Goal: Task Accomplishment & Management: Manage account settings

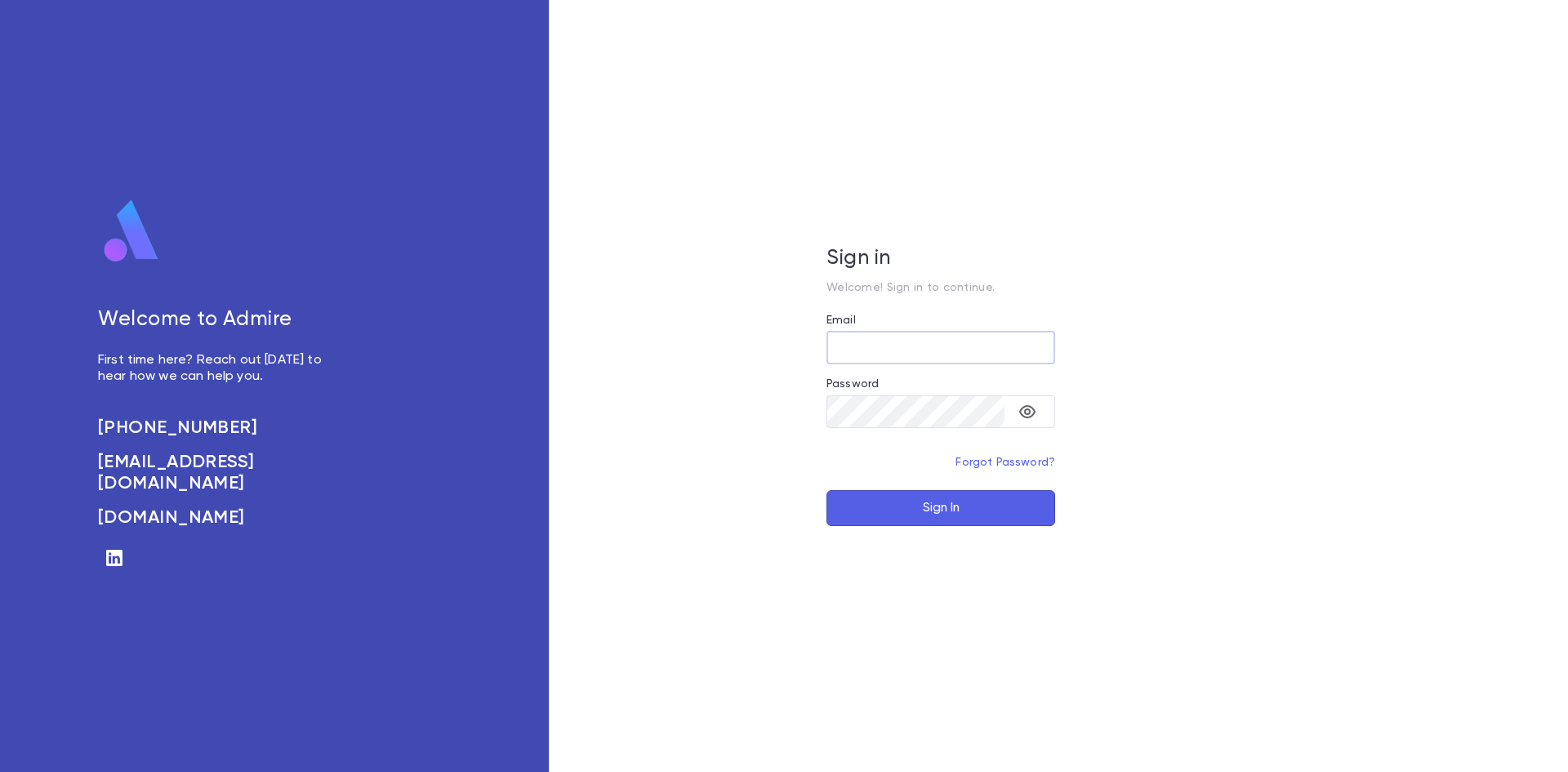
type input "**********"
click at [963, 532] on div "**********" at bounding box center [941, 386] width 784 height 772
click at [962, 519] on button "Sign In" at bounding box center [941, 508] width 229 height 36
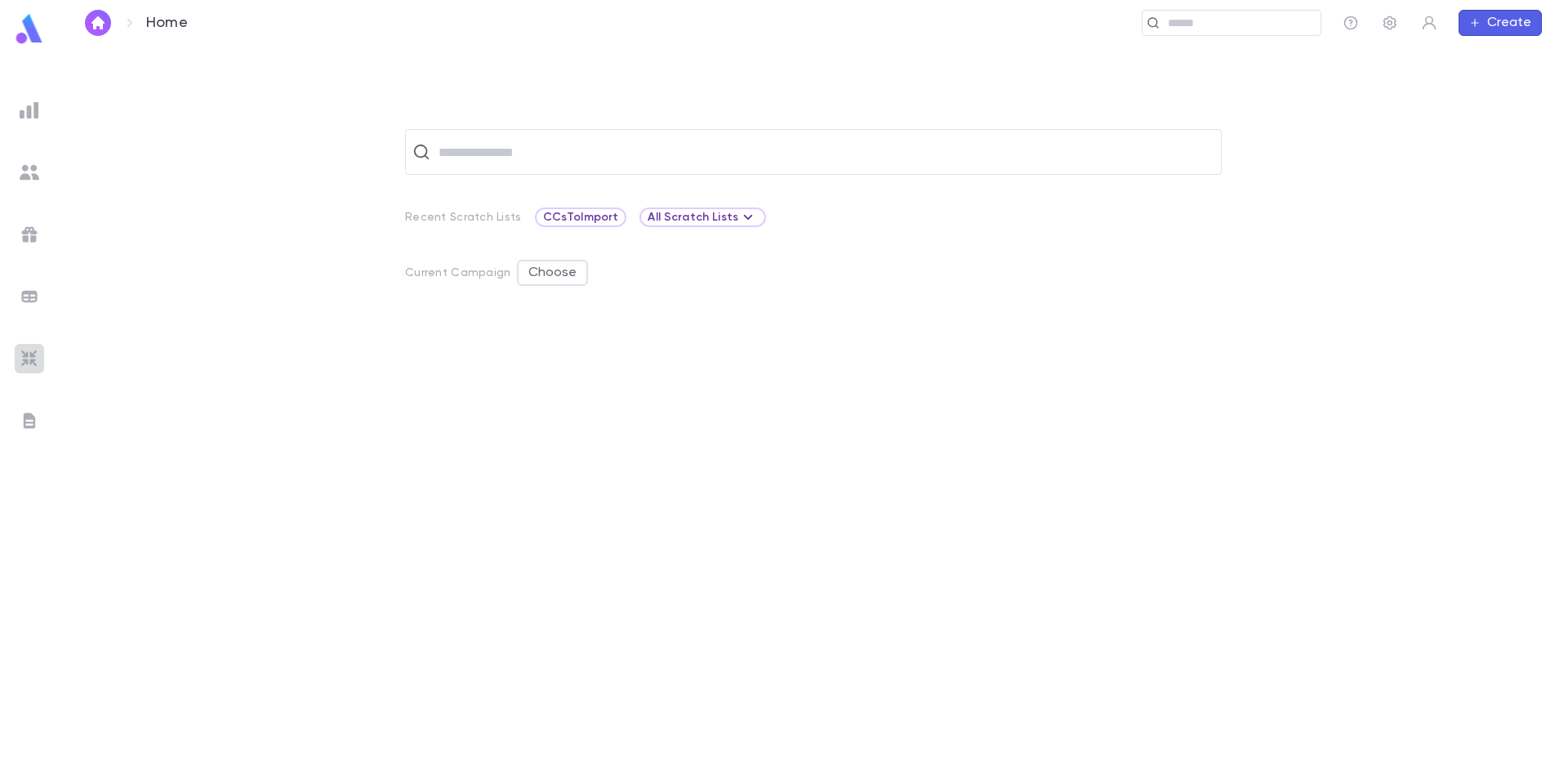
click at [40, 353] on div at bounding box center [29, 358] width 29 height 29
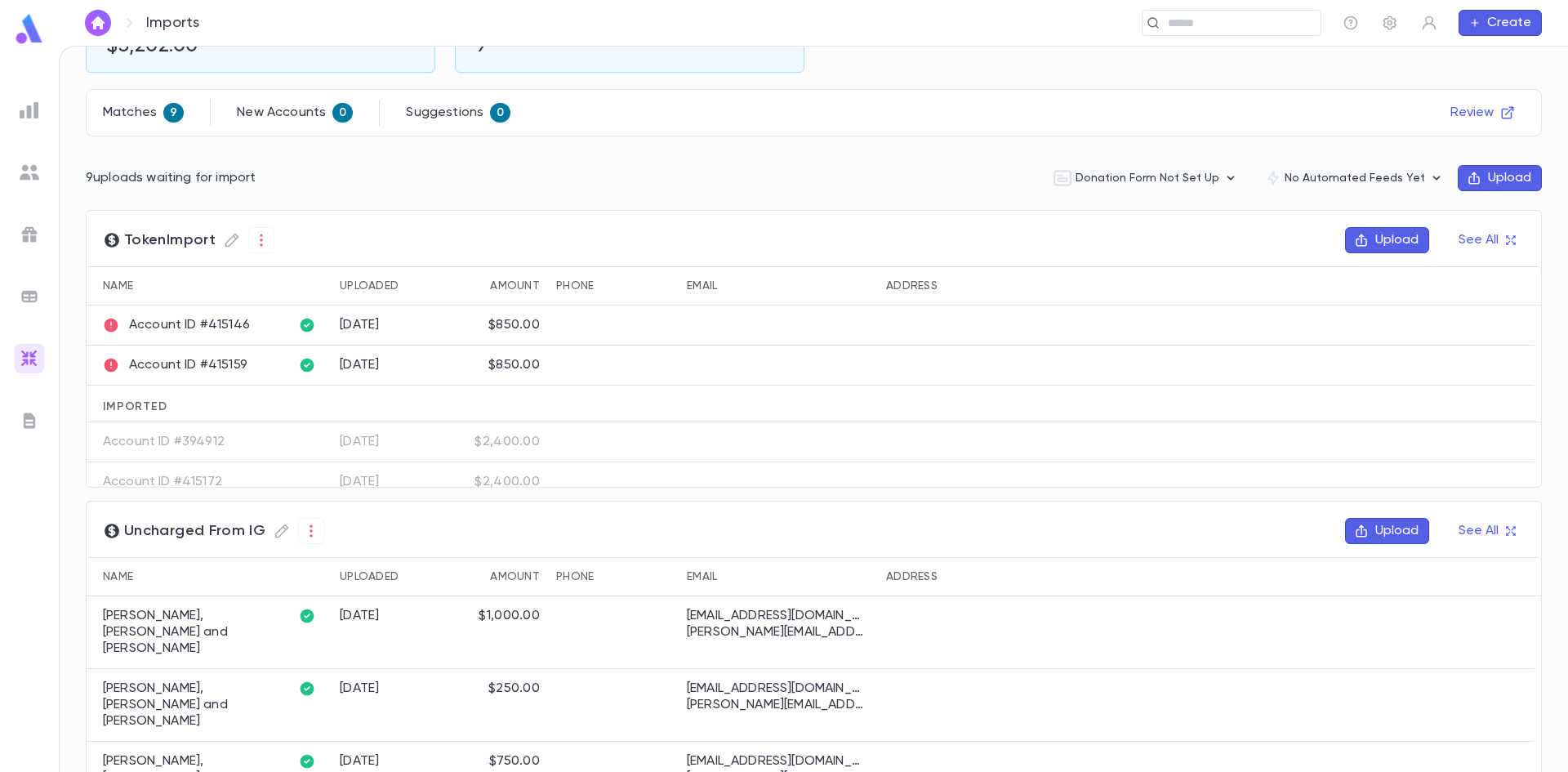
scroll to position [164, 0]
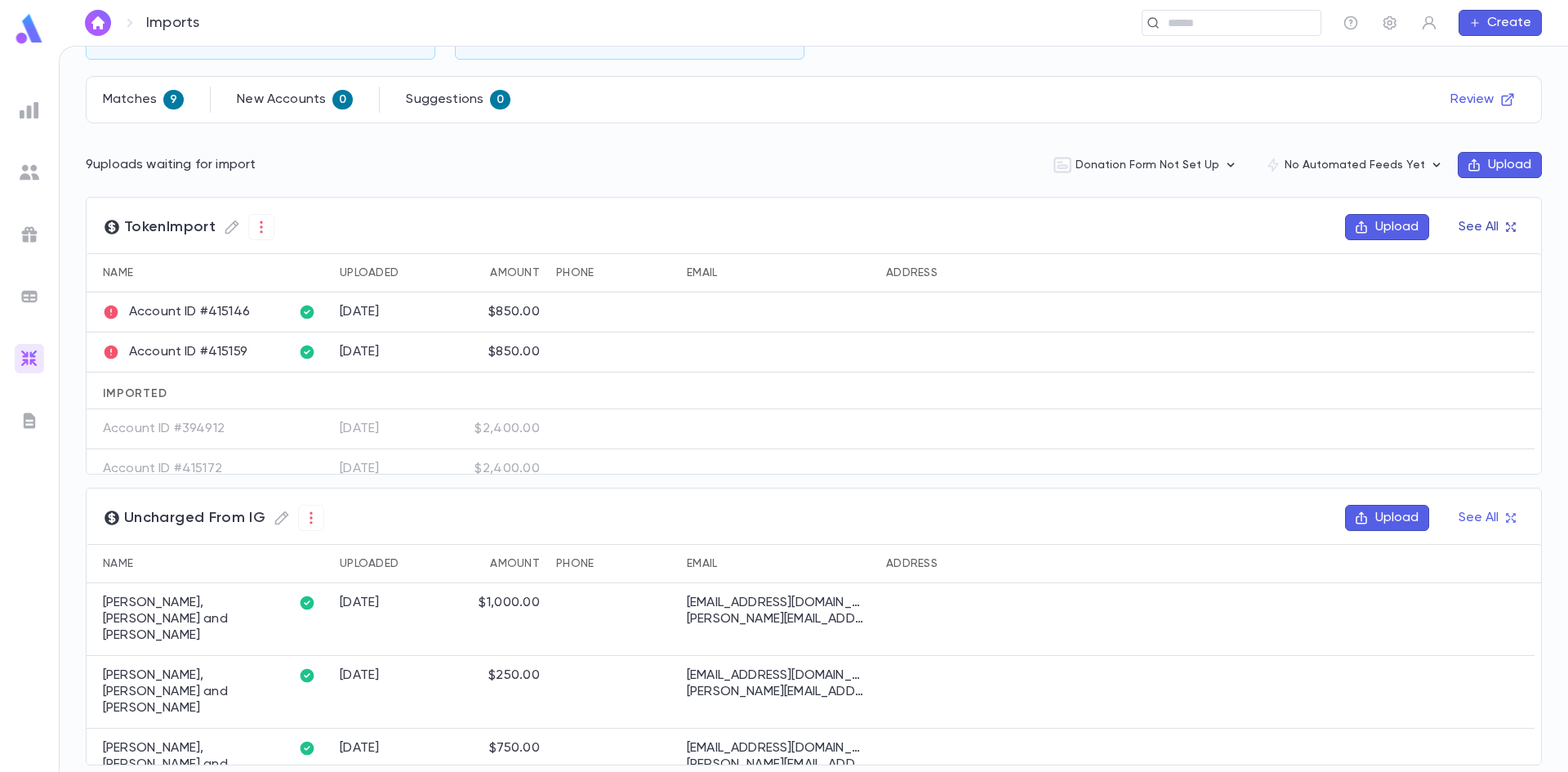
click at [1475, 221] on button "See All" at bounding box center [1487, 227] width 76 height 26
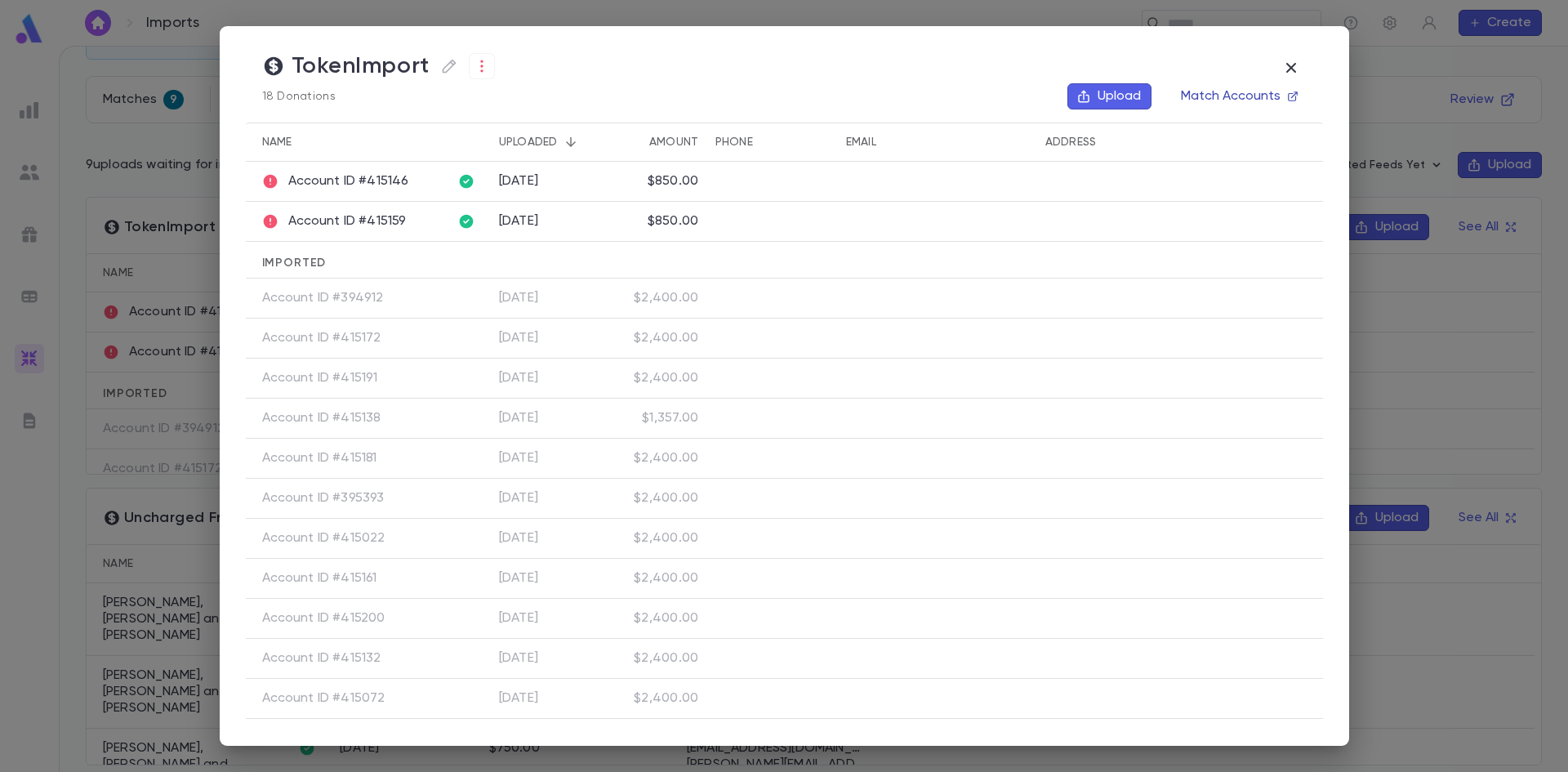
click at [1240, 87] on button "Match Accounts" at bounding box center [1239, 96] width 136 height 26
click at [1297, 63] on icon "button" at bounding box center [1291, 68] width 20 height 20
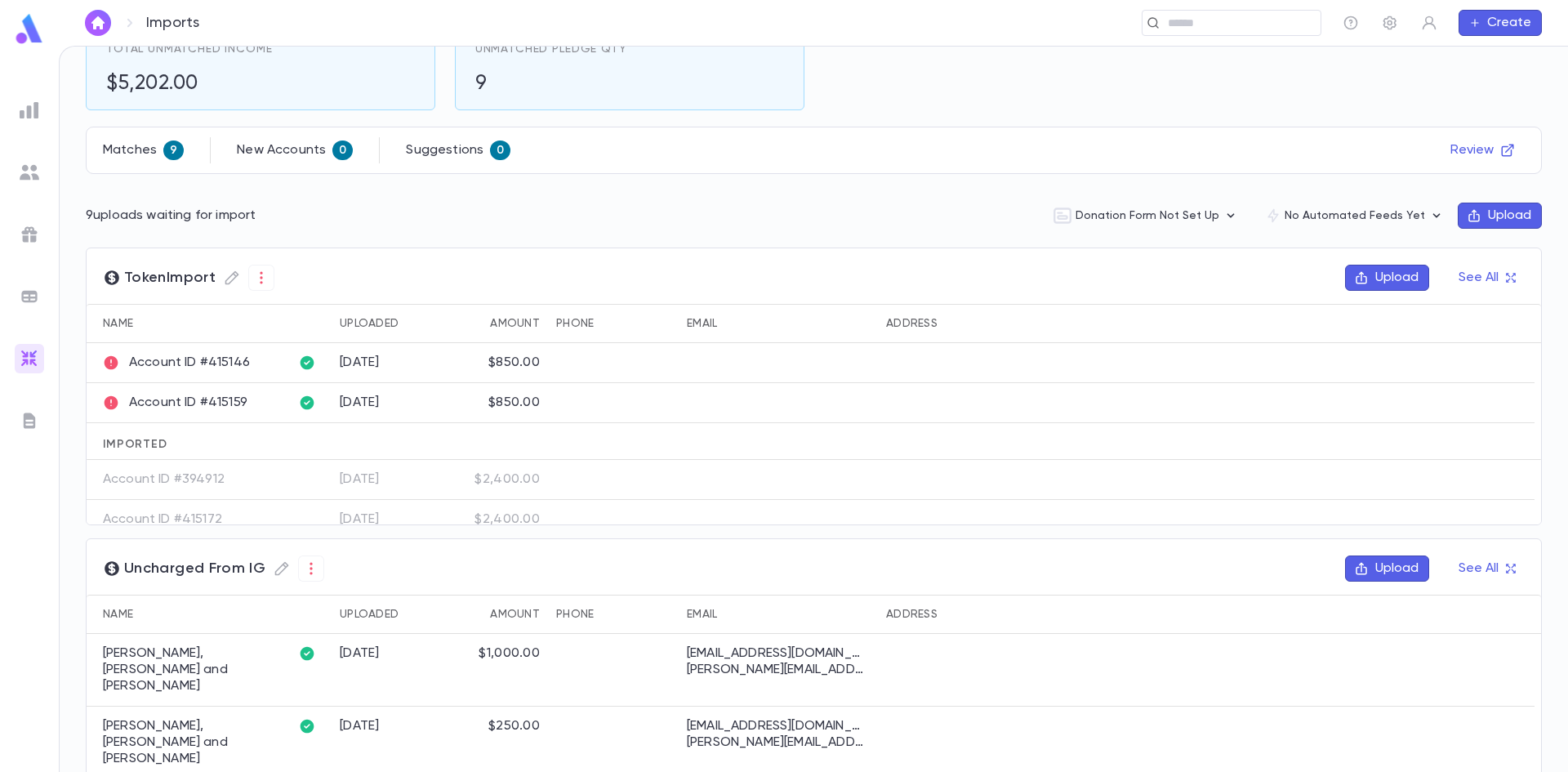
scroll to position [0, 0]
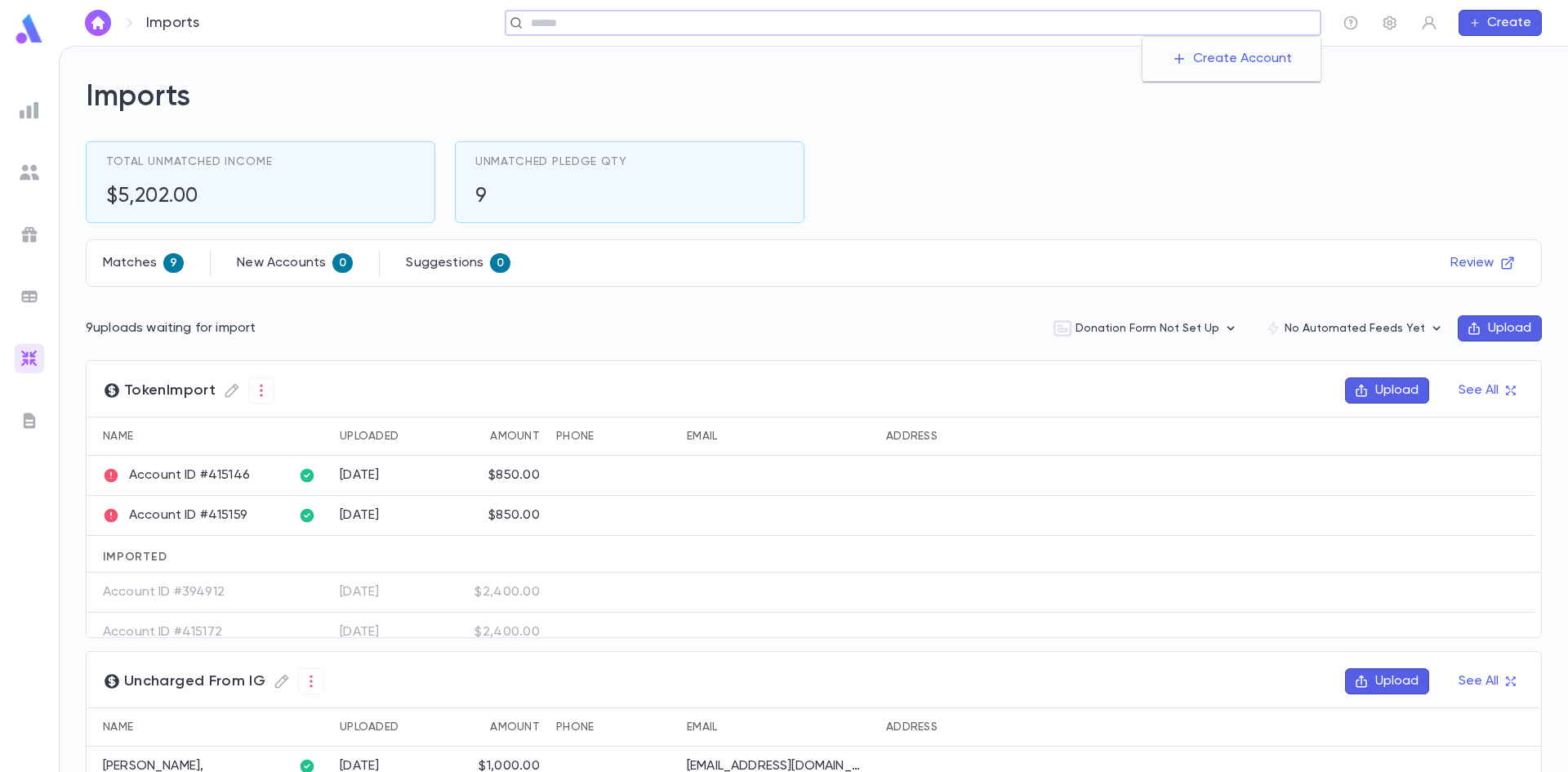
click at [1208, 20] on input "text" at bounding box center [920, 24] width 788 height 16
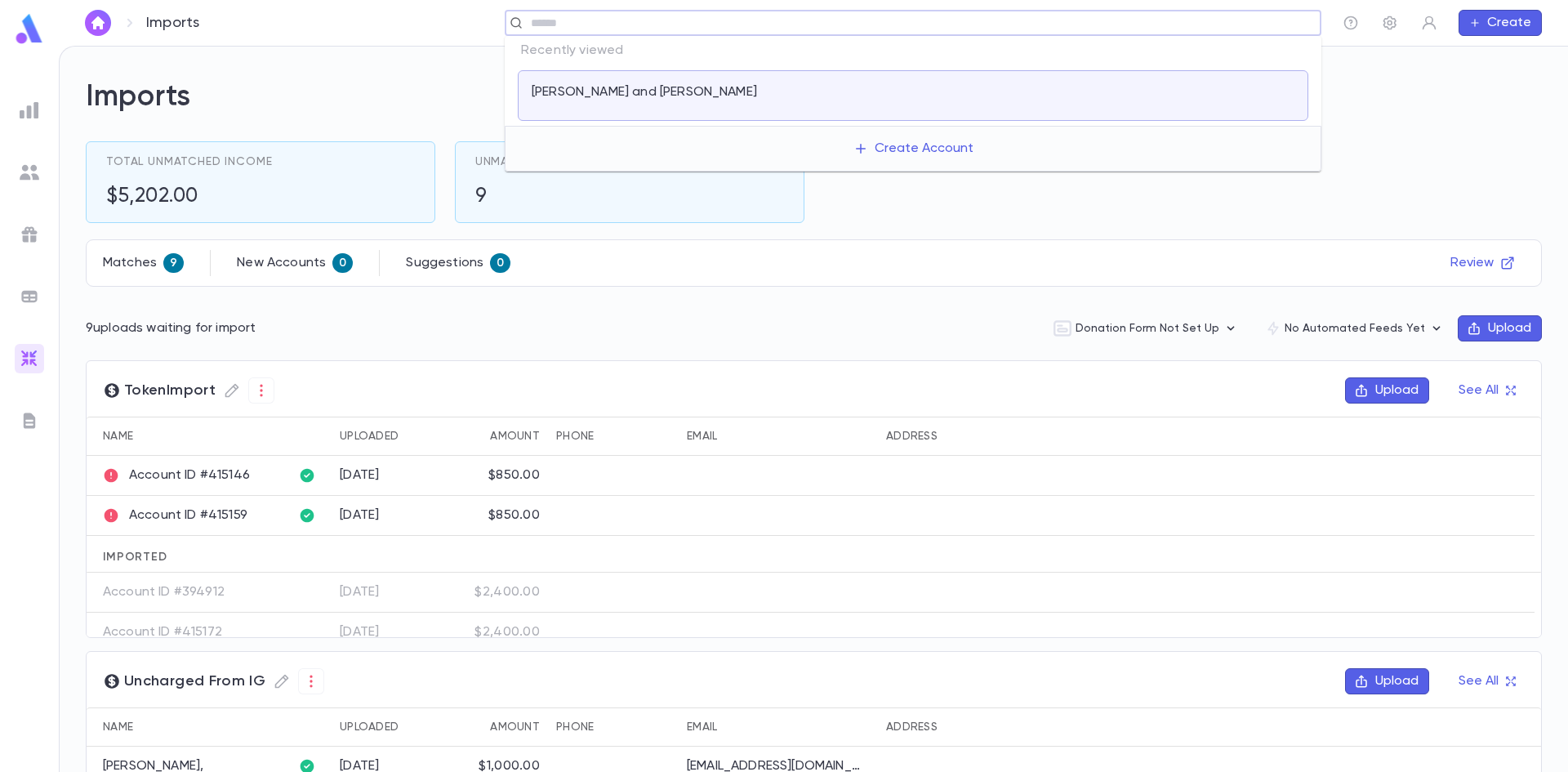
click at [369, 55] on div "Imports Total Unmatched Income $5,202.00 Unmatched Pledge Qty 9 Matches 9 New A…" at bounding box center [814, 409] width 1509 height 725
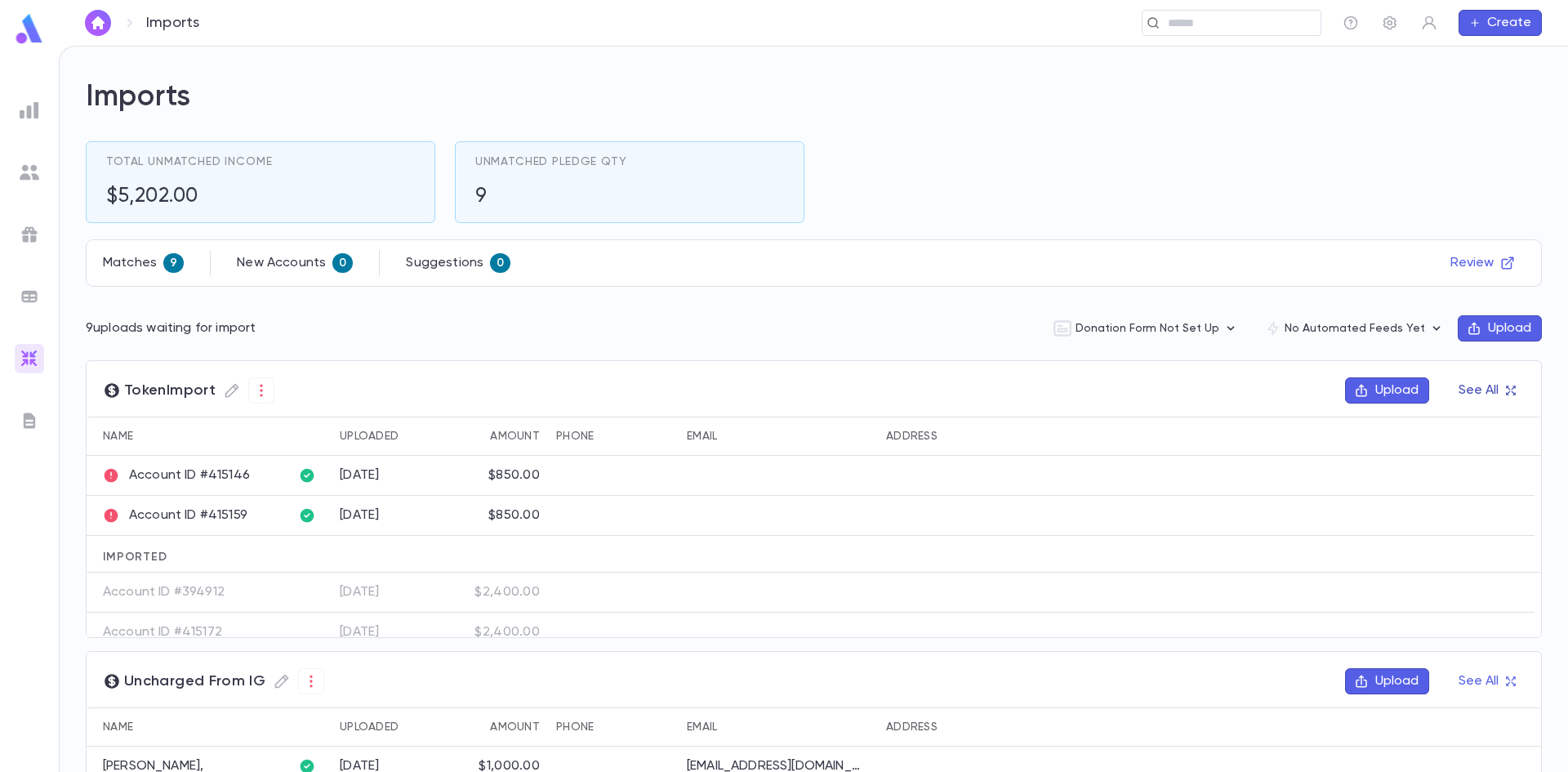
click at [1491, 397] on button "See All" at bounding box center [1487, 390] width 76 height 26
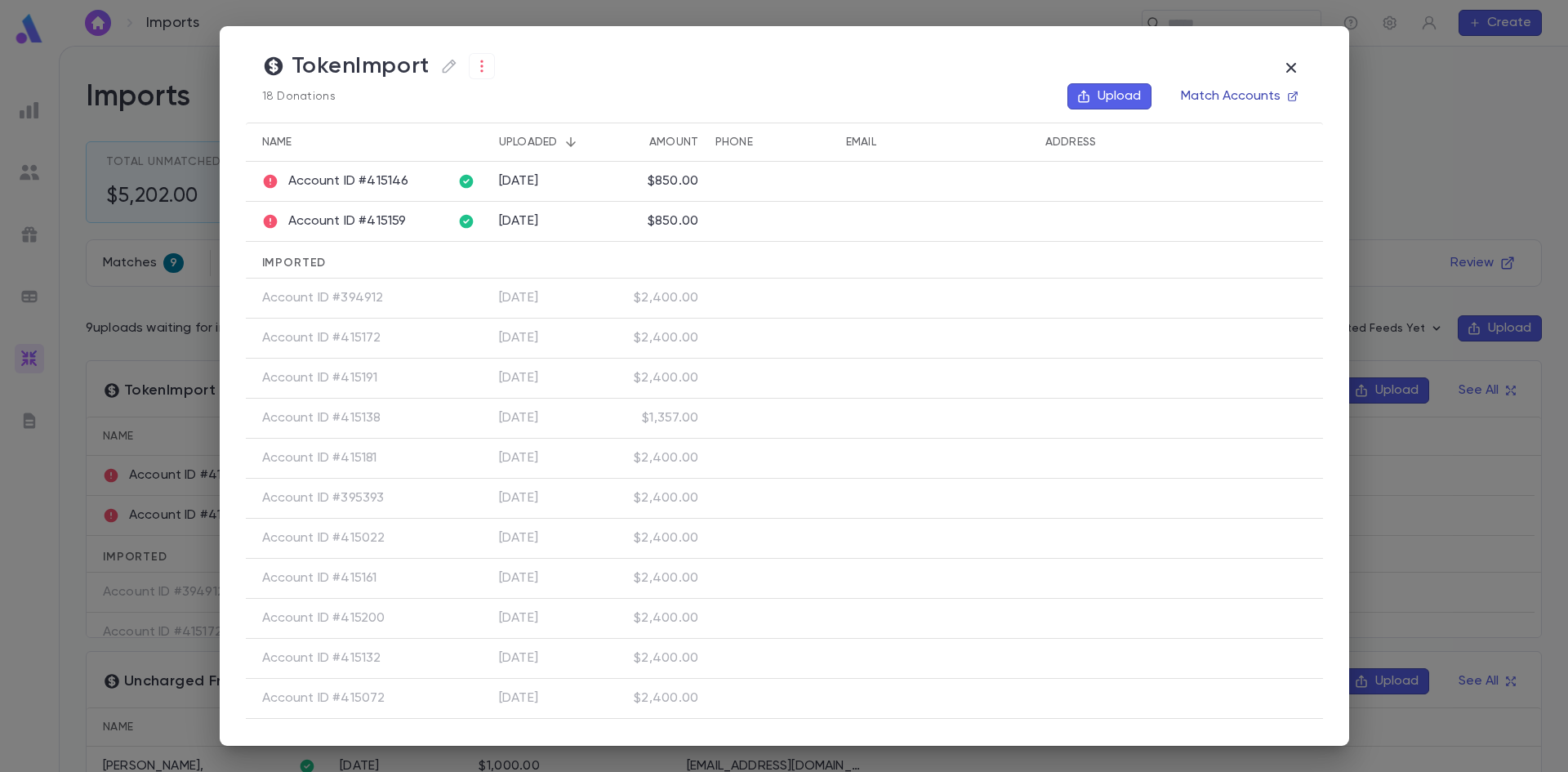
click at [1228, 101] on button "Match Accounts" at bounding box center [1239, 96] width 136 height 26
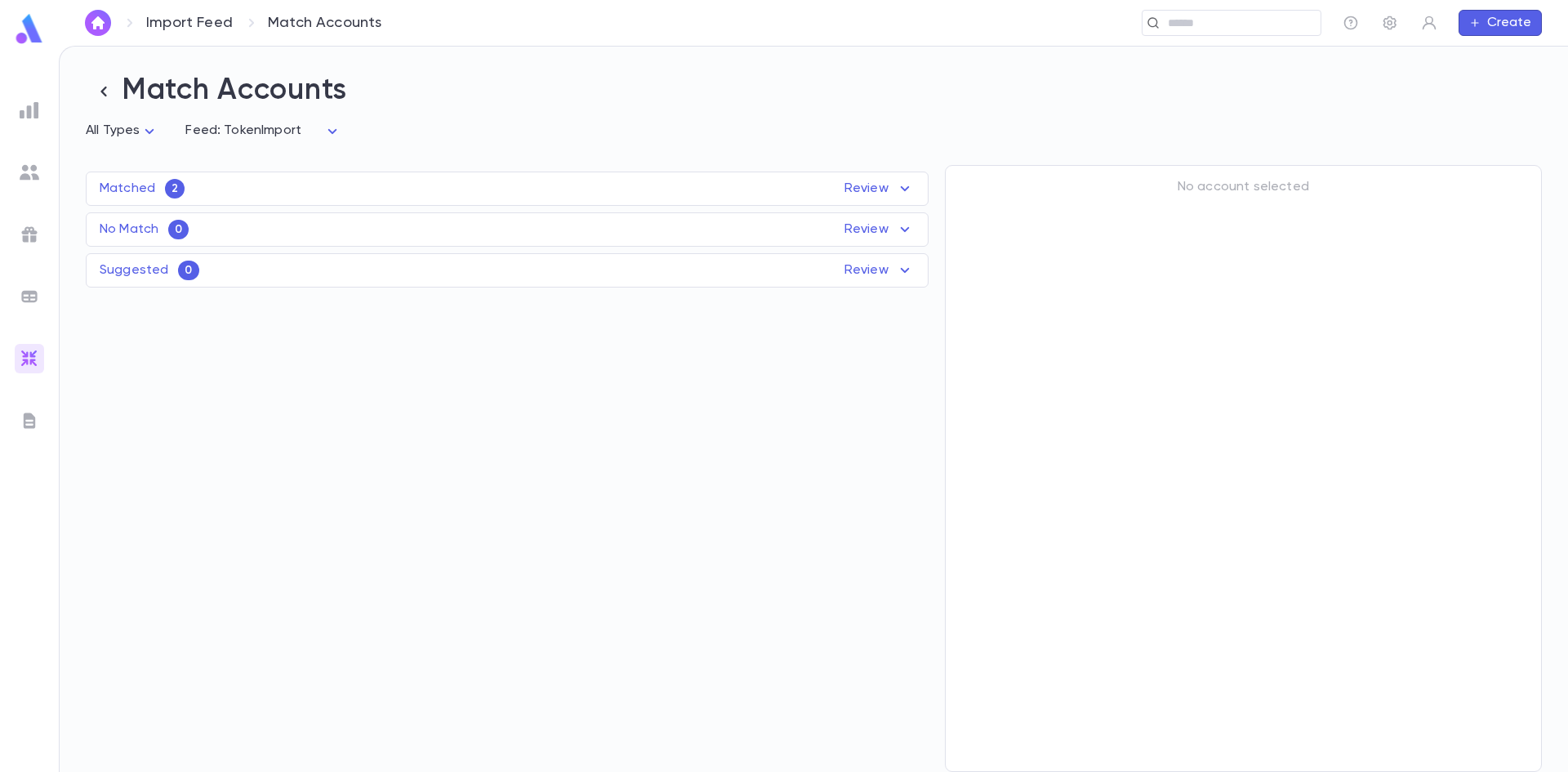
click at [279, 184] on div "Matched 2 Review" at bounding box center [507, 189] width 841 height 20
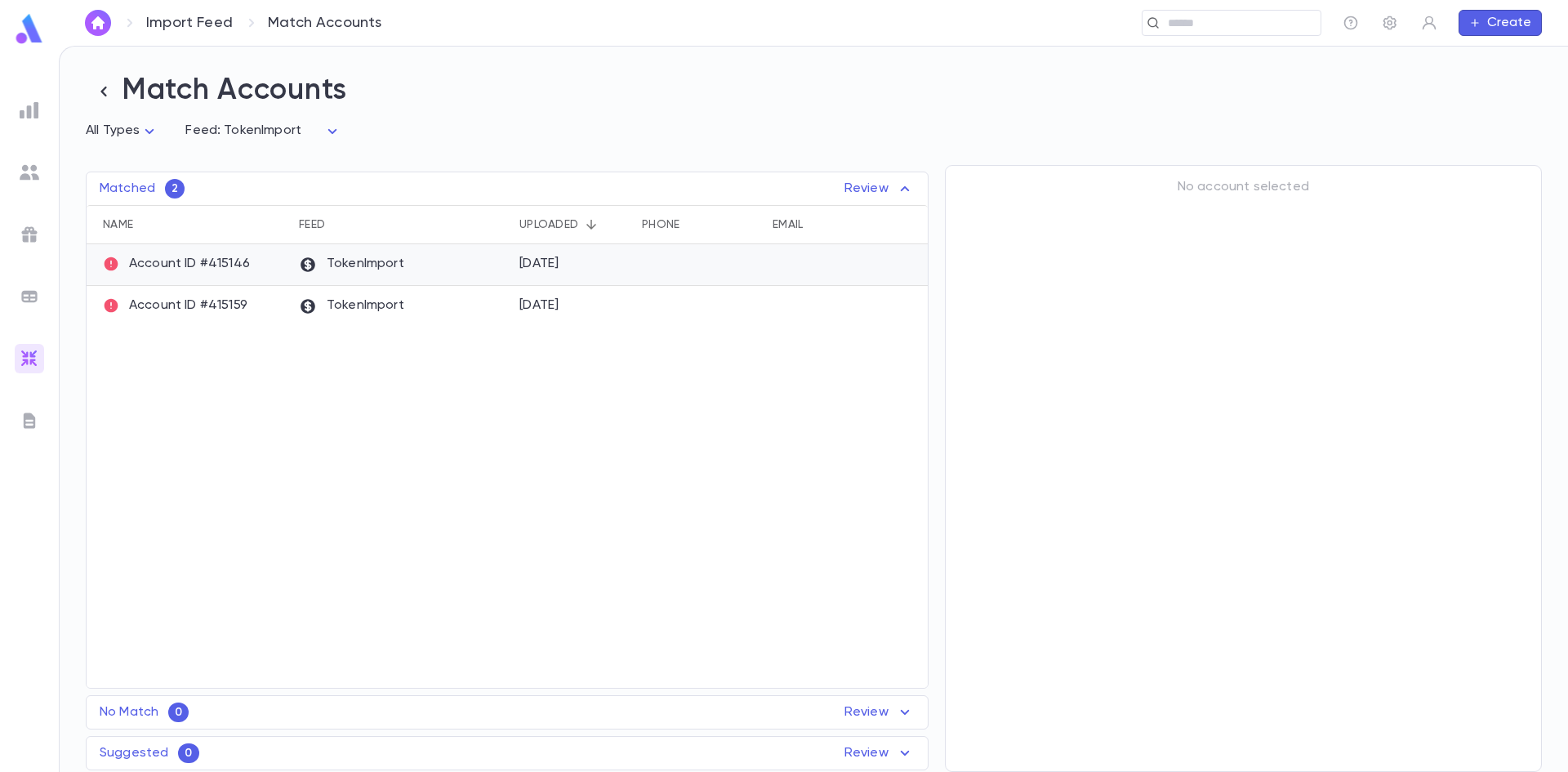
click at [231, 272] on p "Account ID #415146" at bounding box center [176, 264] width 147 height 16
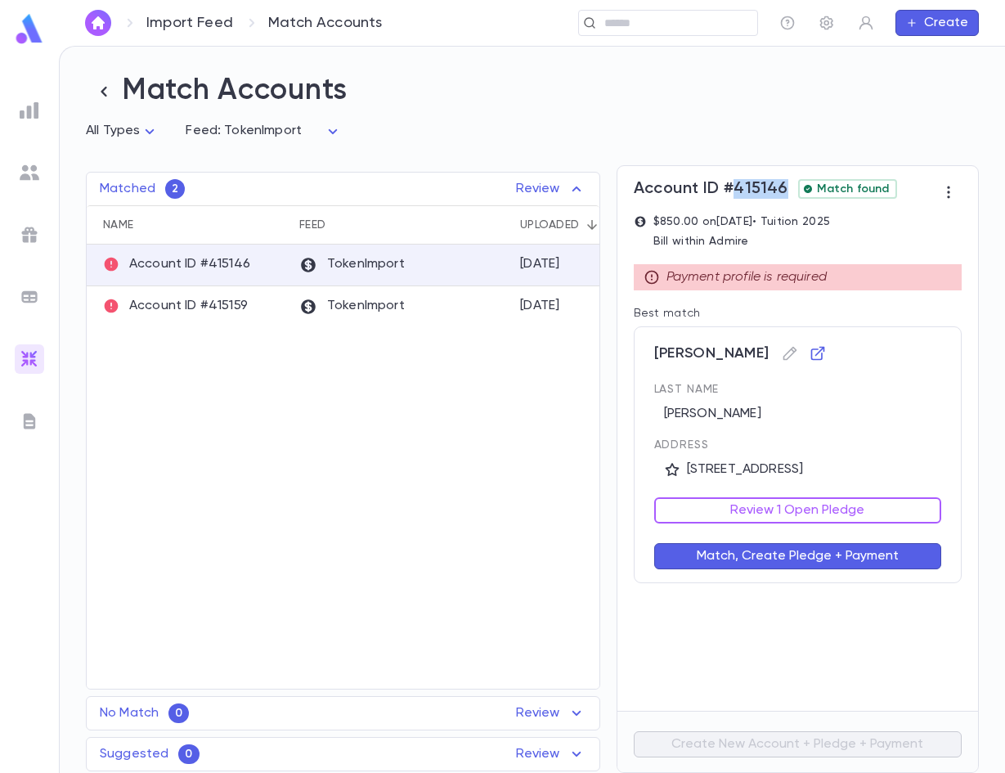
drag, startPoint x: 752, startPoint y: 191, endPoint x: 784, endPoint y: 191, distance: 31.9
click at [784, 191] on span "Account ID #415146" at bounding box center [711, 189] width 155 height 20
click at [456, 304] on div "TokenImport" at bounding box center [401, 307] width 221 height 42
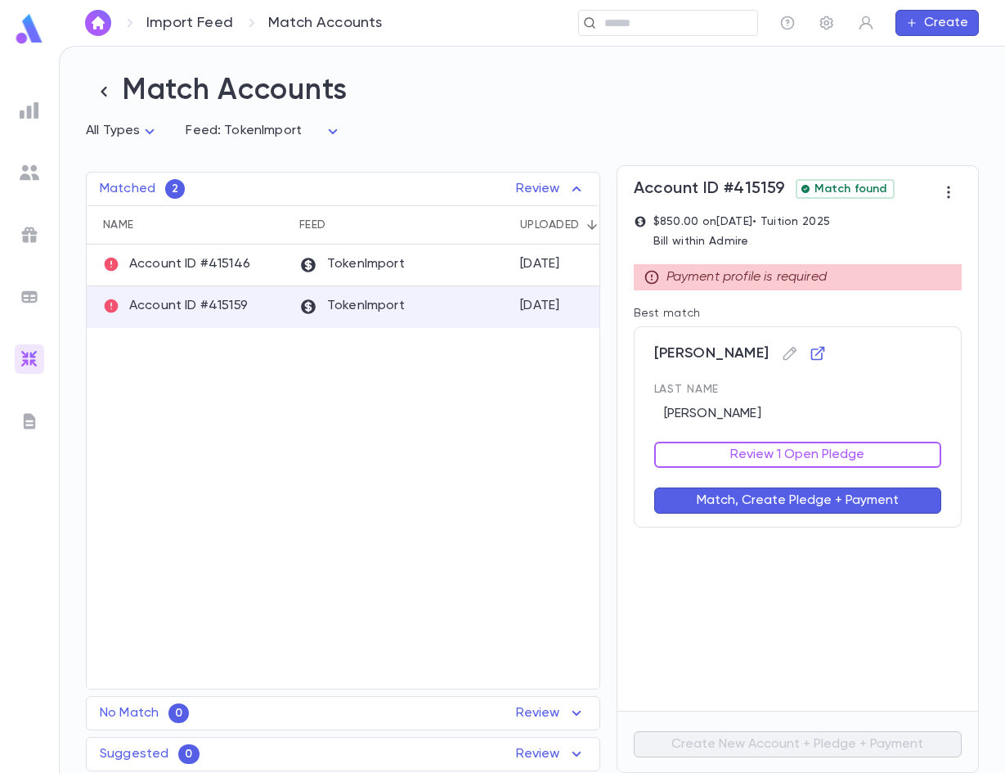
click at [414, 245] on div "Name Feed Uploaded Phone Email Address Amount" at bounding box center [343, 224] width 513 height 39
click at [396, 261] on p "TokenImport" at bounding box center [352, 265] width 106 height 18
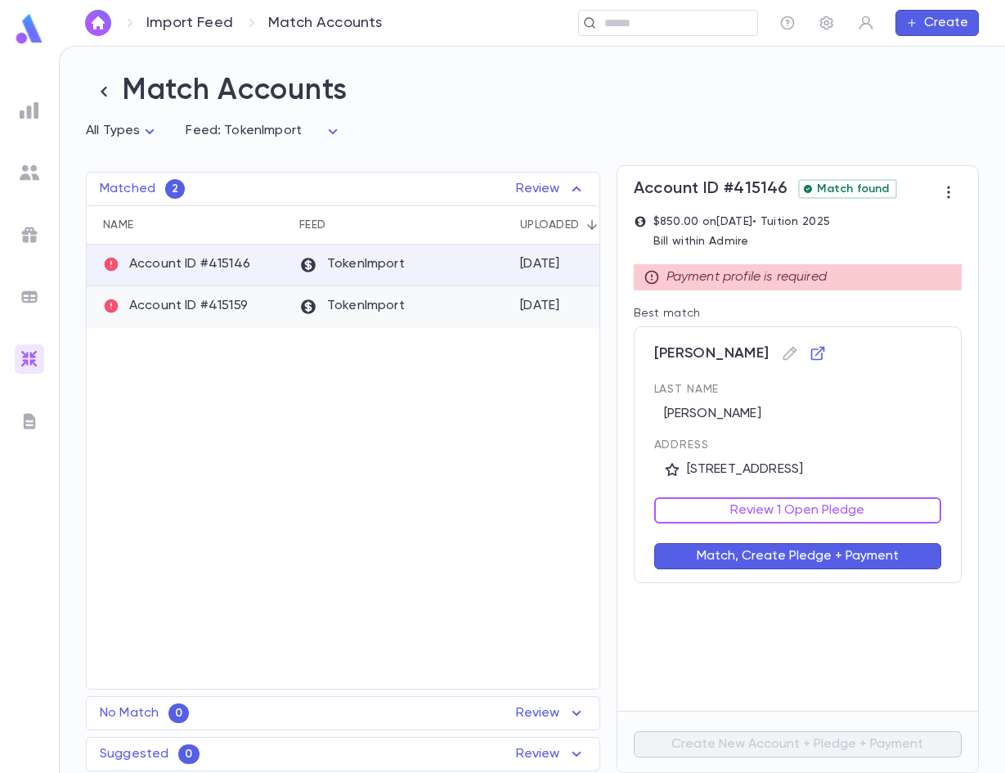
click at [420, 294] on div "TokenImport" at bounding box center [401, 307] width 221 height 42
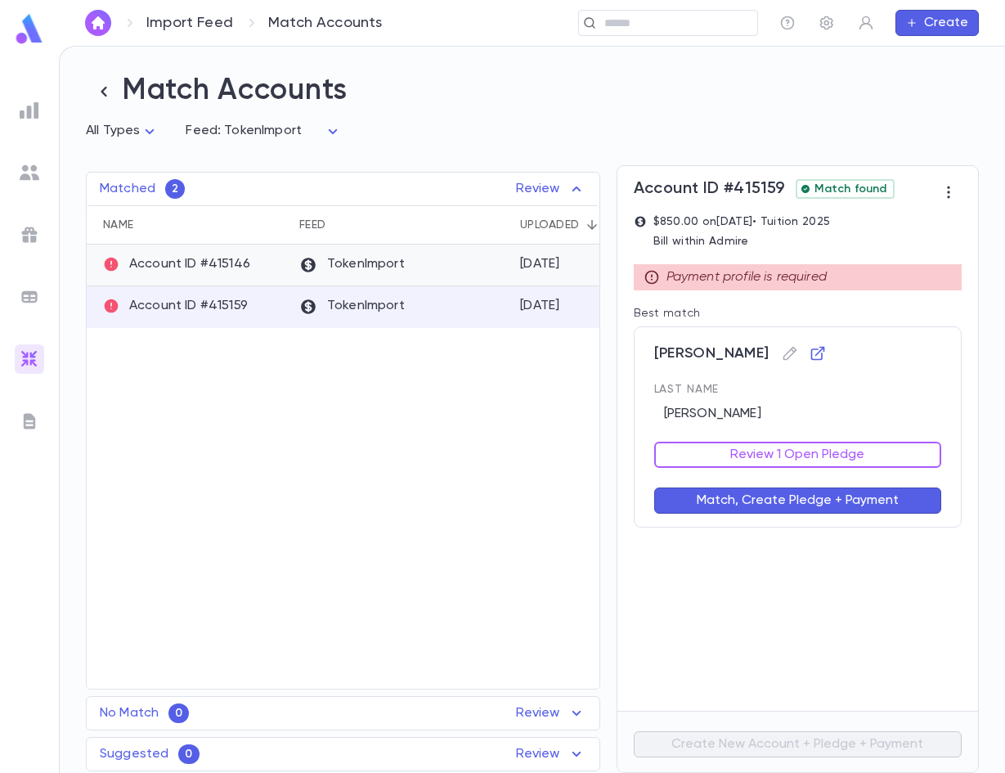
click at [390, 268] on p "TokenImport" at bounding box center [352, 265] width 106 height 18
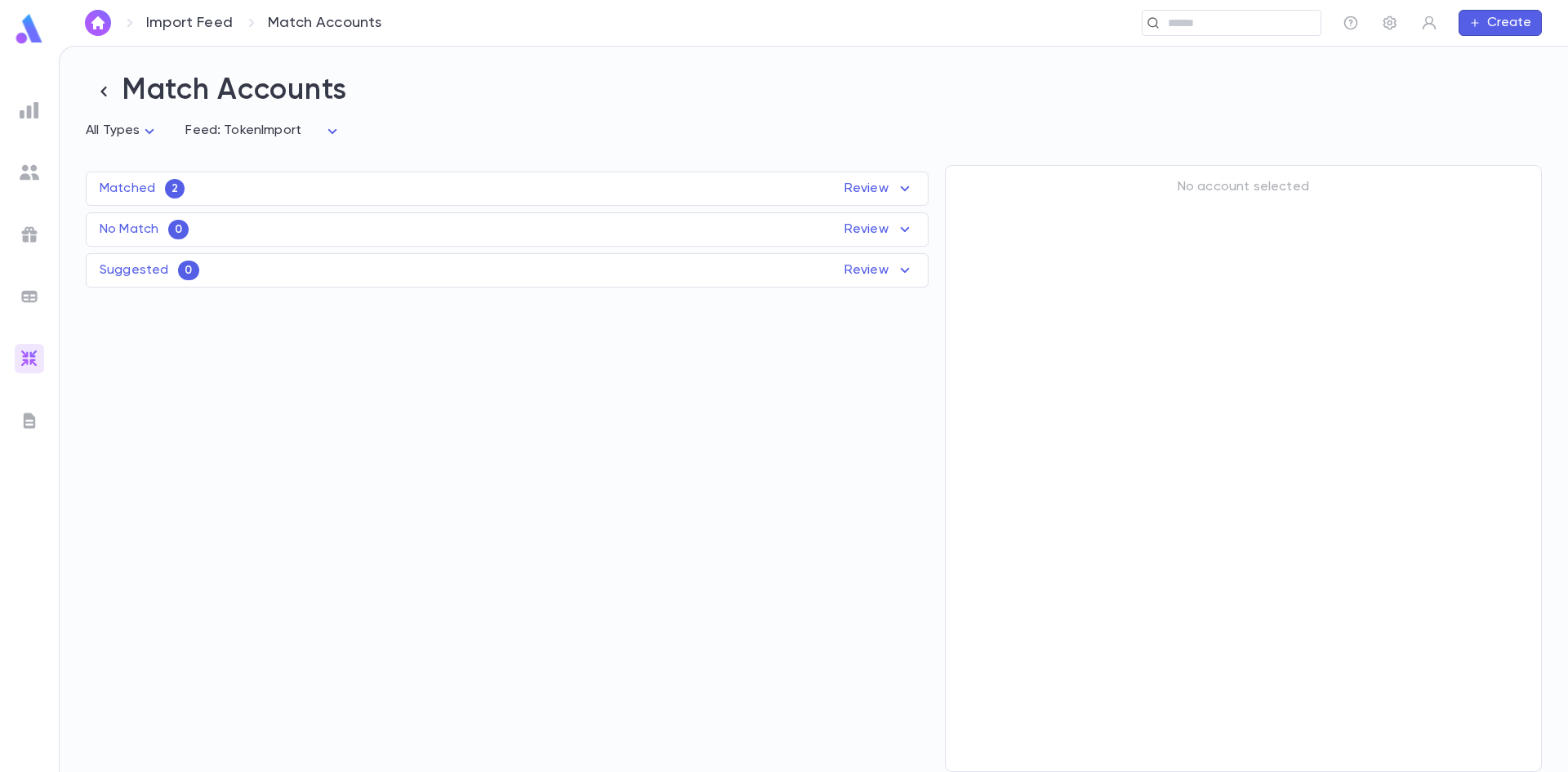
click at [140, 199] on div "Matched 2 Review" at bounding box center [507, 189] width 841 height 20
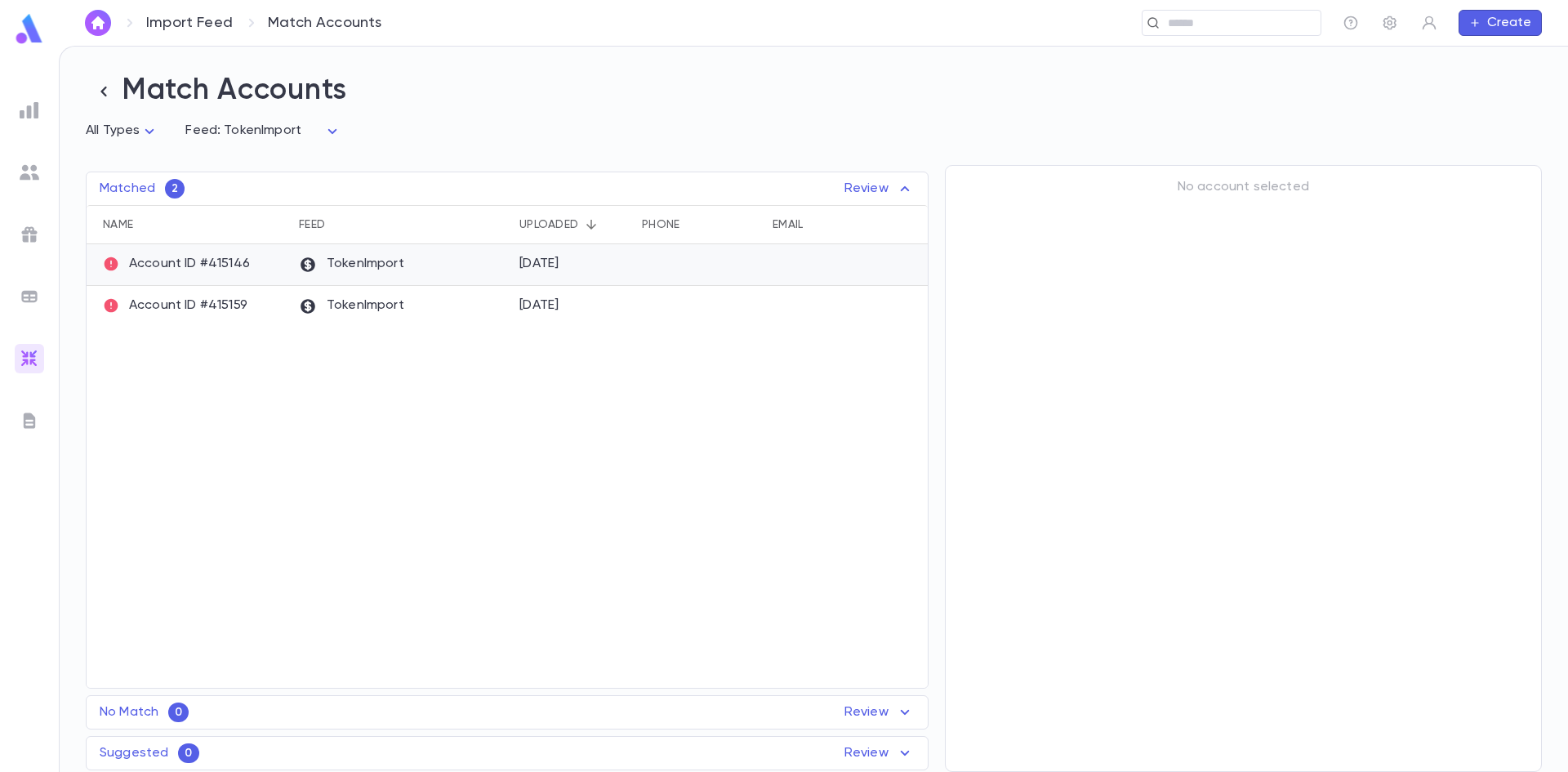
click at [212, 272] on p "Account ID #415146" at bounding box center [176, 264] width 147 height 16
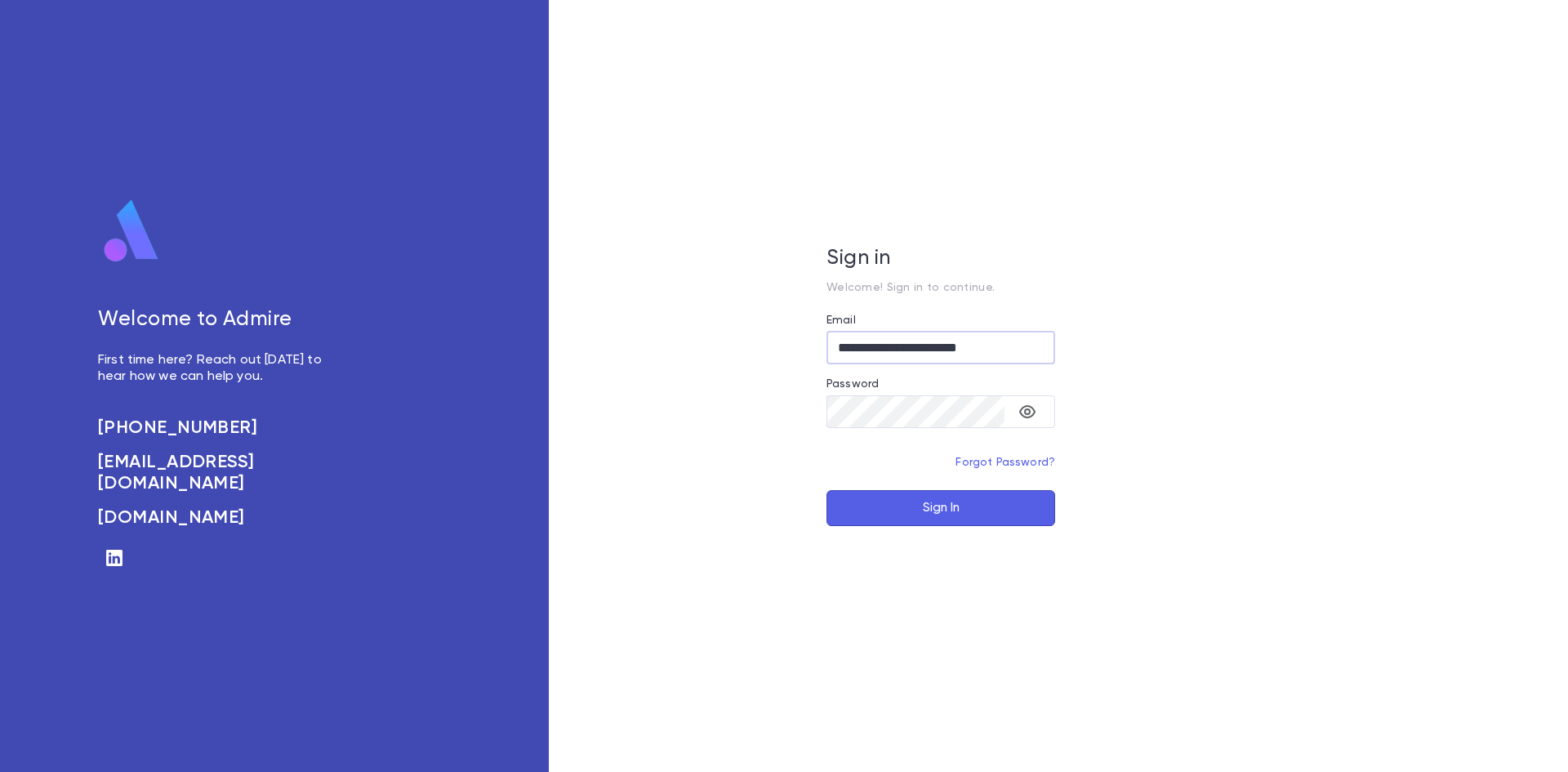
click at [915, 502] on button "Sign In" at bounding box center [941, 508] width 229 height 36
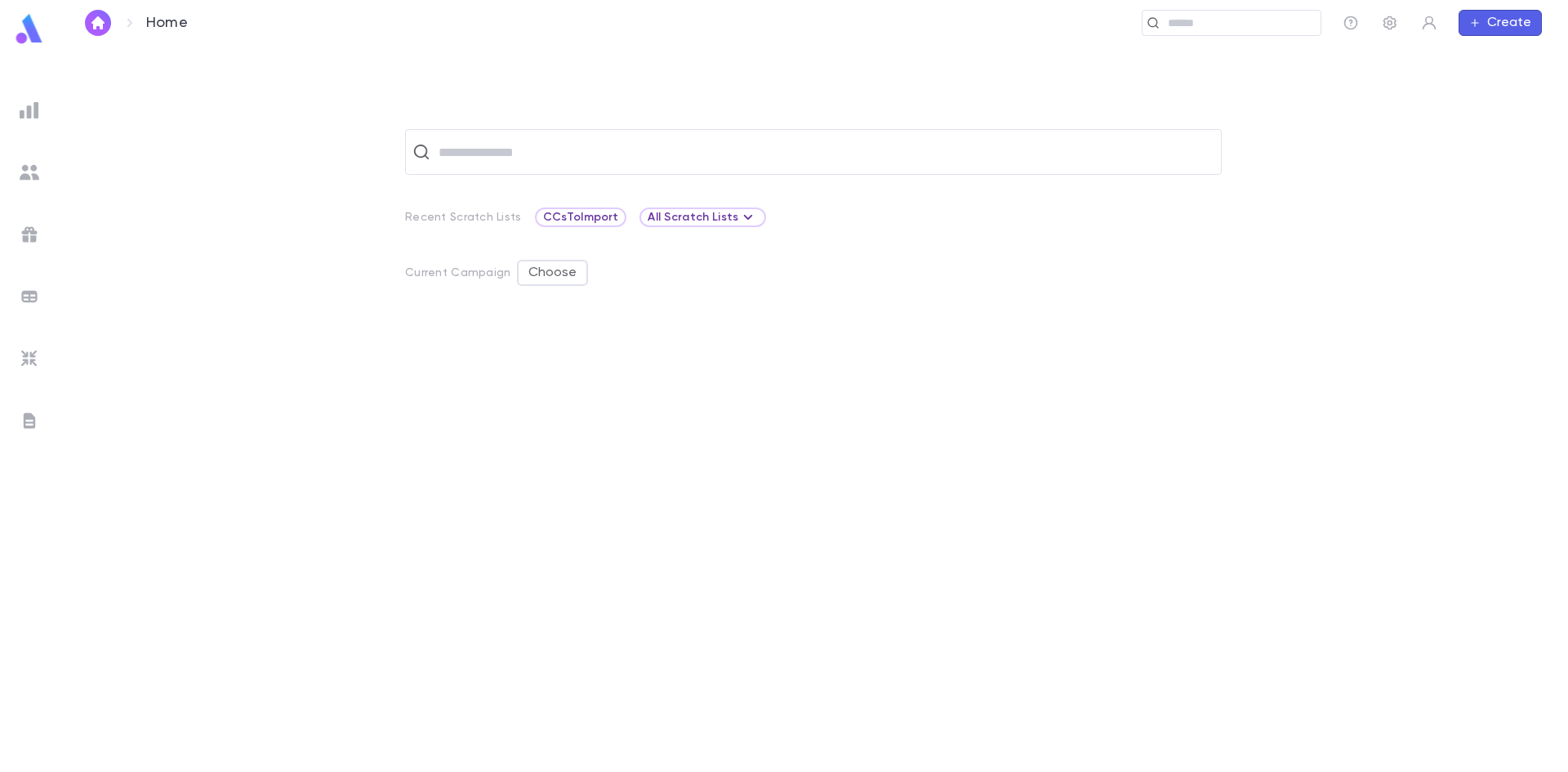
click at [21, 164] on img at bounding box center [30, 173] width 20 height 20
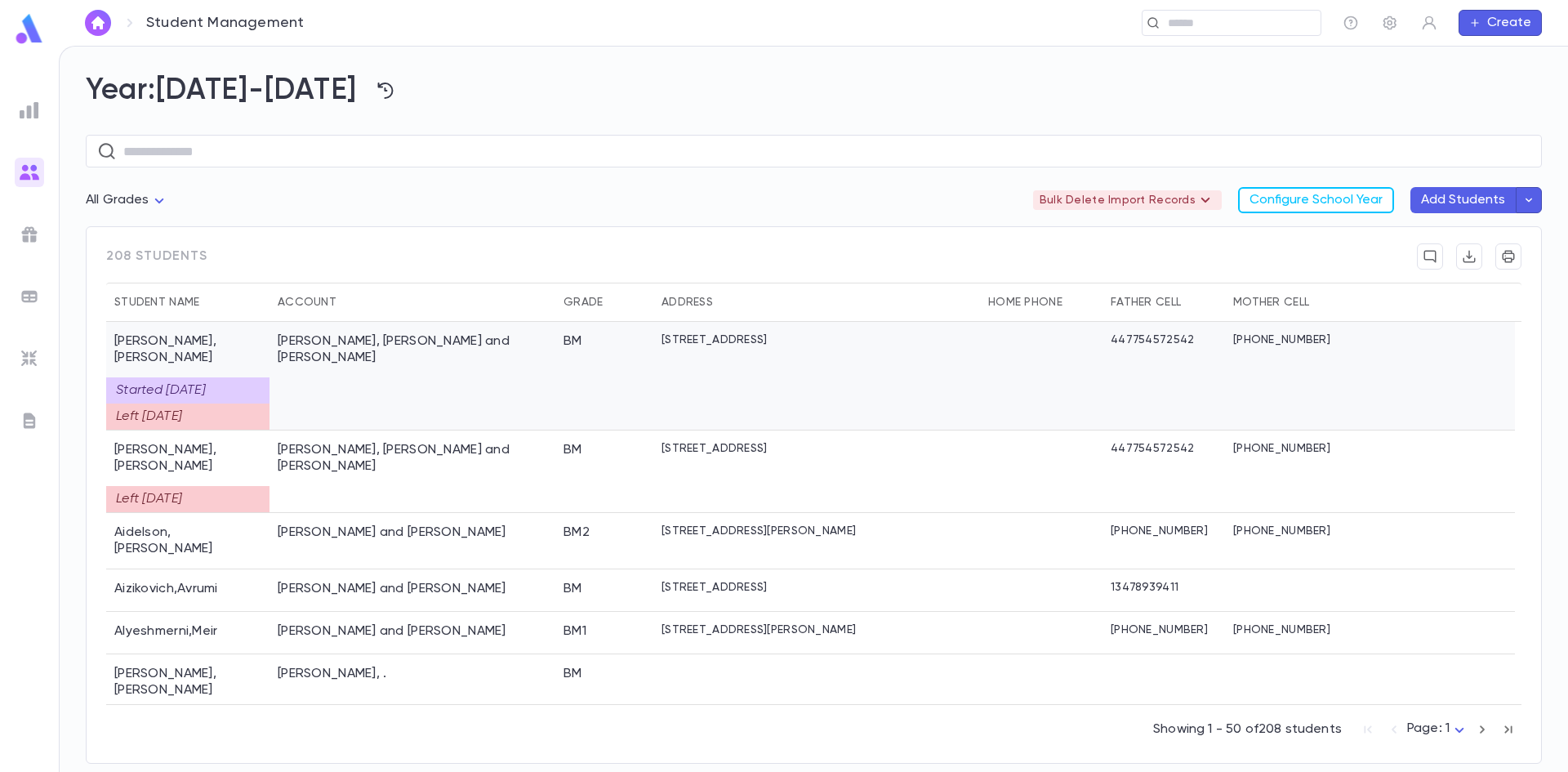
click at [410, 354] on div "[PERSON_NAME], [PERSON_NAME] and [PERSON_NAME]" at bounding box center [412, 376] width 286 height 109
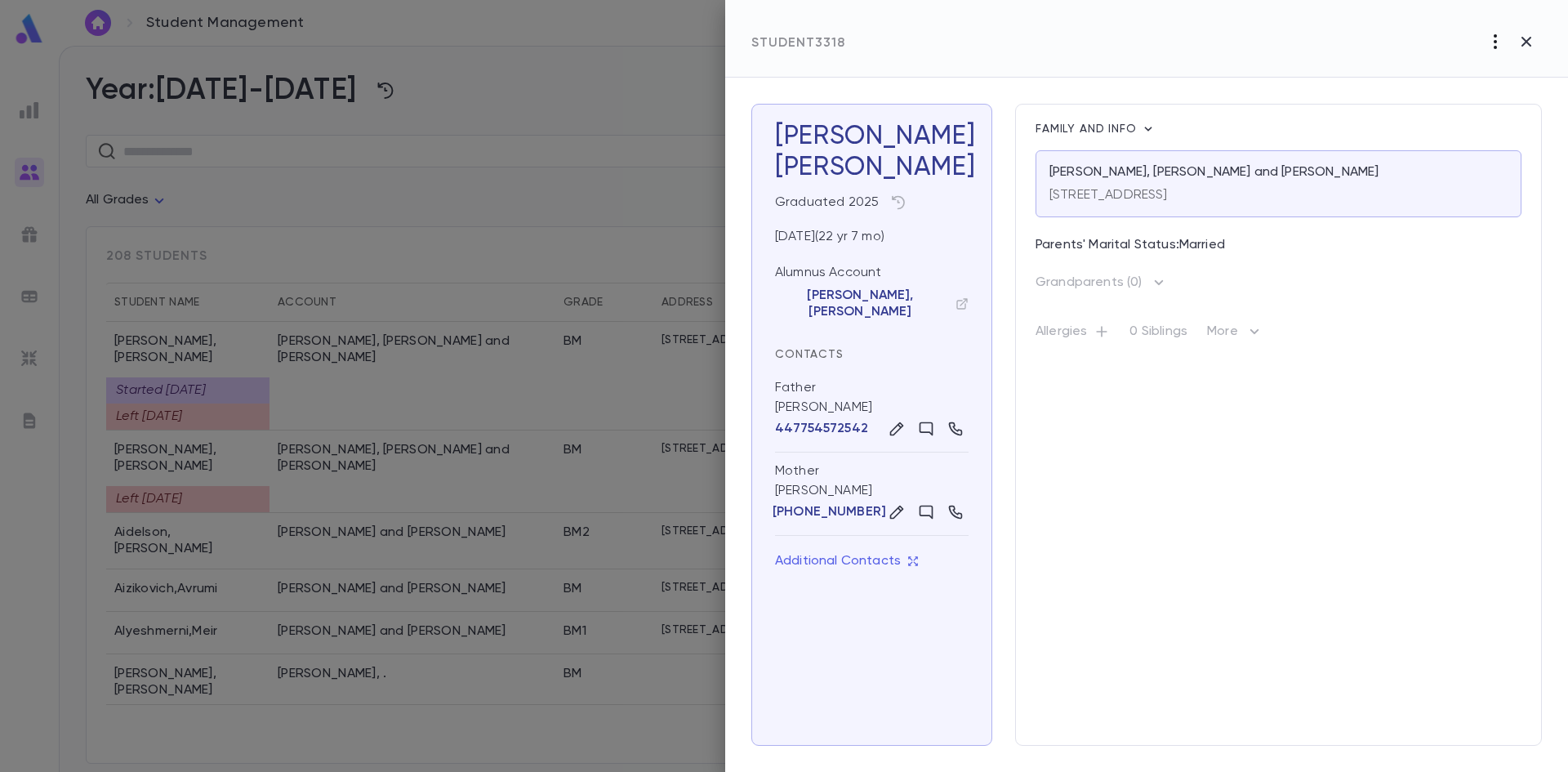
click at [1501, 33] on icon "button" at bounding box center [1496, 42] width 20 height 20
drag, startPoint x: 1380, startPoint y: 63, endPoint x: 989, endPoint y: 141, distance: 398.7
click at [1379, 63] on div at bounding box center [784, 386] width 1568 height 772
drag, startPoint x: 392, startPoint y: 388, endPoint x: 354, endPoint y: 396, distance: 38.8
click at [380, 390] on div at bounding box center [784, 386] width 1568 height 772
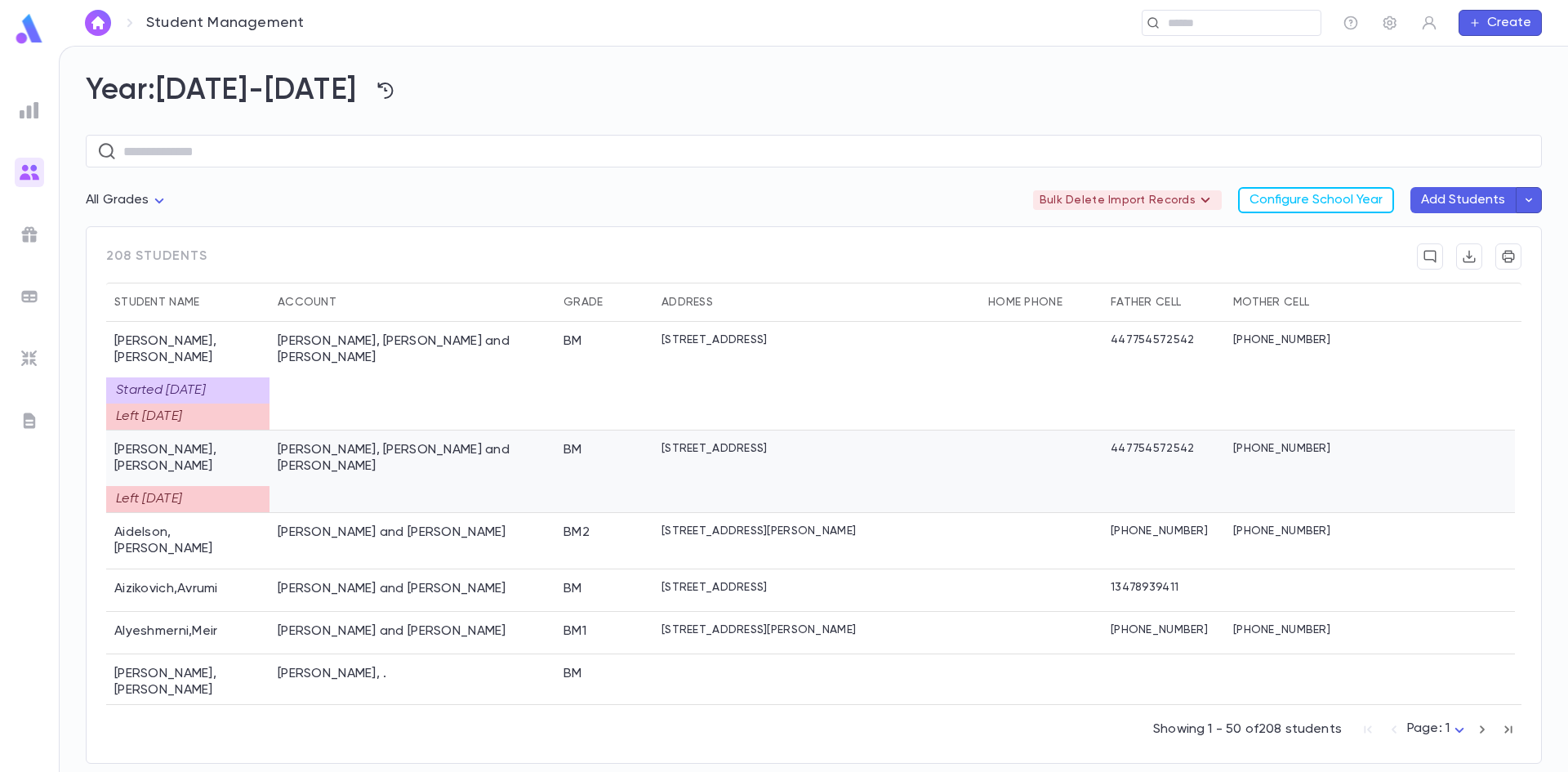
click at [349, 446] on div "[PERSON_NAME], [PERSON_NAME] and [PERSON_NAME]" at bounding box center [412, 471] width 286 height 83
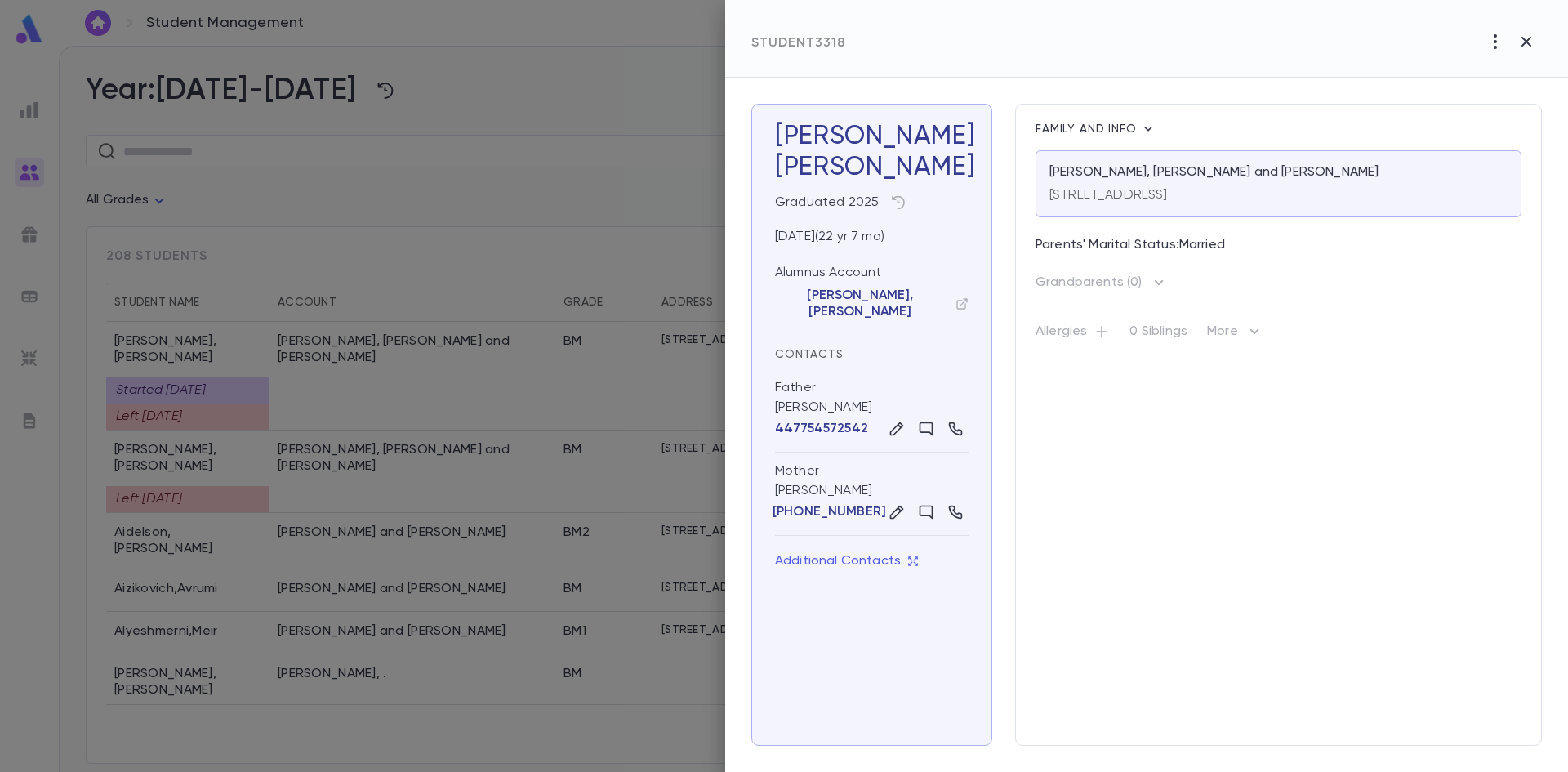
click at [393, 231] on div at bounding box center [784, 386] width 1568 height 772
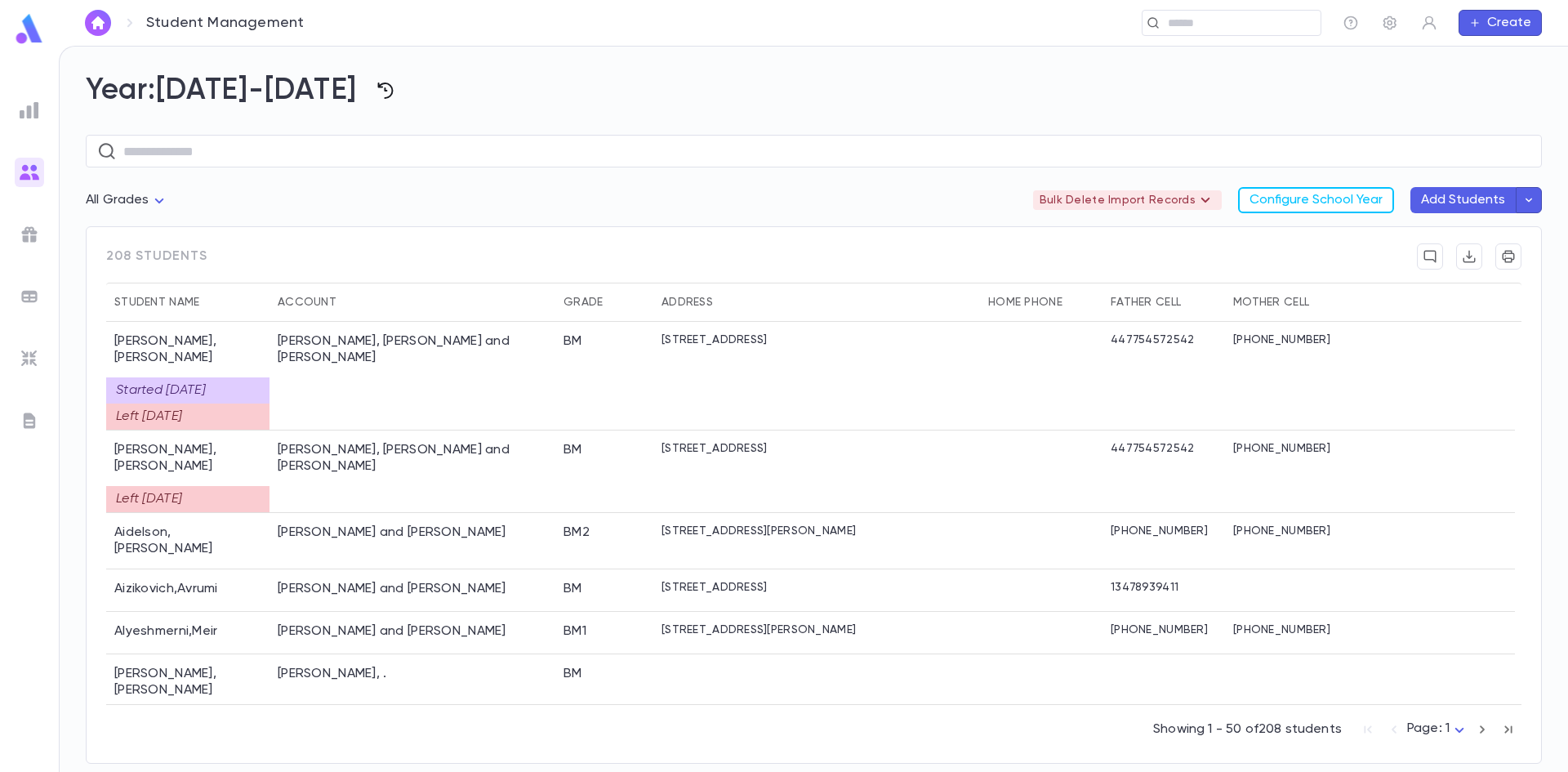
click at [379, 86] on icon "button" at bounding box center [387, 91] width 16 height 16
click at [388, 153] on li "[DATE]-[DATE]" at bounding box center [387, 151] width 111 height 26
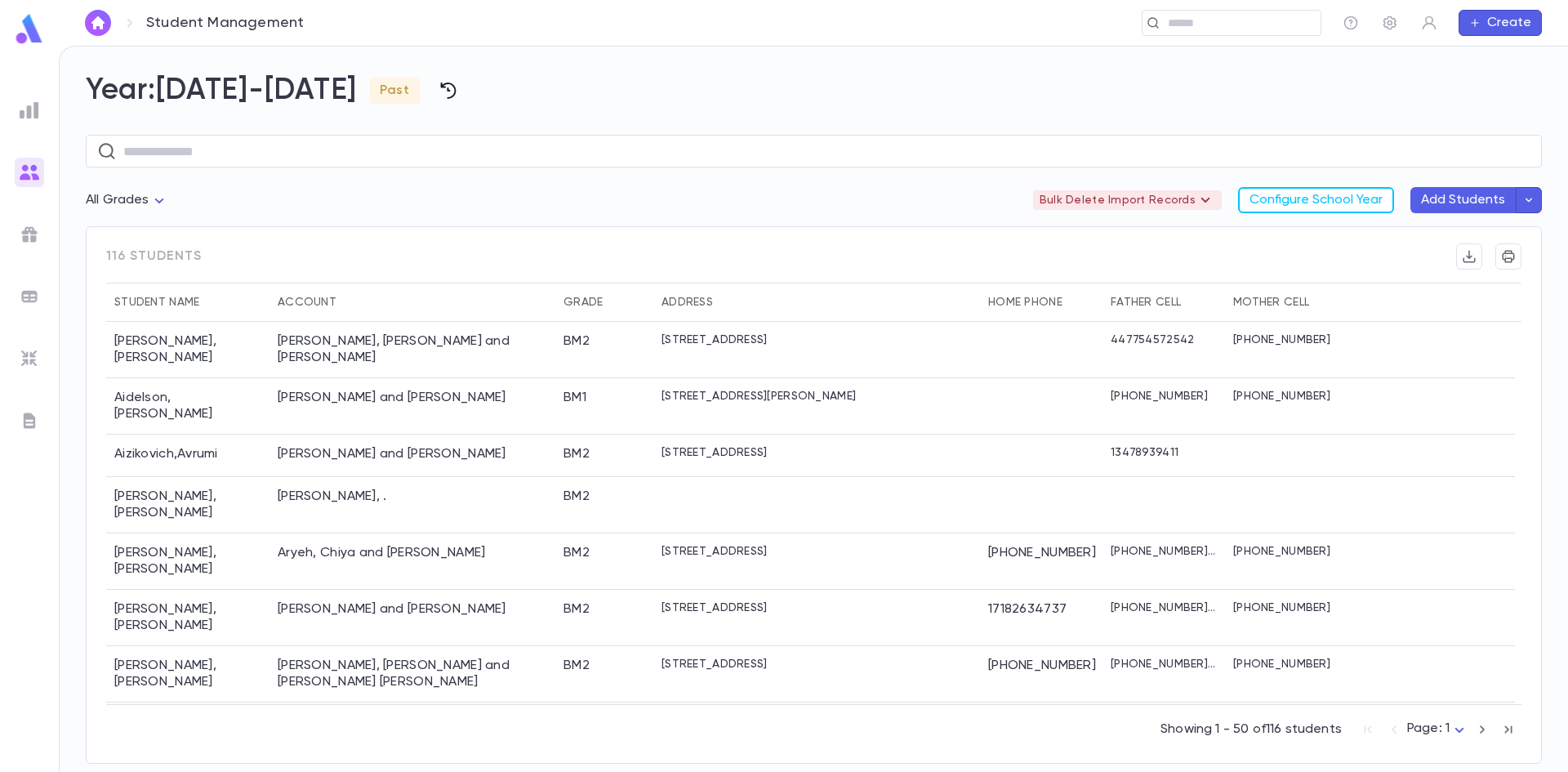
click at [432, 79] on button "button" at bounding box center [447, 90] width 31 height 31
click at [443, 119] on li "[DATE]-[DATE]" at bounding box center [448, 125] width 111 height 26
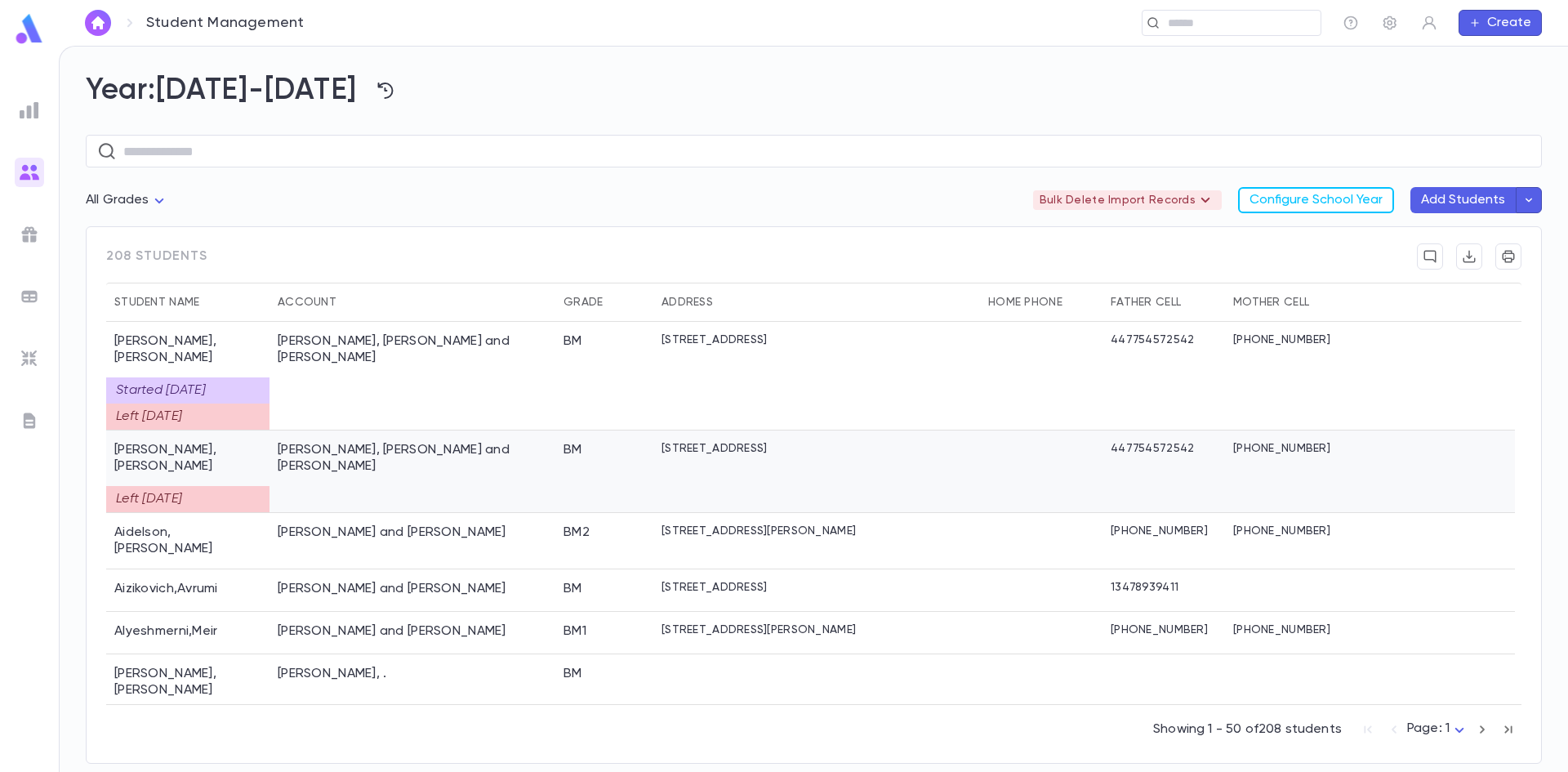
click at [392, 458] on div "[PERSON_NAME], [PERSON_NAME] and [PERSON_NAME]" at bounding box center [412, 471] width 286 height 83
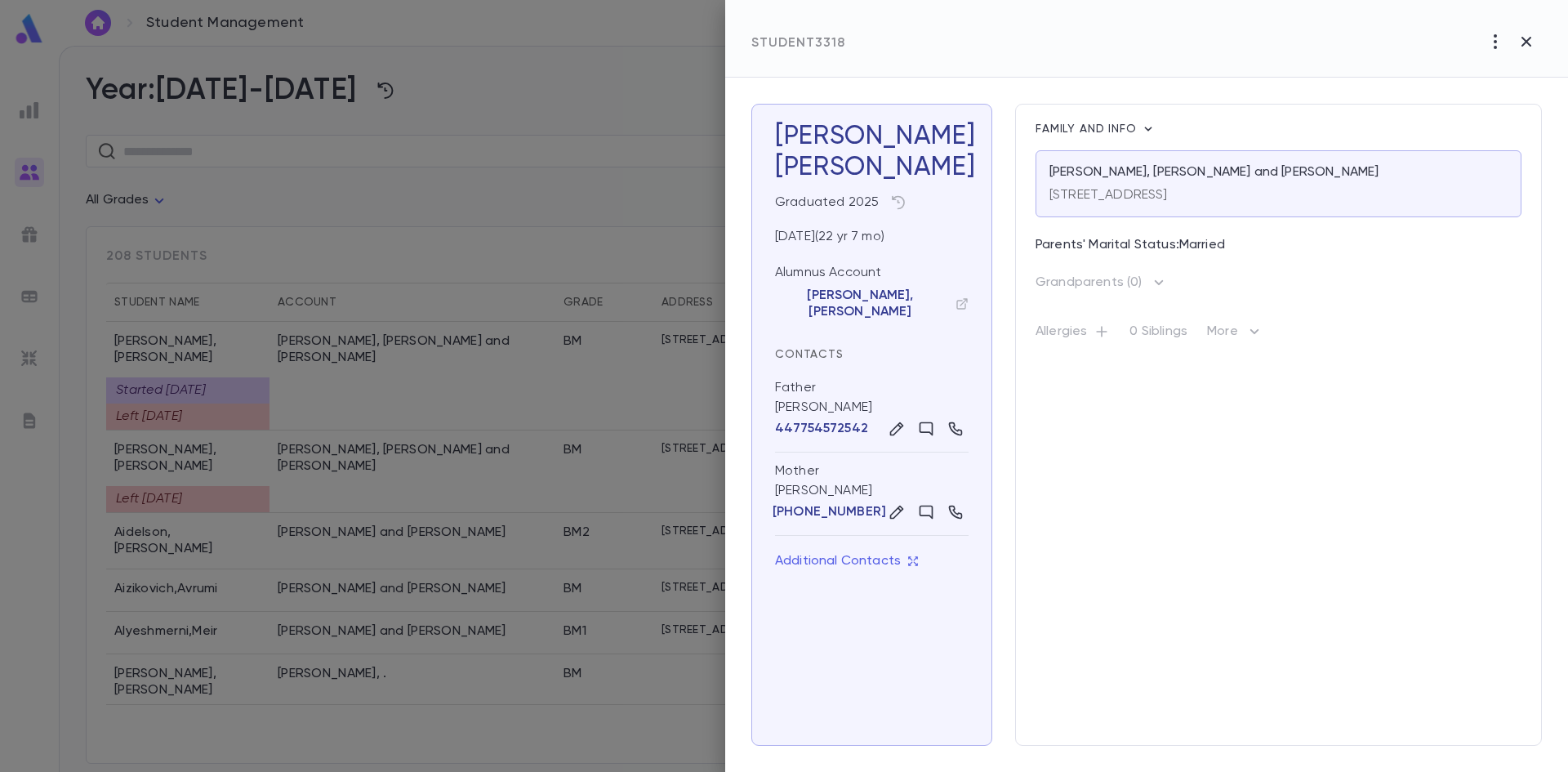
click at [1486, 50] on icon "button" at bounding box center [1496, 42] width 20 height 20
click at [1276, 79] on div at bounding box center [784, 386] width 1568 height 772
click at [892, 194] on button "button" at bounding box center [899, 203] width 26 height 26
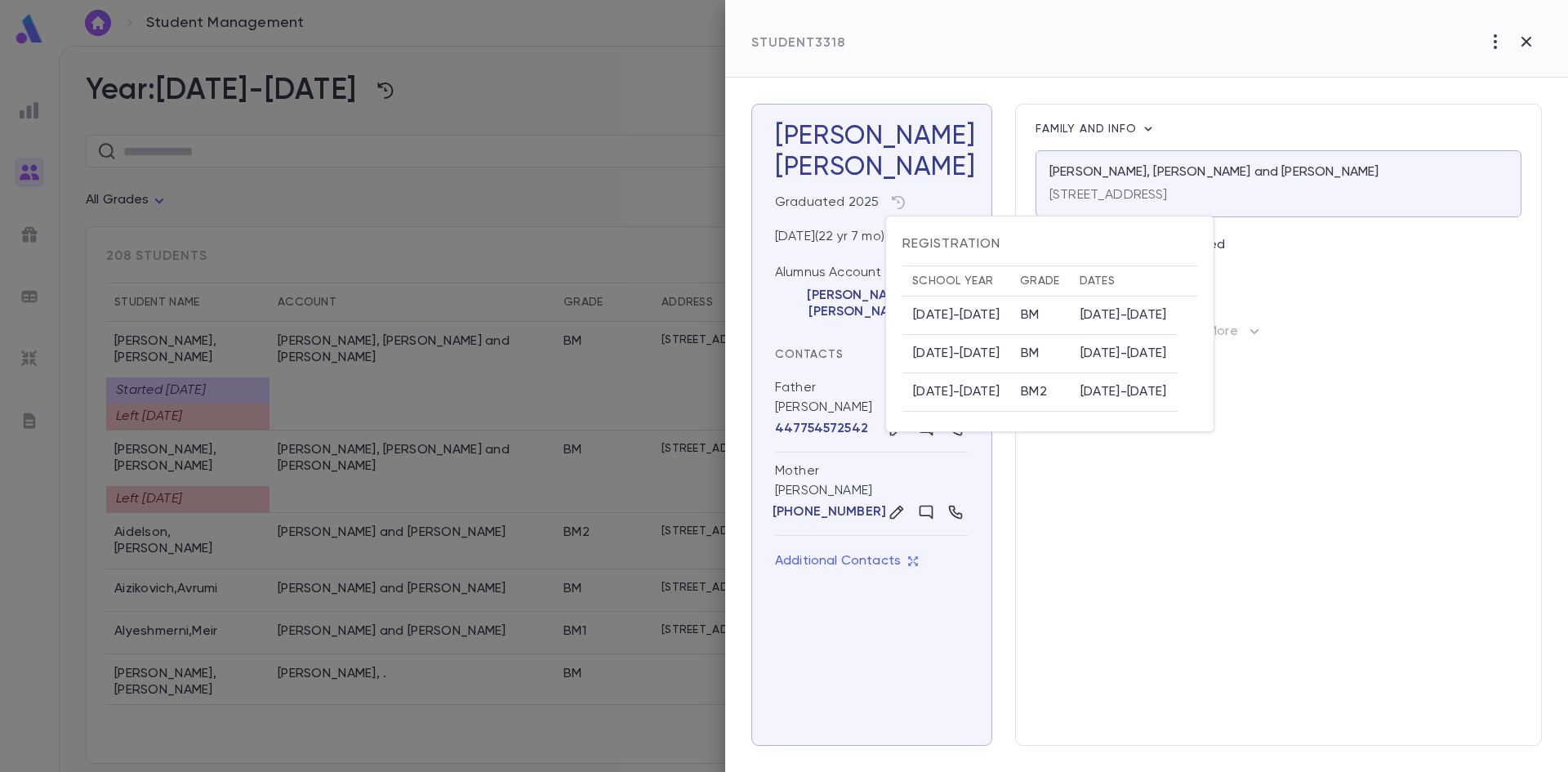
click at [953, 119] on div at bounding box center [784, 386] width 1568 height 772
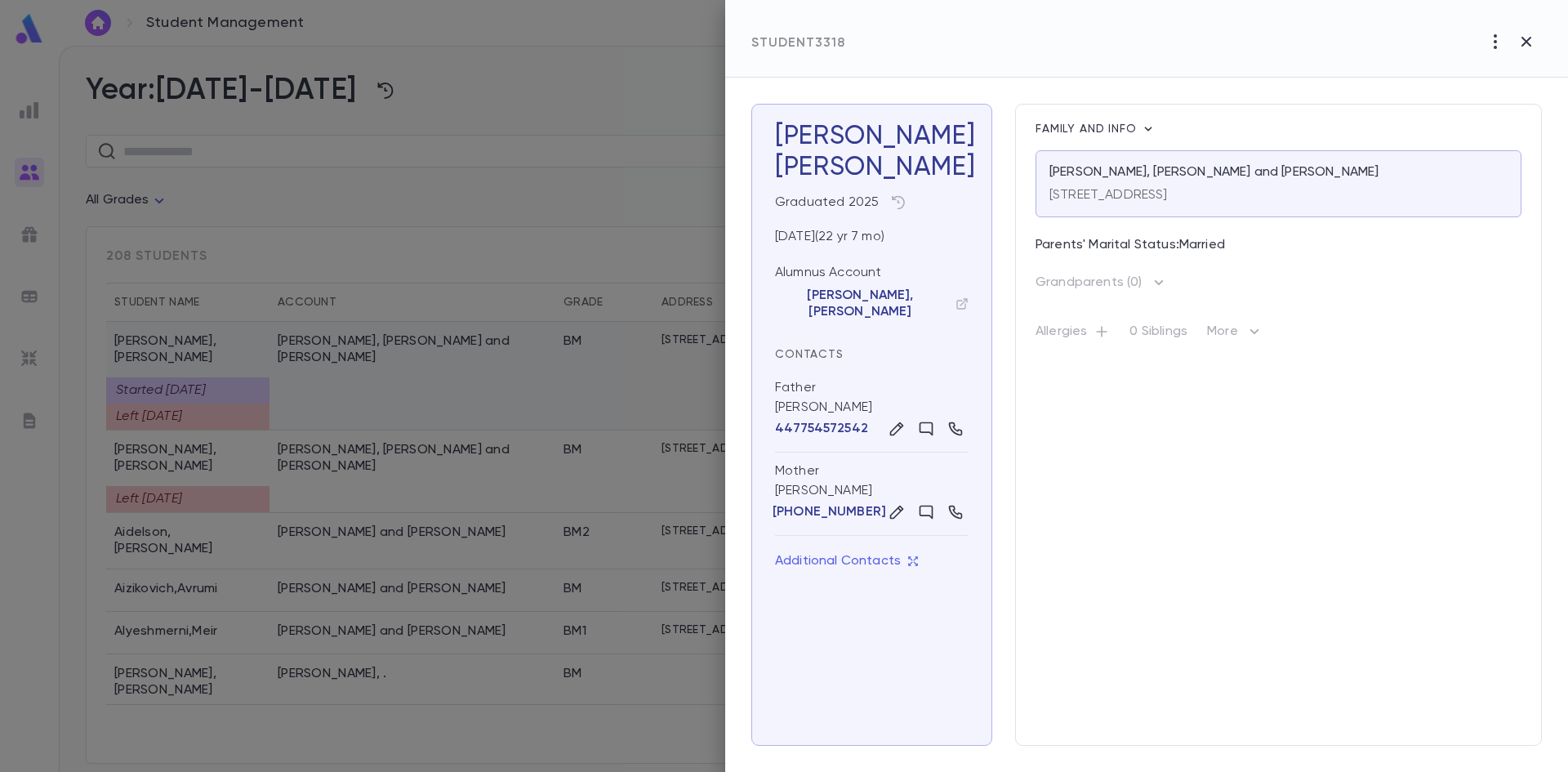
drag, startPoint x: 439, startPoint y: 421, endPoint x: 391, endPoint y: 377, distance: 65.1
click at [439, 415] on div at bounding box center [784, 386] width 1568 height 772
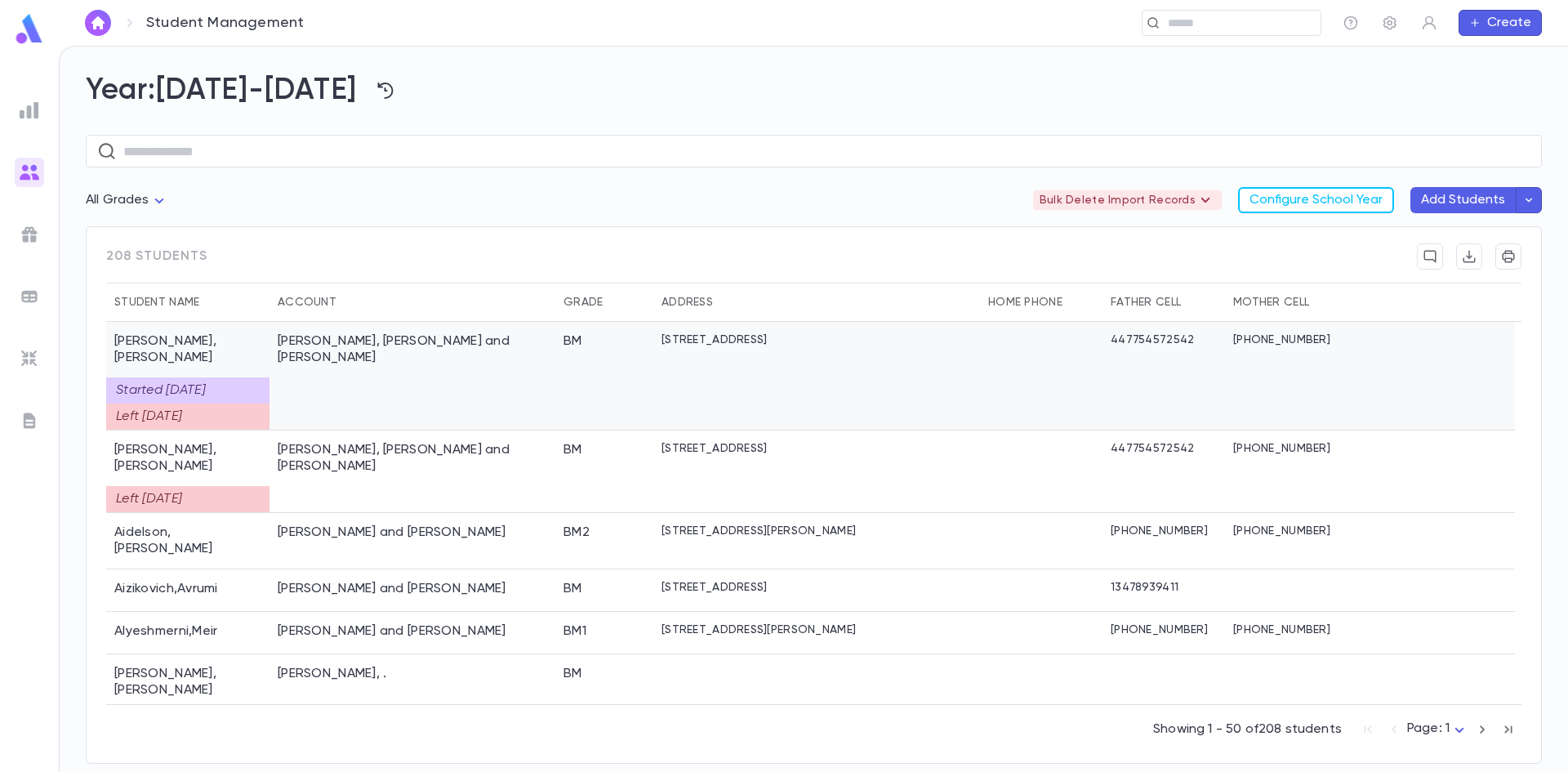
click at [393, 357] on div "[PERSON_NAME], [PERSON_NAME] and [PERSON_NAME]" at bounding box center [412, 376] width 286 height 109
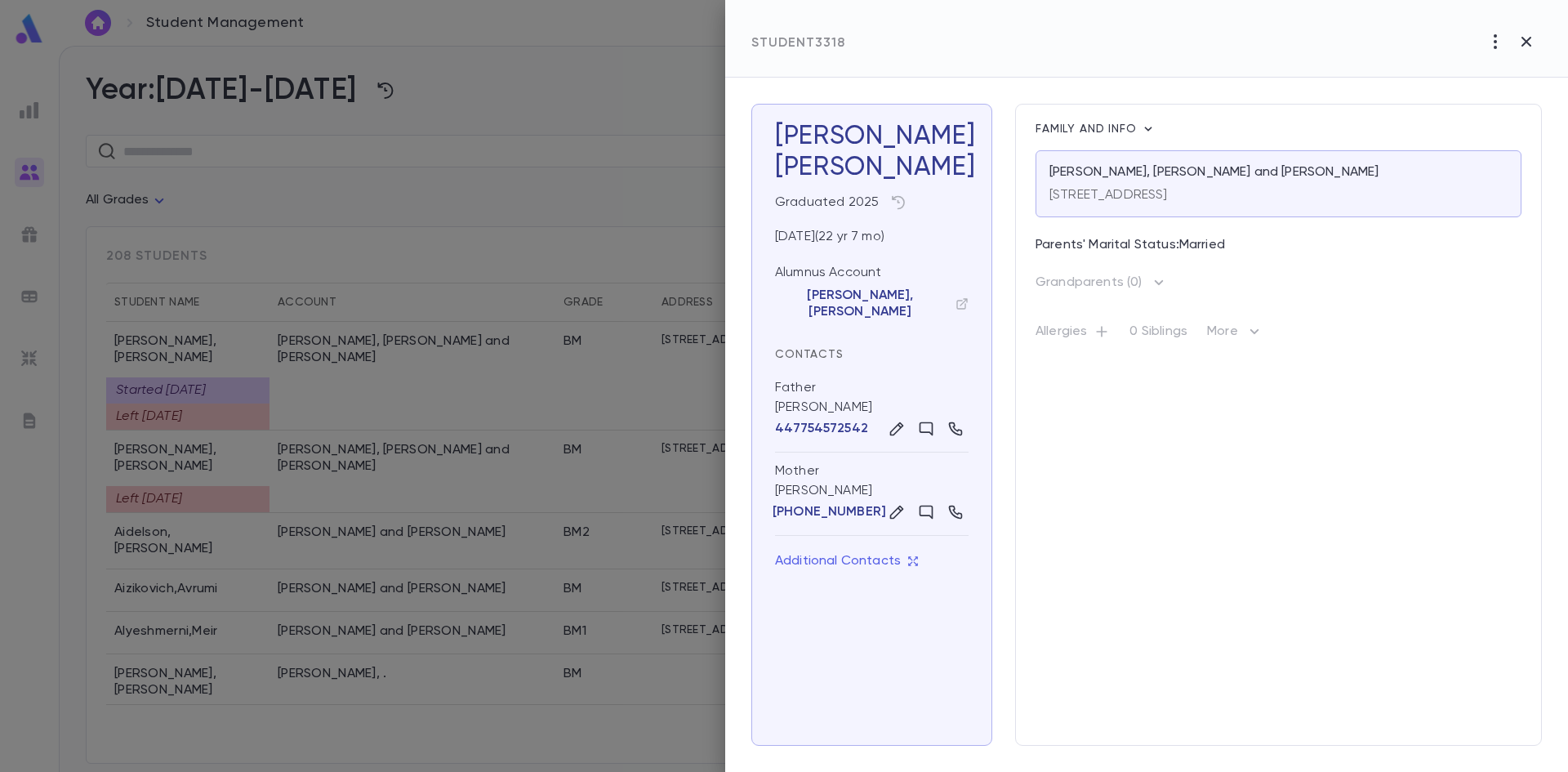
click at [1486, 37] on icon "button" at bounding box center [1496, 42] width 20 height 20
click at [1320, 53] on div at bounding box center [784, 386] width 1568 height 772
click at [890, 196] on icon "button" at bounding box center [898, 203] width 16 height 16
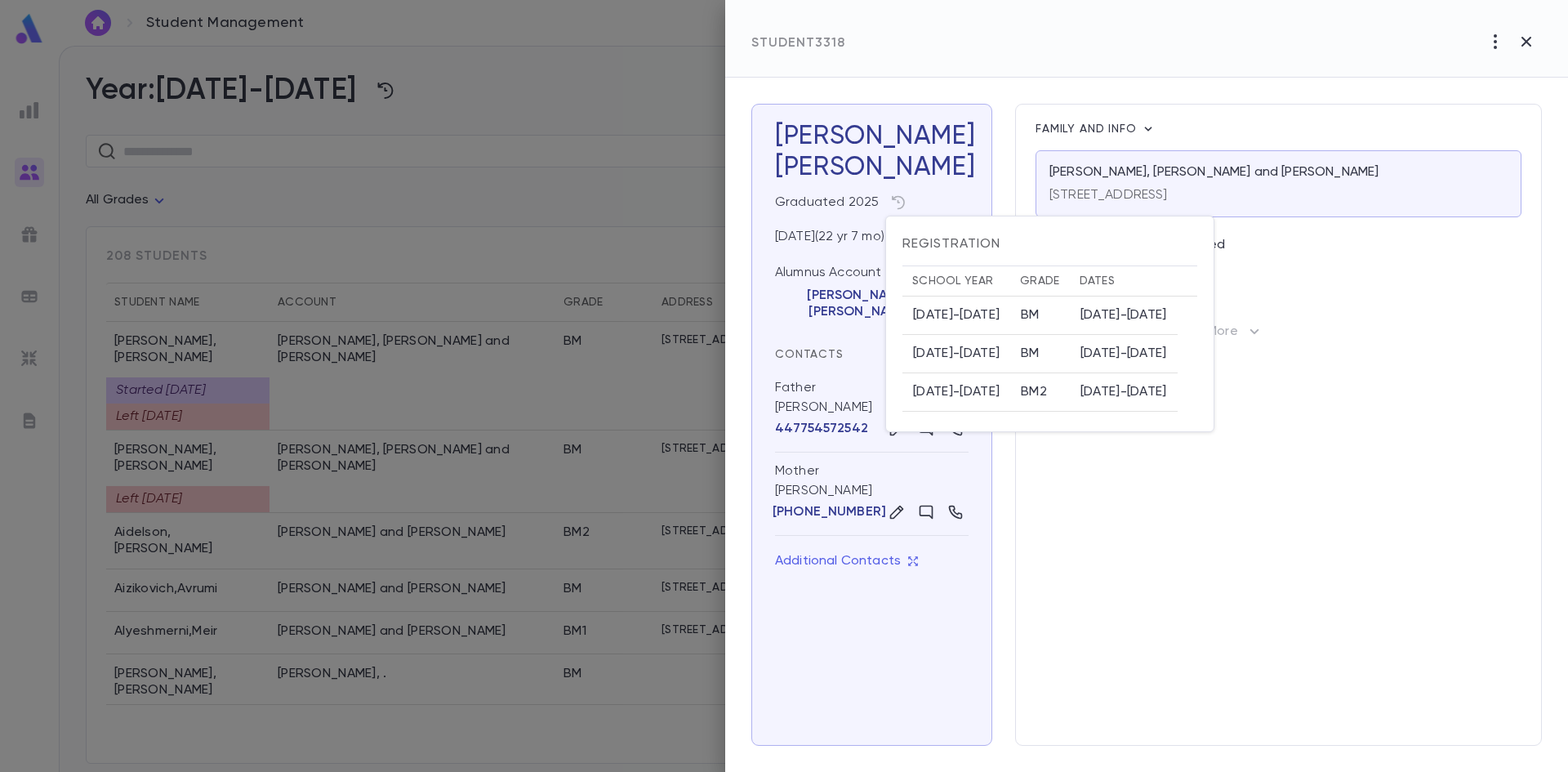
click at [911, 174] on div at bounding box center [784, 386] width 1568 height 772
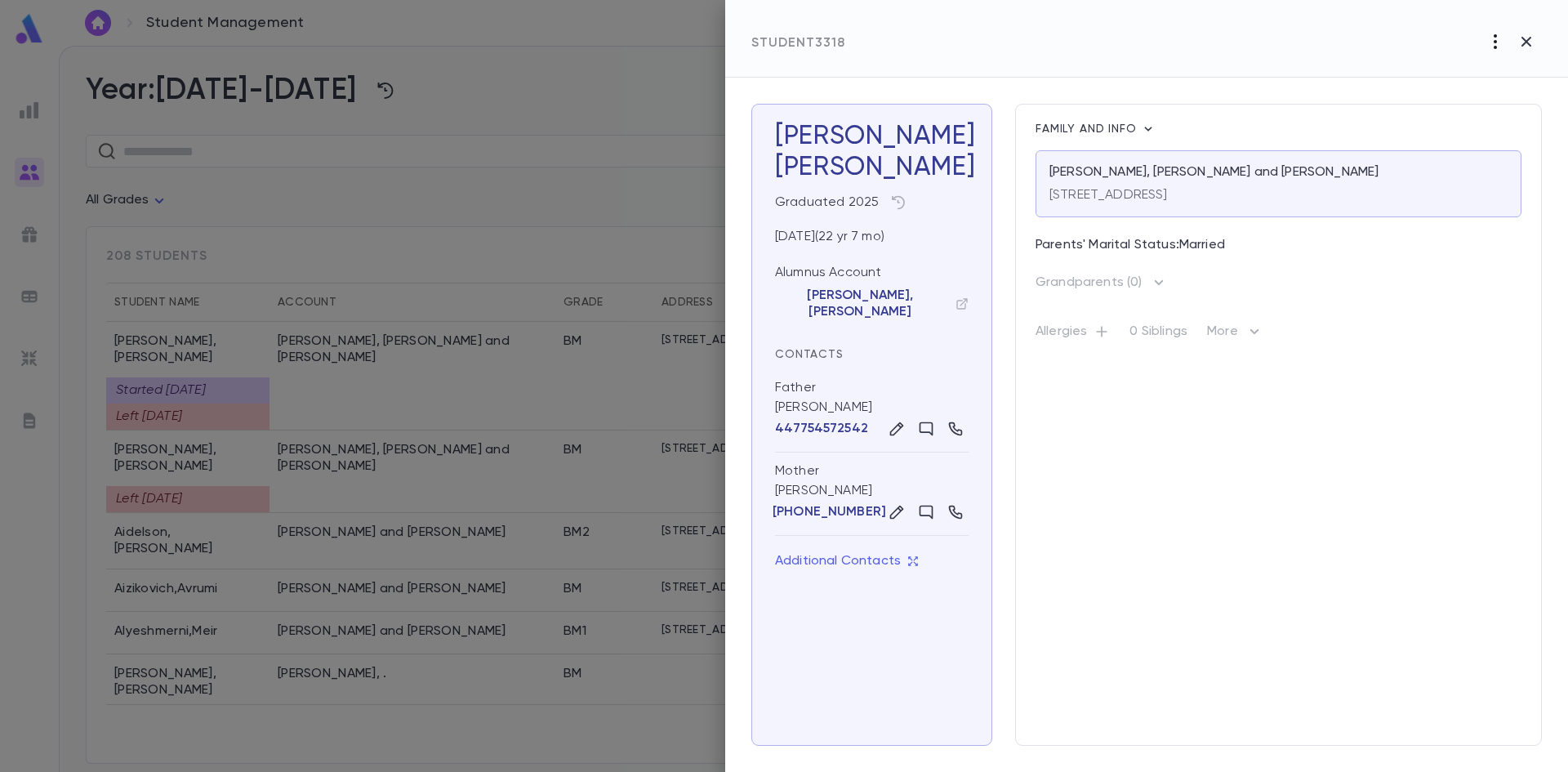
click at [1488, 36] on icon "button" at bounding box center [1496, 42] width 20 height 20
drag, startPoint x: 1191, startPoint y: 75, endPoint x: 935, endPoint y: 208, distance: 288.5
click at [1190, 75] on div at bounding box center [784, 386] width 1568 height 772
click at [1489, 45] on icon "button" at bounding box center [1496, 42] width 20 height 20
click at [899, 195] on div at bounding box center [784, 386] width 1568 height 772
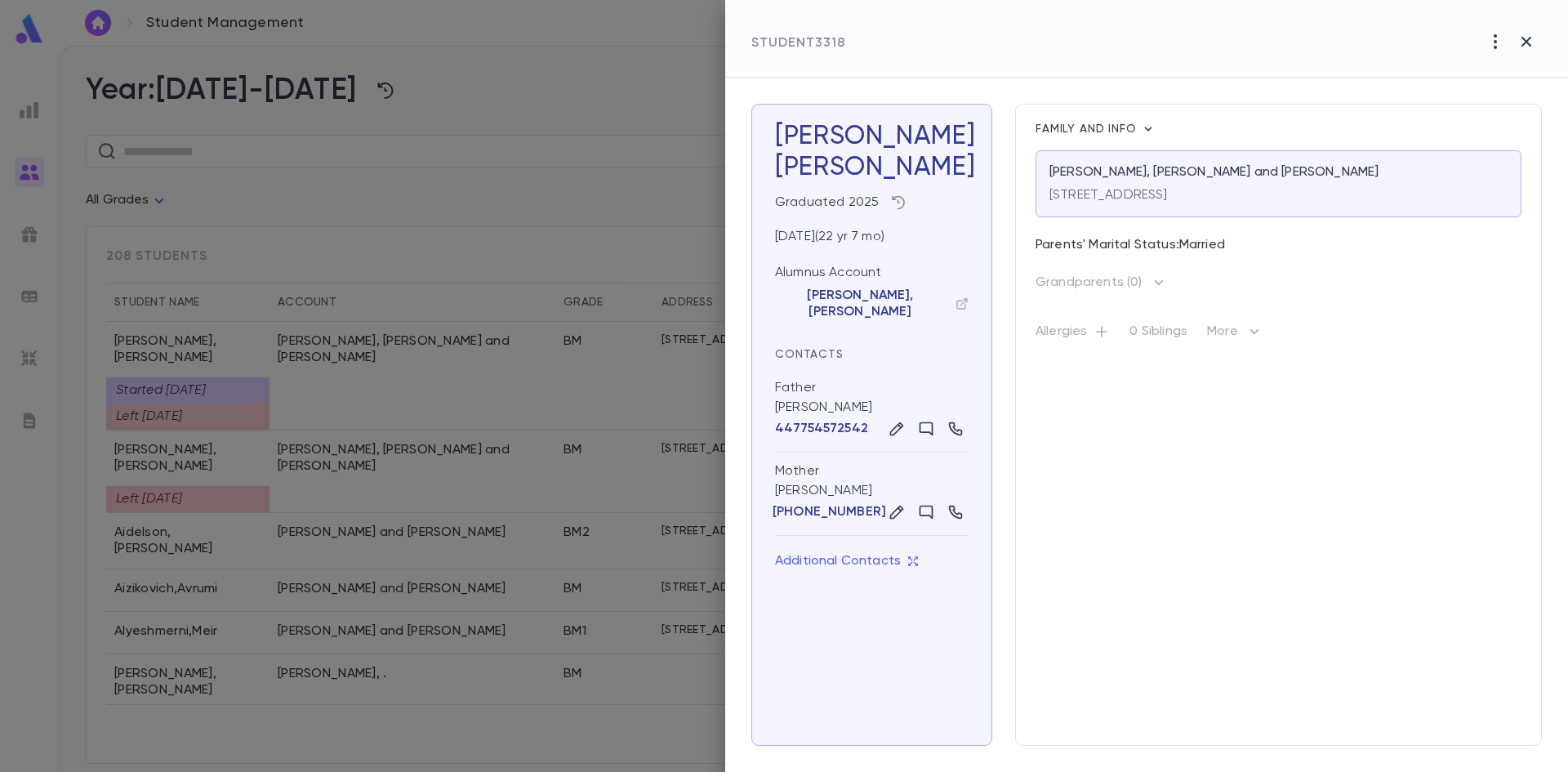
click at [904, 196] on icon "button" at bounding box center [898, 203] width 16 height 16
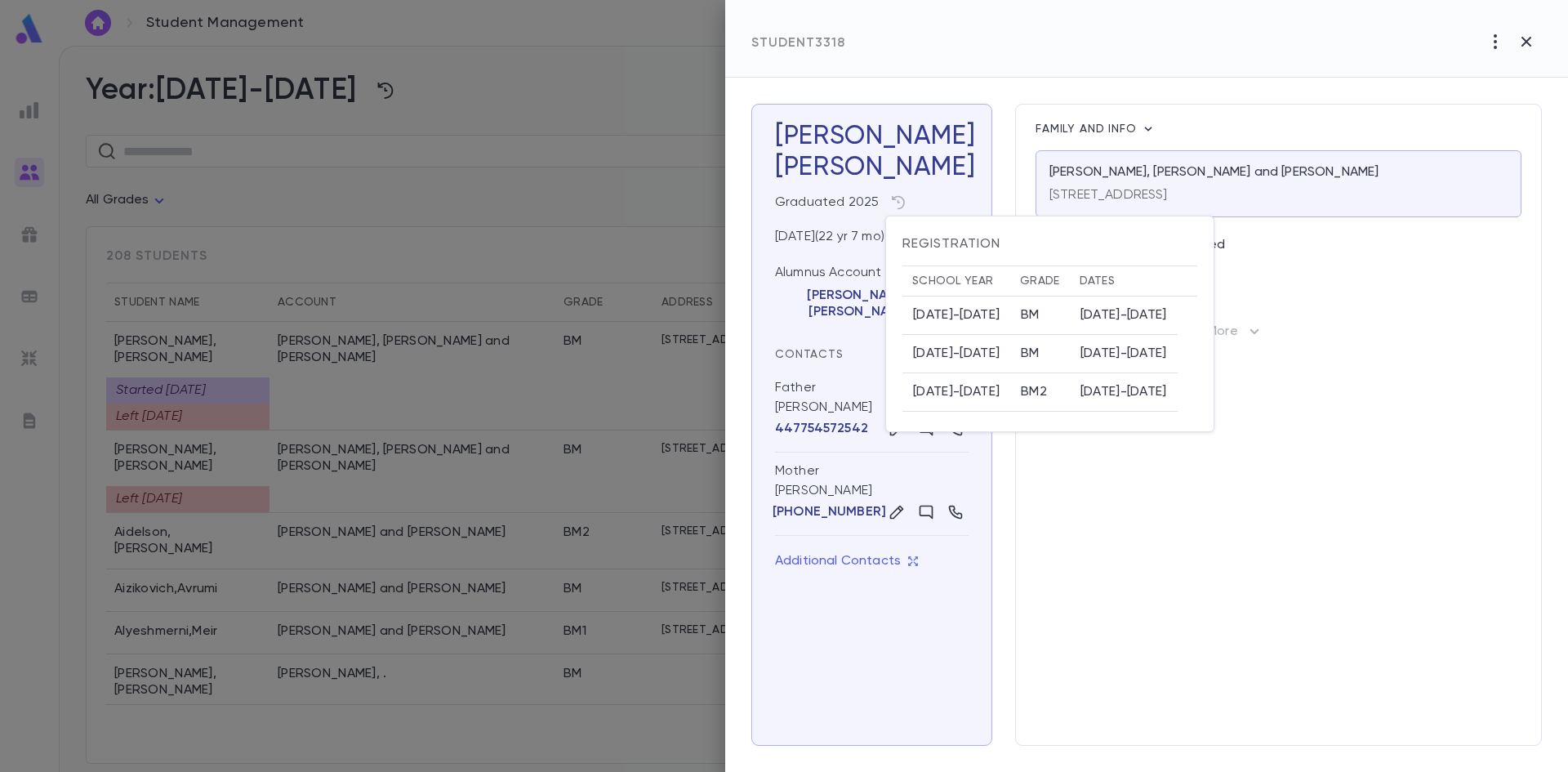
click at [1335, 307] on div at bounding box center [784, 386] width 1568 height 772
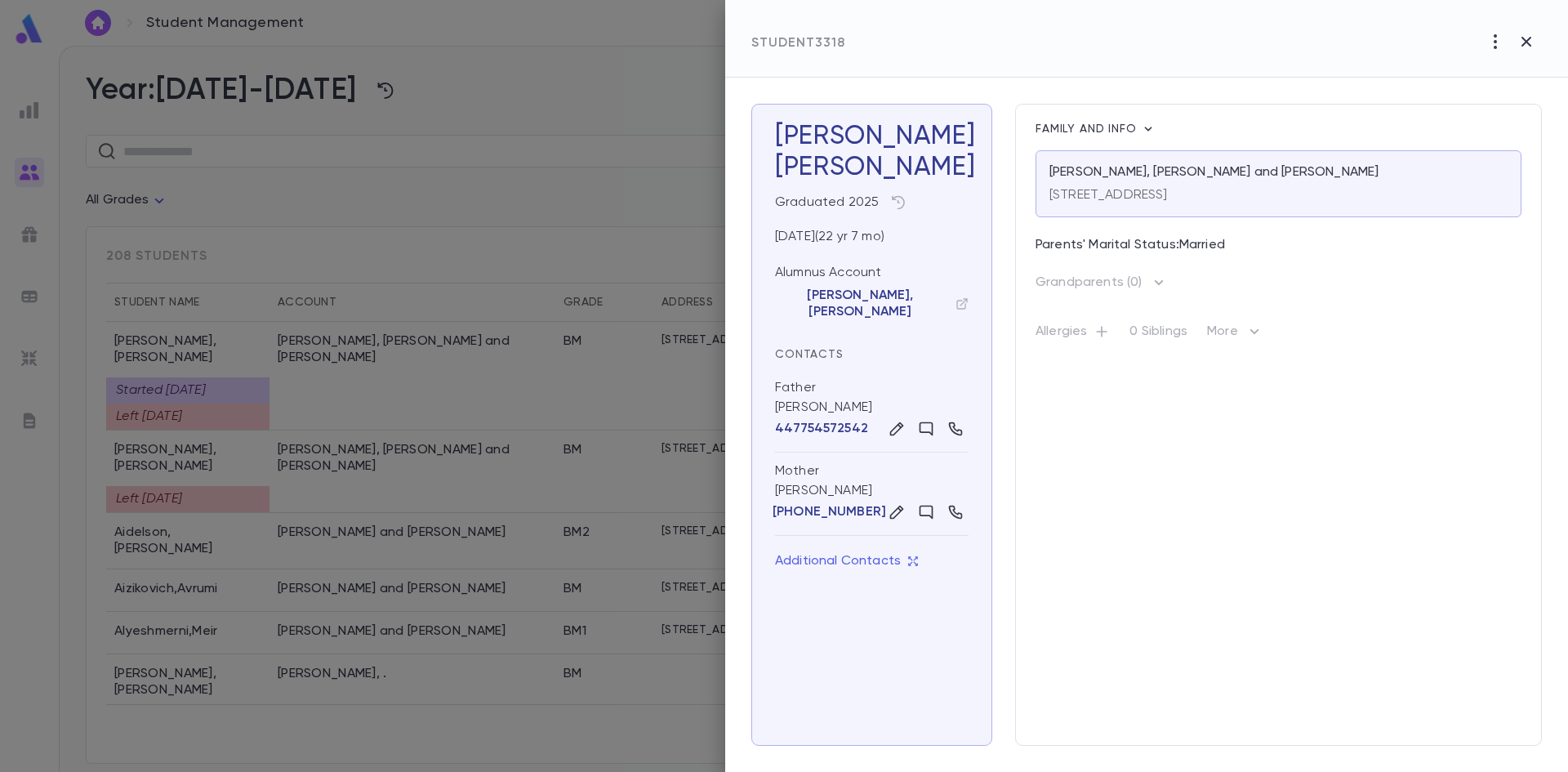
click at [511, 246] on div at bounding box center [784, 386] width 1568 height 772
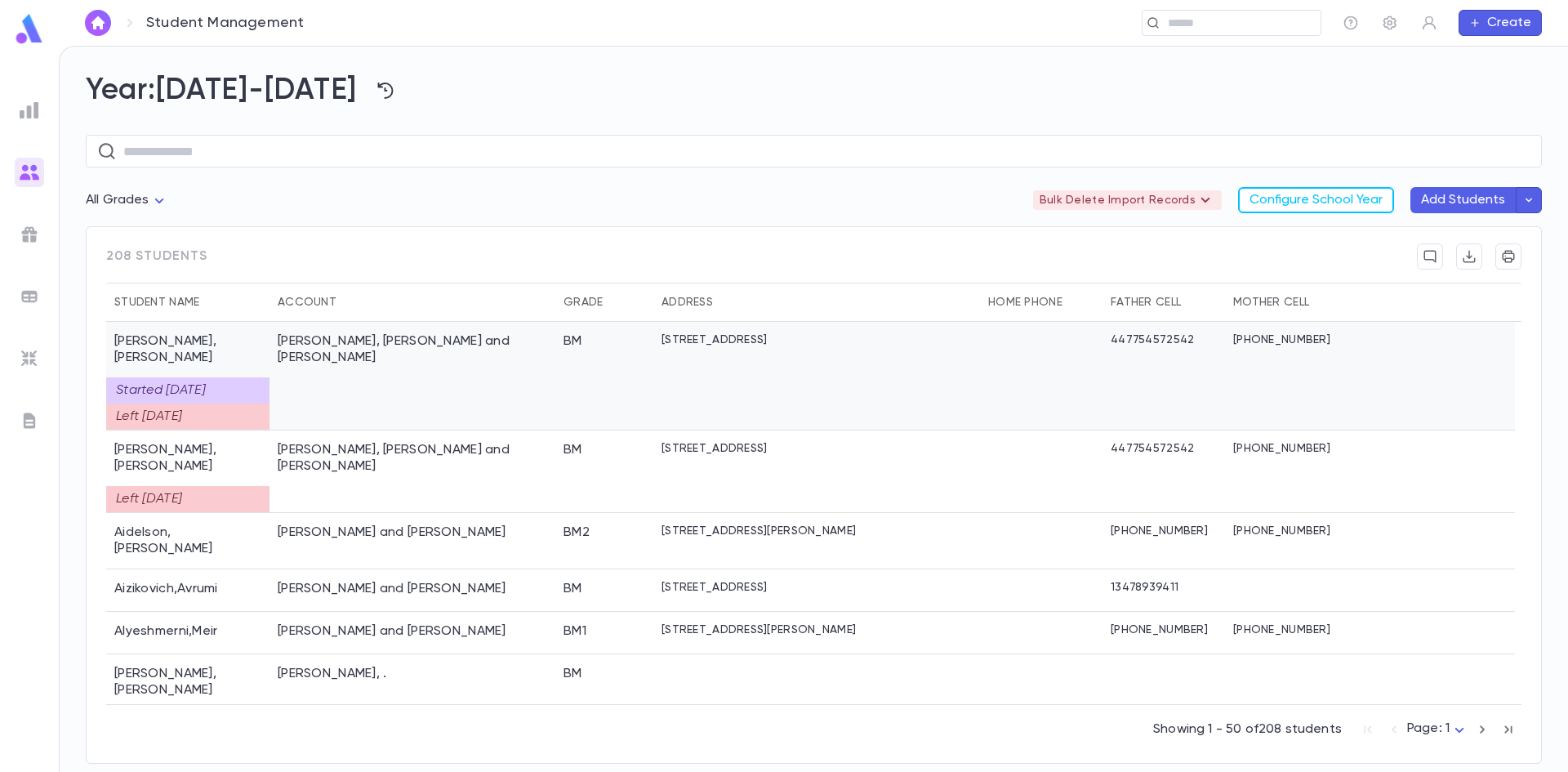
click at [375, 361] on div "[PERSON_NAME], [PERSON_NAME] and [PERSON_NAME]" at bounding box center [412, 376] width 286 height 109
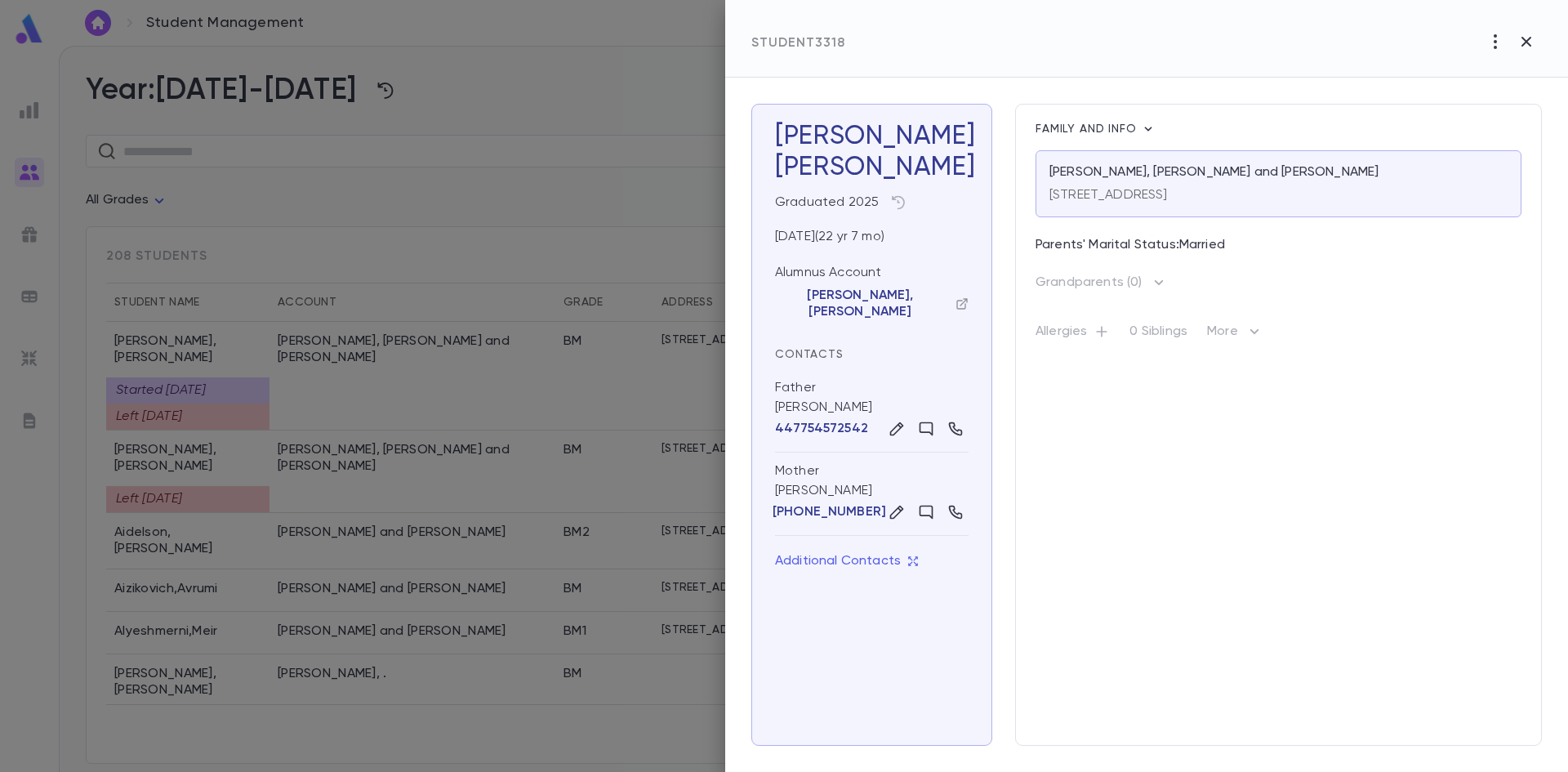
click at [826, 293] on p "Abenson, Moshe" at bounding box center [865, 304] width 181 height 33
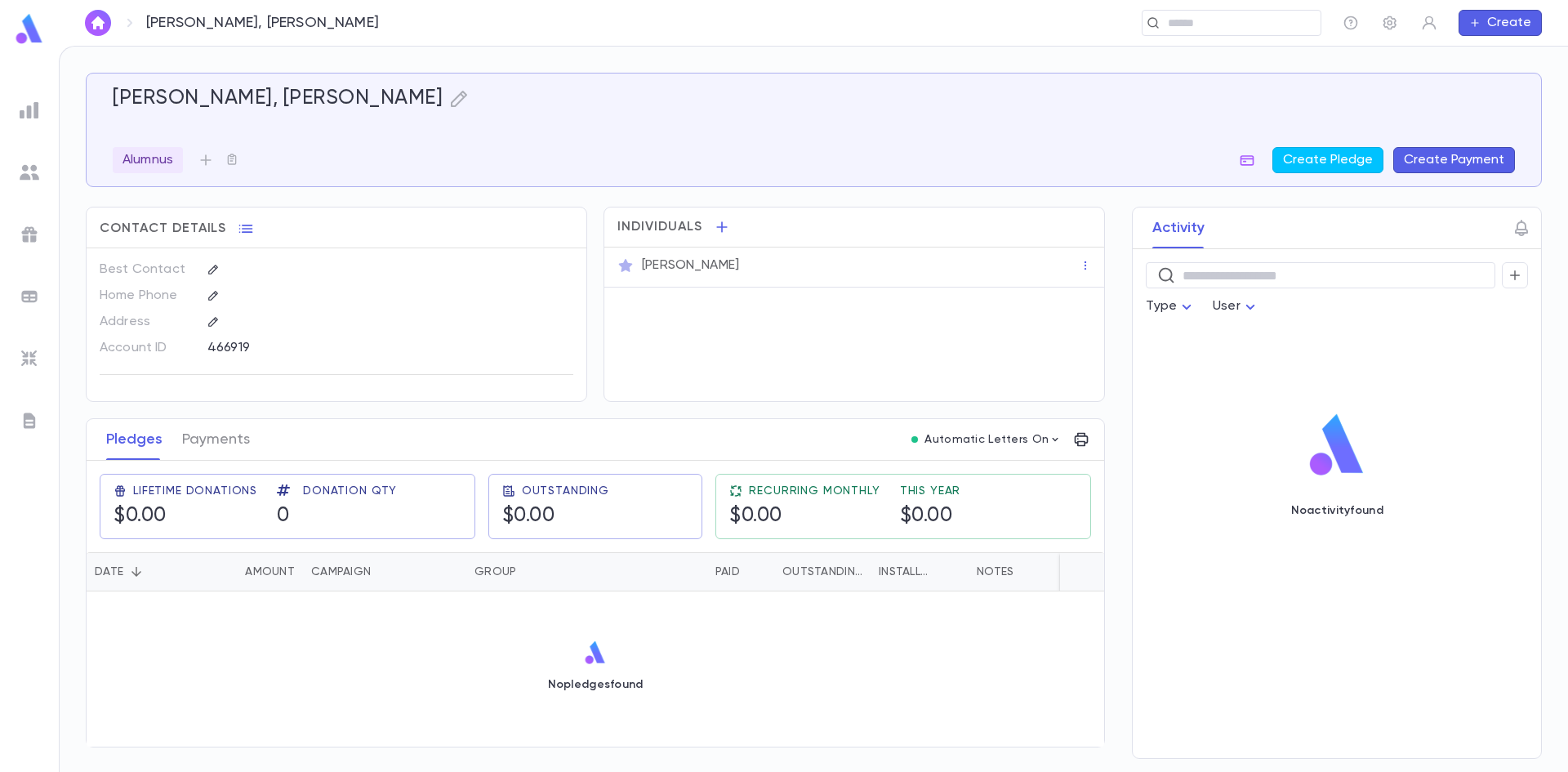
click at [691, 263] on p "[PERSON_NAME]" at bounding box center [690, 266] width 97 height 16
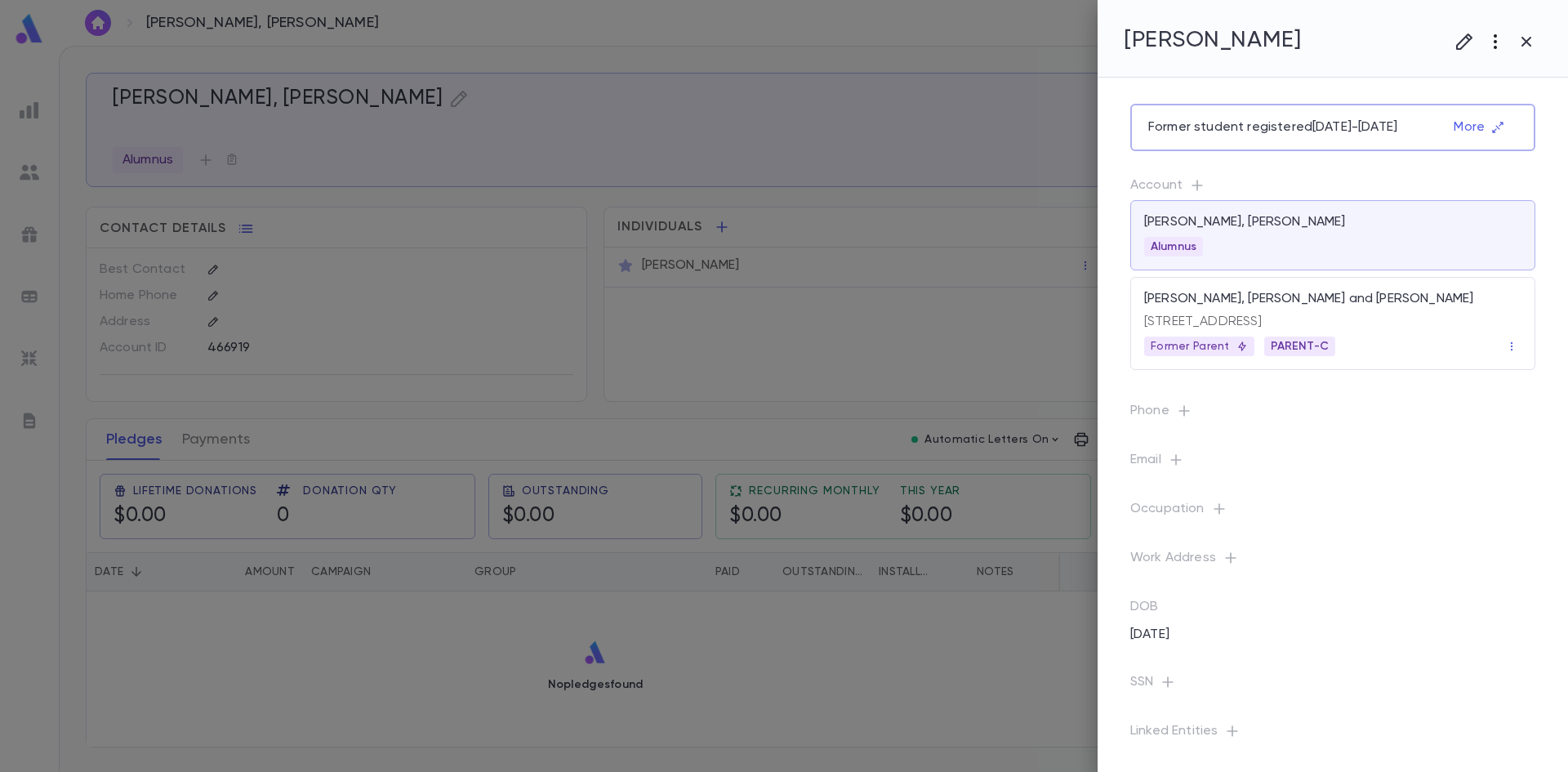
click at [1496, 45] on icon "button" at bounding box center [1496, 42] width 20 height 20
click at [1263, 67] on div at bounding box center [784, 386] width 1568 height 772
click at [1491, 56] on button "button" at bounding box center [1495, 41] width 31 height 31
click at [1491, 56] on div at bounding box center [784, 386] width 1568 height 772
click at [679, 318] on div at bounding box center [784, 386] width 1568 height 772
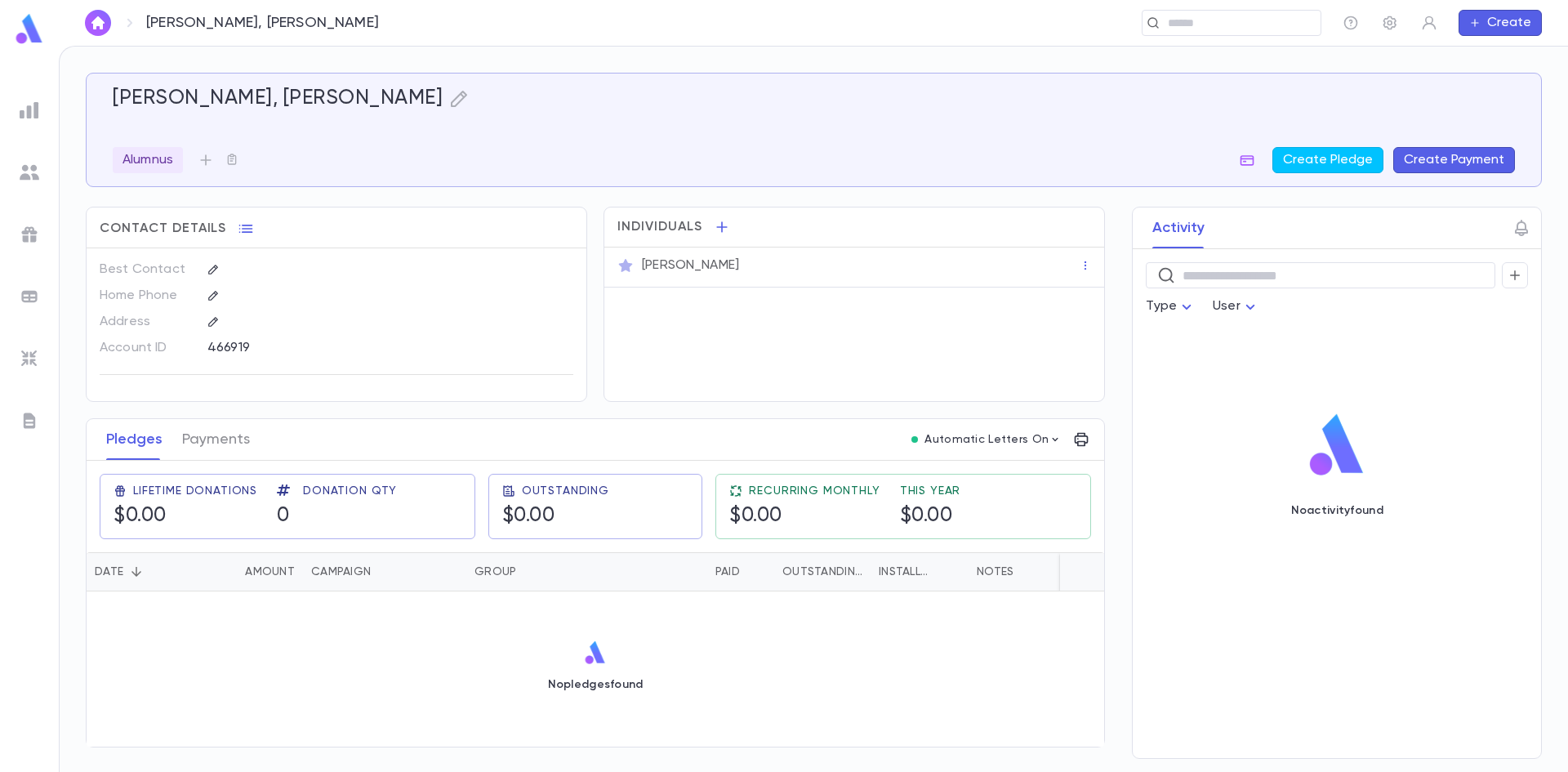
click at [718, 271] on p "Moshe Abenson" at bounding box center [690, 266] width 97 height 16
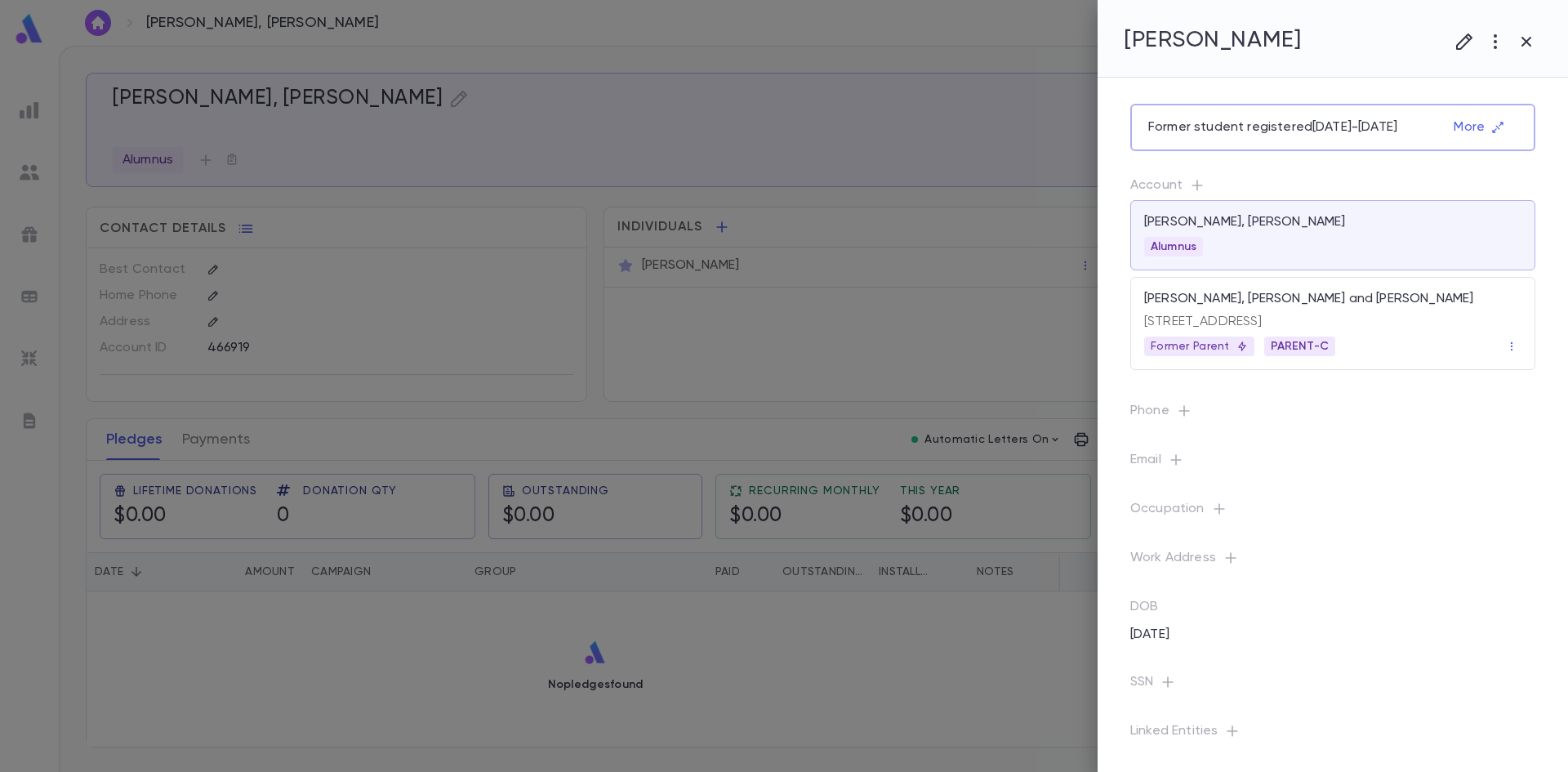
drag, startPoint x: 805, startPoint y: 364, endPoint x: 796, endPoint y: 363, distance: 9.1
click at [800, 363] on div at bounding box center [784, 386] width 1568 height 772
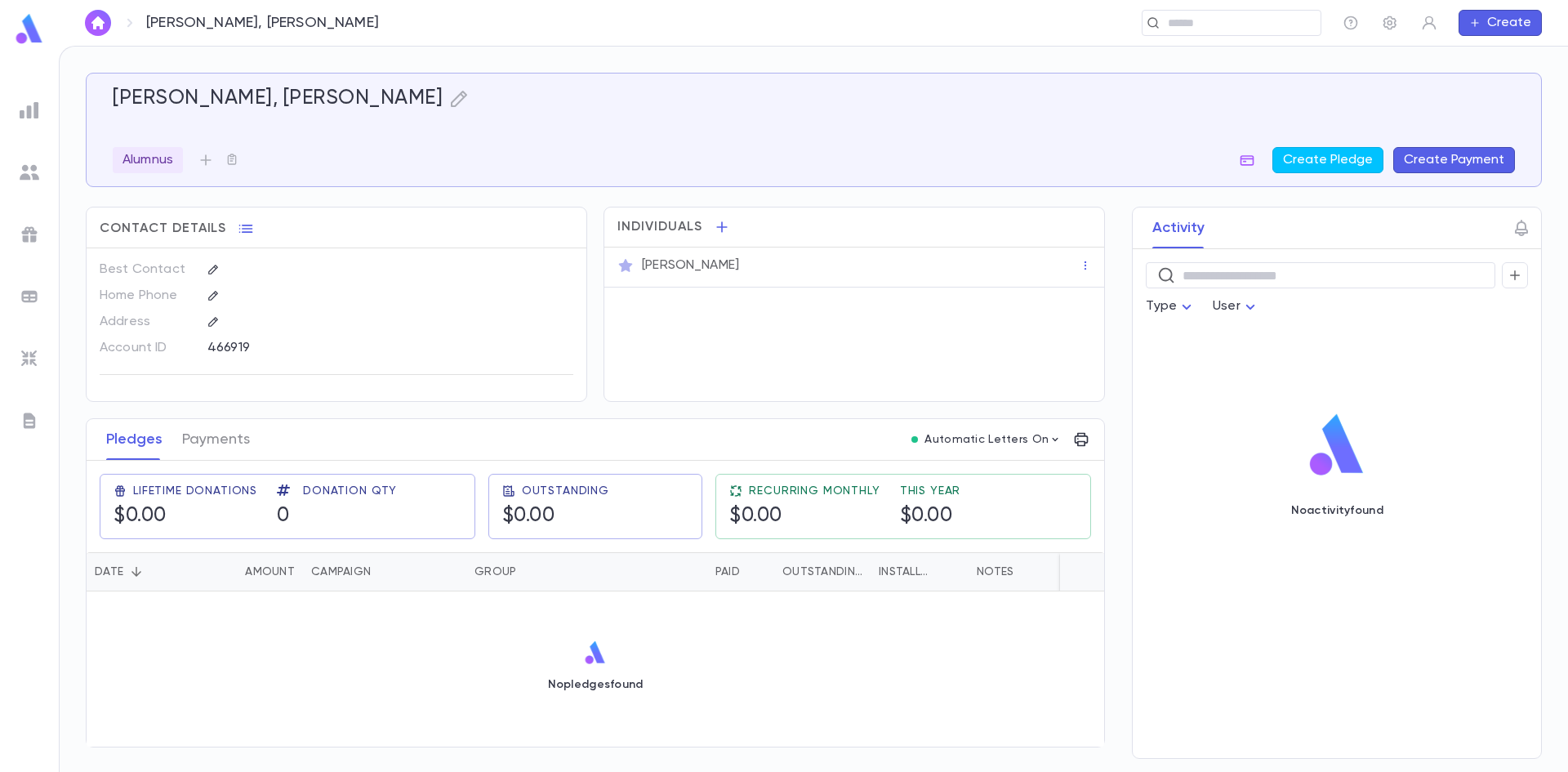
click at [47, 165] on ul at bounding box center [29, 430] width 59 height 683
click at [25, 165] on img at bounding box center [30, 173] width 20 height 20
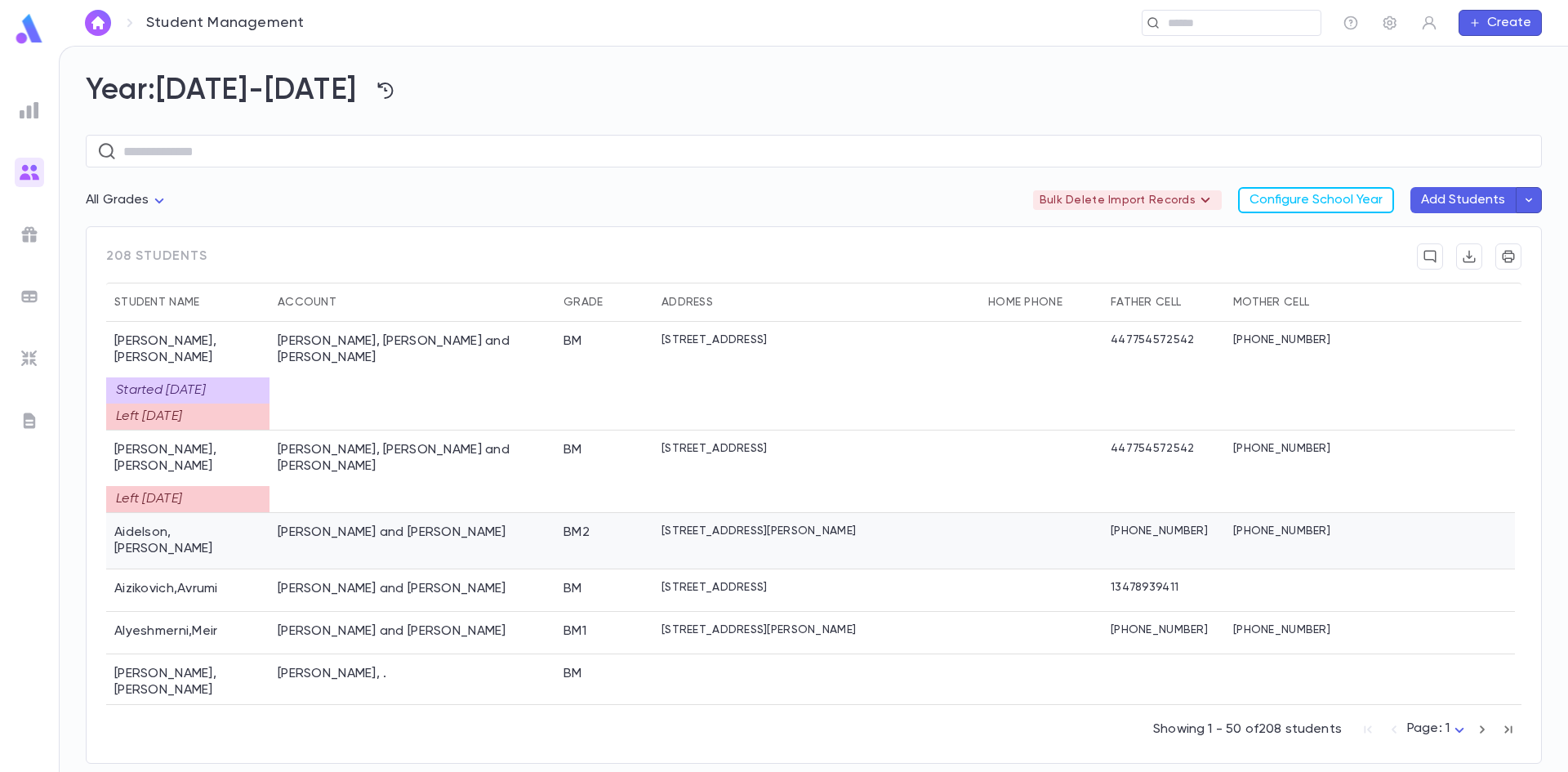
click at [334, 513] on div "[PERSON_NAME] and [PERSON_NAME]" at bounding box center [412, 541] width 286 height 56
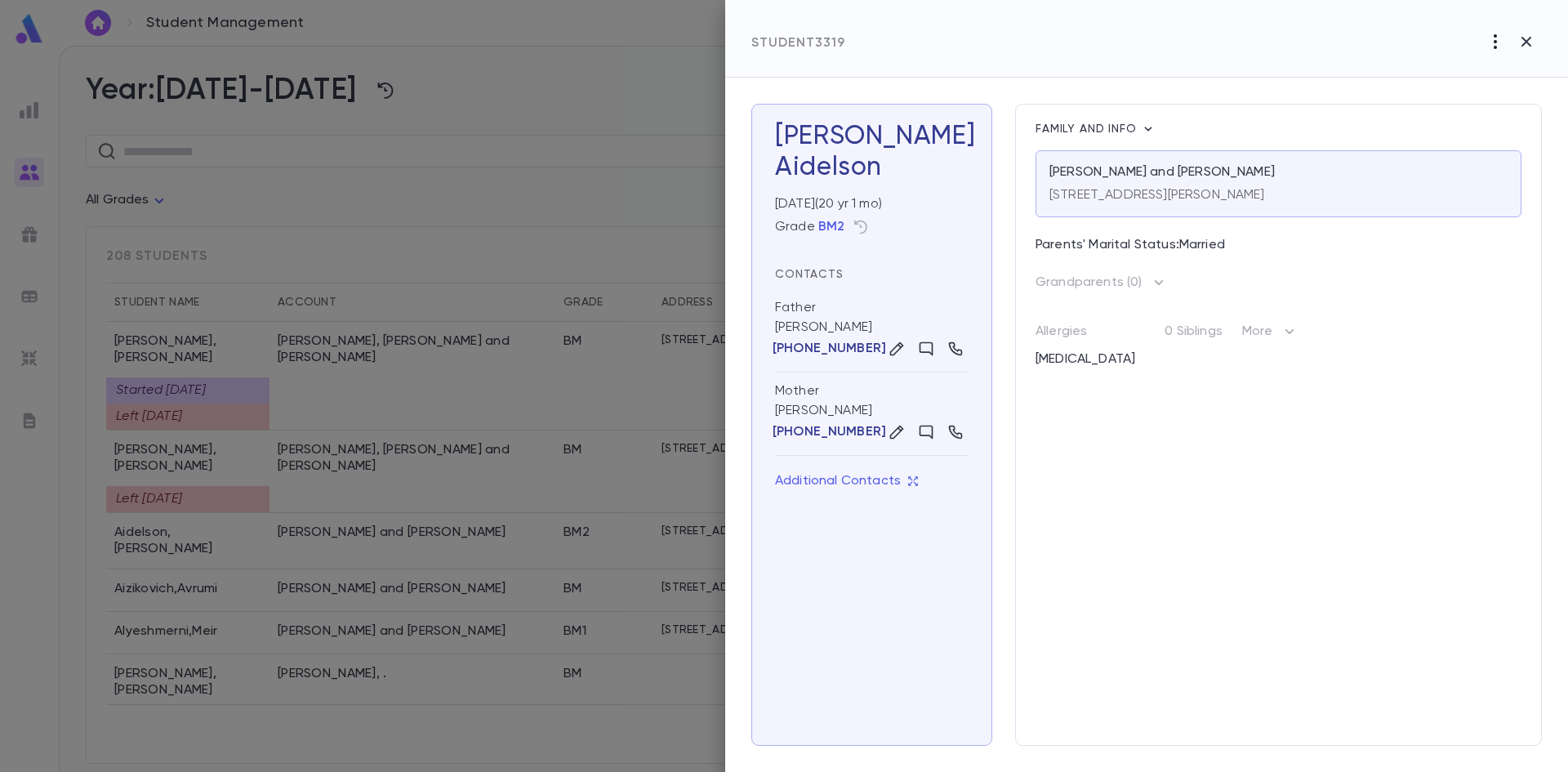
click at [1495, 37] on icon "button" at bounding box center [1495, 41] width 3 height 15
click at [1066, 74] on div at bounding box center [784, 386] width 1568 height 772
click at [867, 217] on button "button" at bounding box center [861, 227] width 26 height 26
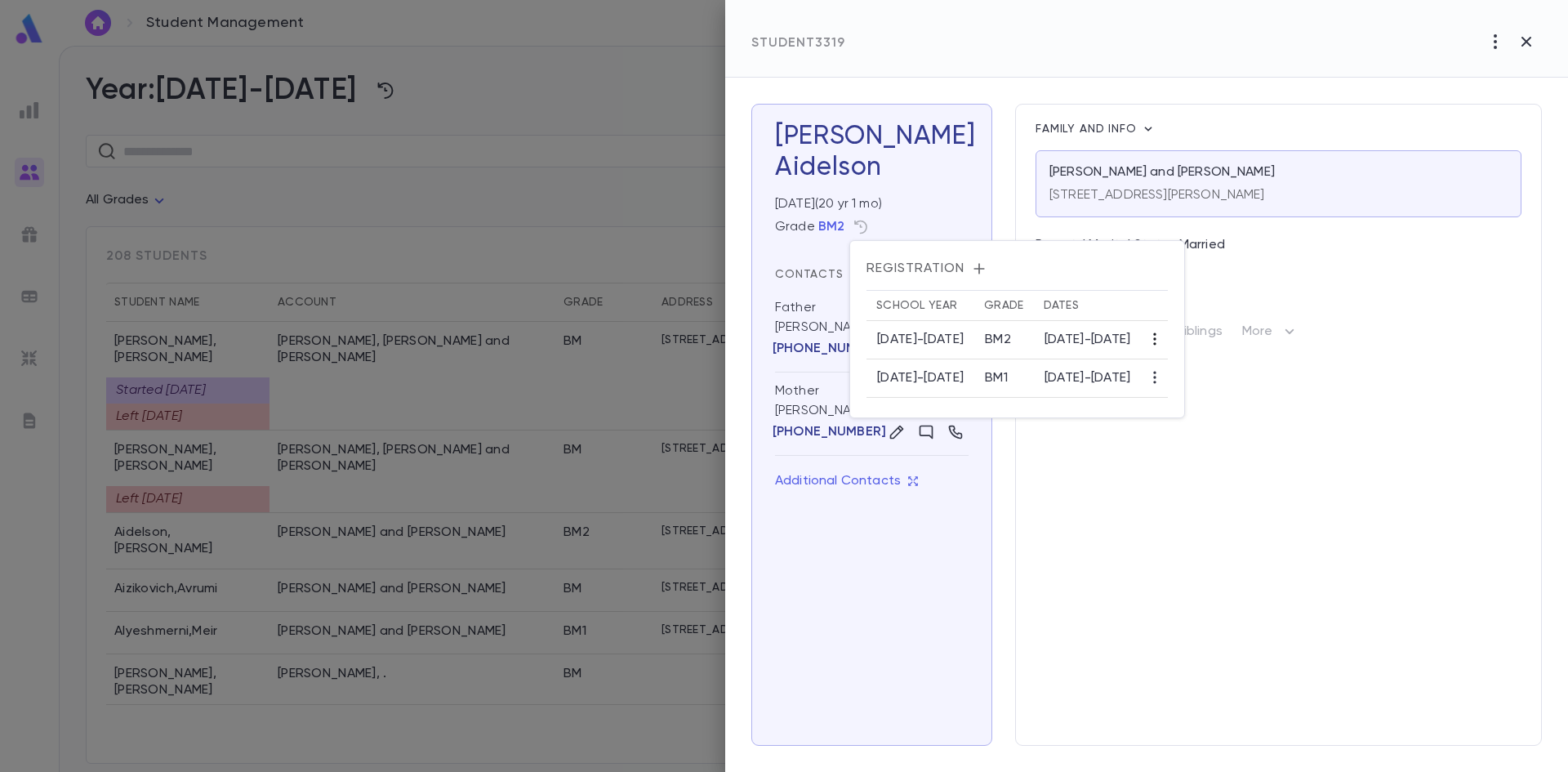
click at [1169, 330] on button "button" at bounding box center [1155, 339] width 26 height 26
click at [1203, 372] on li "Edit" at bounding box center [1211, 371] width 50 height 26
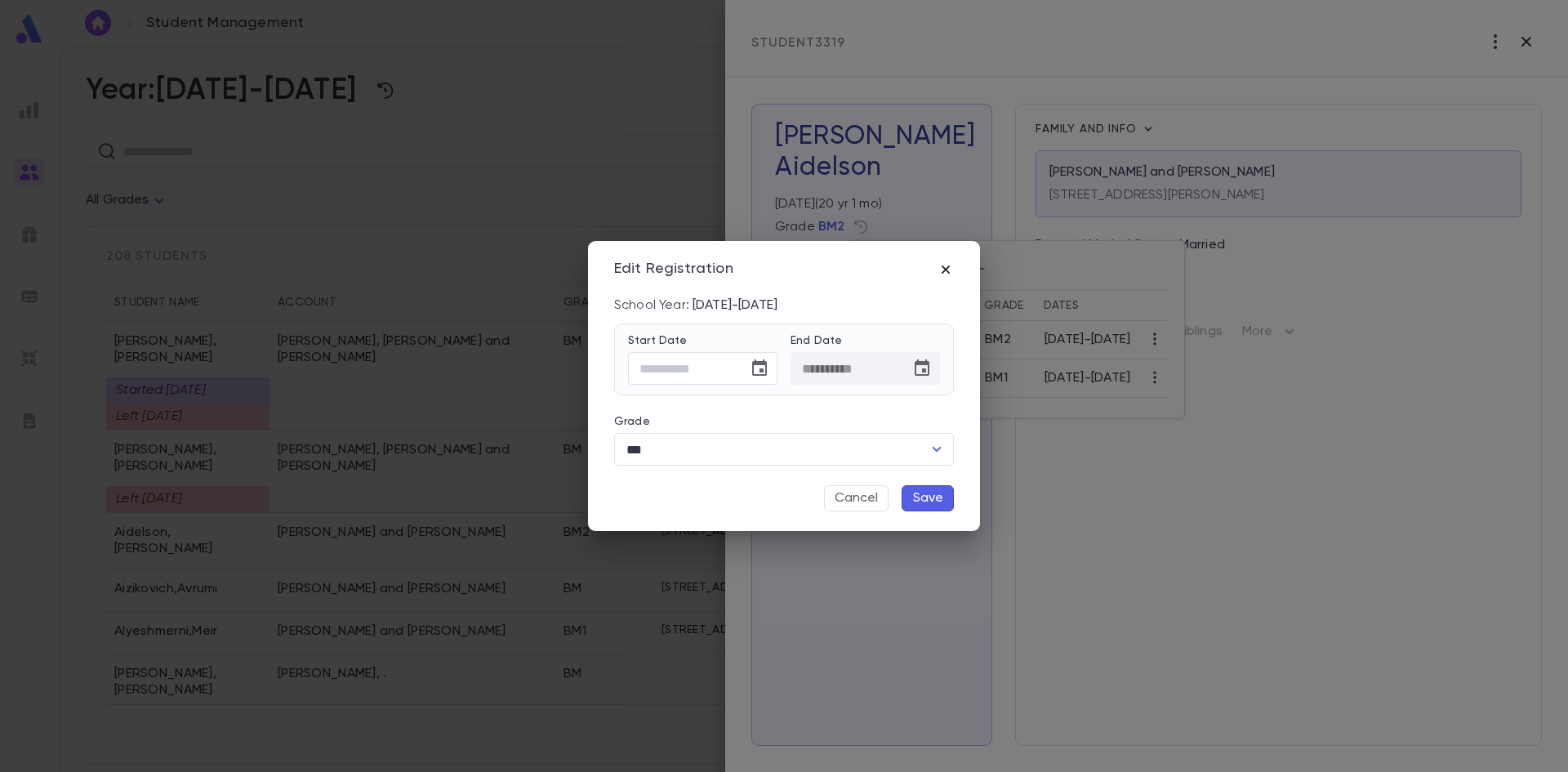
click at [942, 272] on icon "button" at bounding box center [946, 270] width 16 height 16
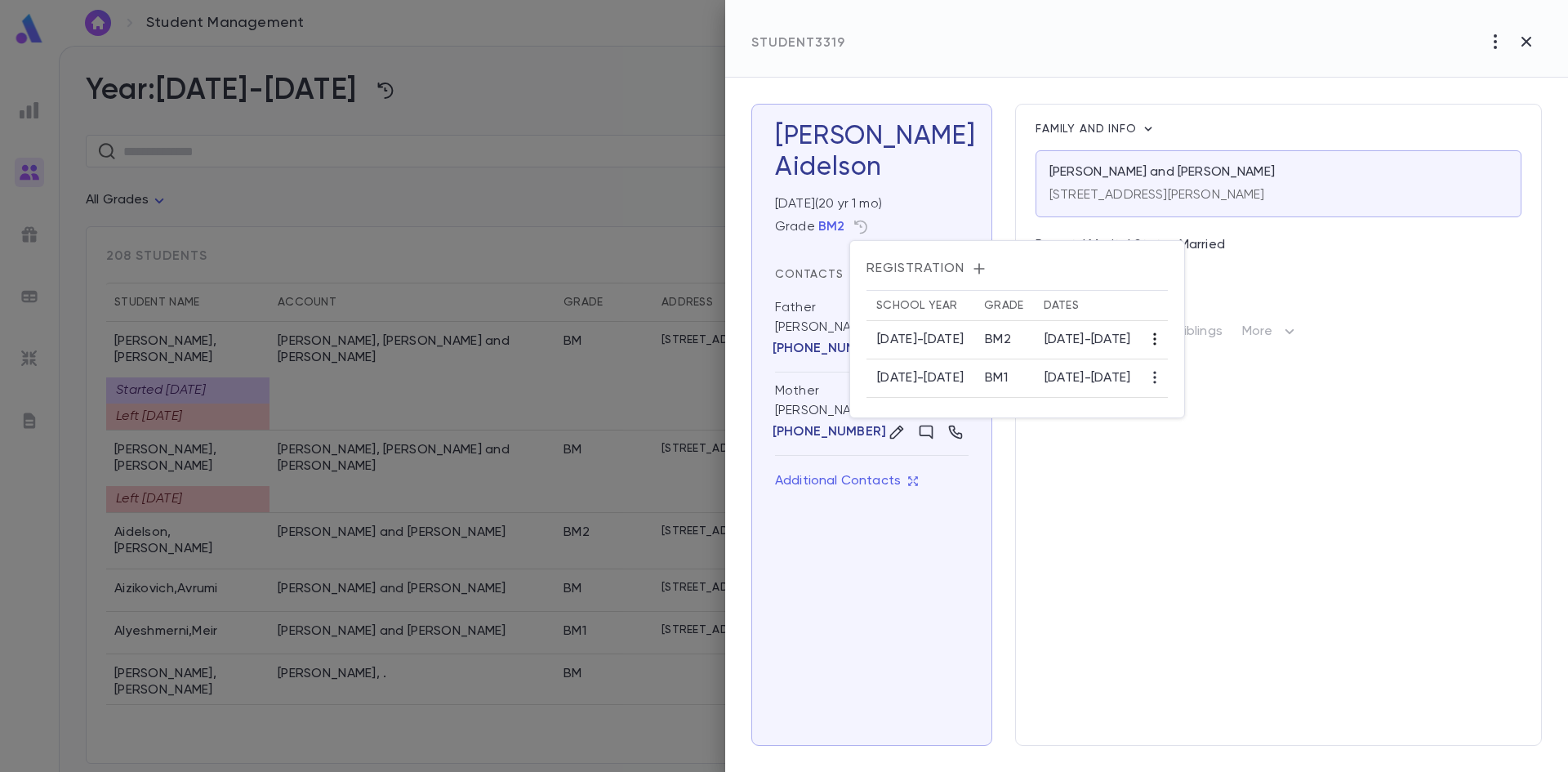
click at [1164, 342] on icon "button" at bounding box center [1155, 339] width 16 height 16
click at [1195, 297] on div at bounding box center [784, 386] width 1568 height 772
click at [1164, 378] on icon "button" at bounding box center [1155, 378] width 16 height 16
click at [1167, 300] on div at bounding box center [784, 386] width 1568 height 772
drag, startPoint x: 881, startPoint y: 338, endPoint x: 1052, endPoint y: 357, distance: 172.1
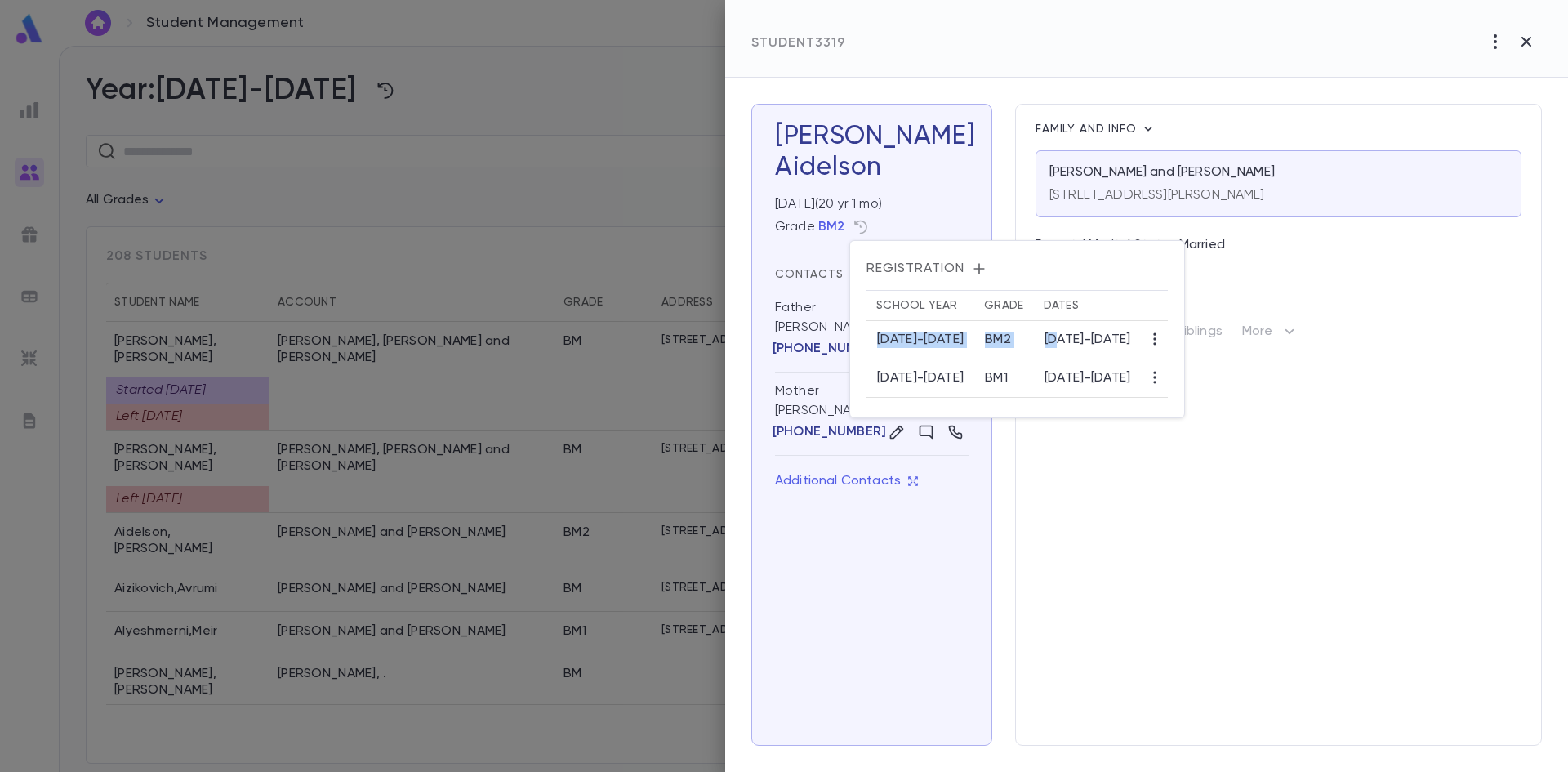
click at [1052, 357] on tr "2025-2026 BM2 8/25/2025 - 7/9/2026" at bounding box center [1018, 340] width 302 height 38
click at [1499, 31] on div at bounding box center [784, 386] width 1568 height 772
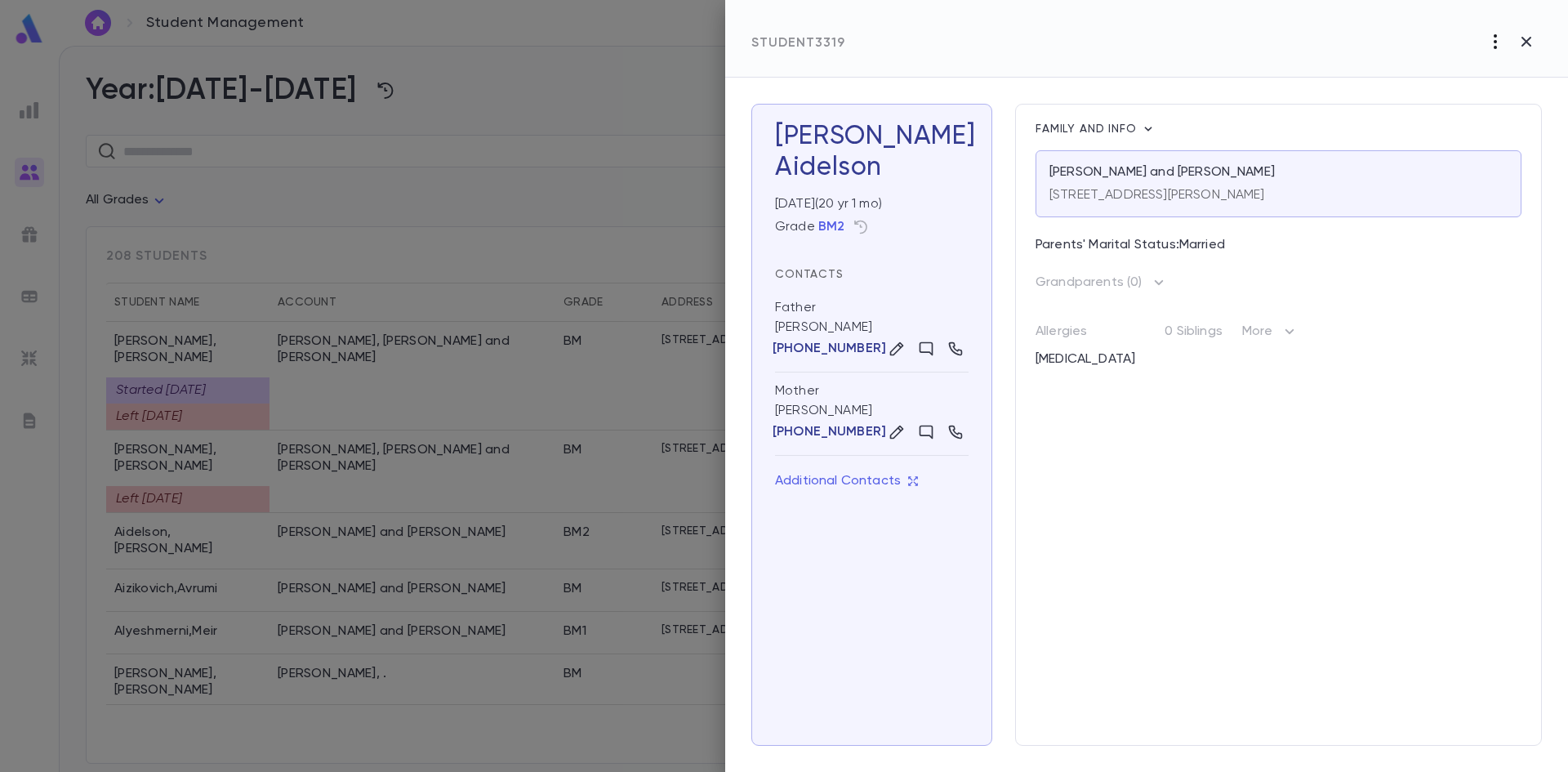
click at [1491, 46] on icon "button" at bounding box center [1496, 42] width 20 height 20
click at [1442, 74] on li "Mark Left" at bounding box center [1474, 76] width 166 height 26
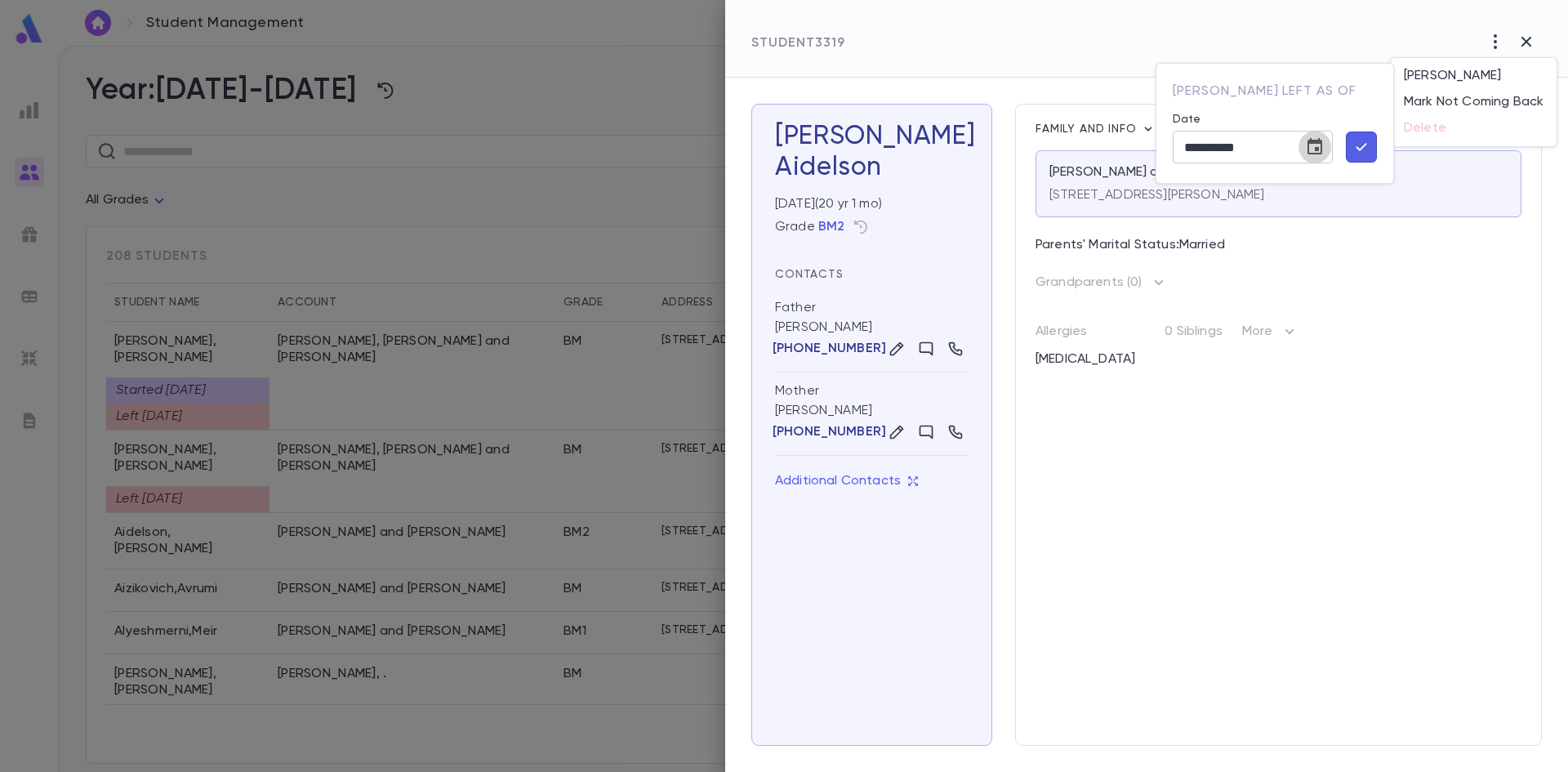
click at [1315, 151] on icon "Choose date, selected date is Sep 28, 2025" at bounding box center [1314, 146] width 15 height 16
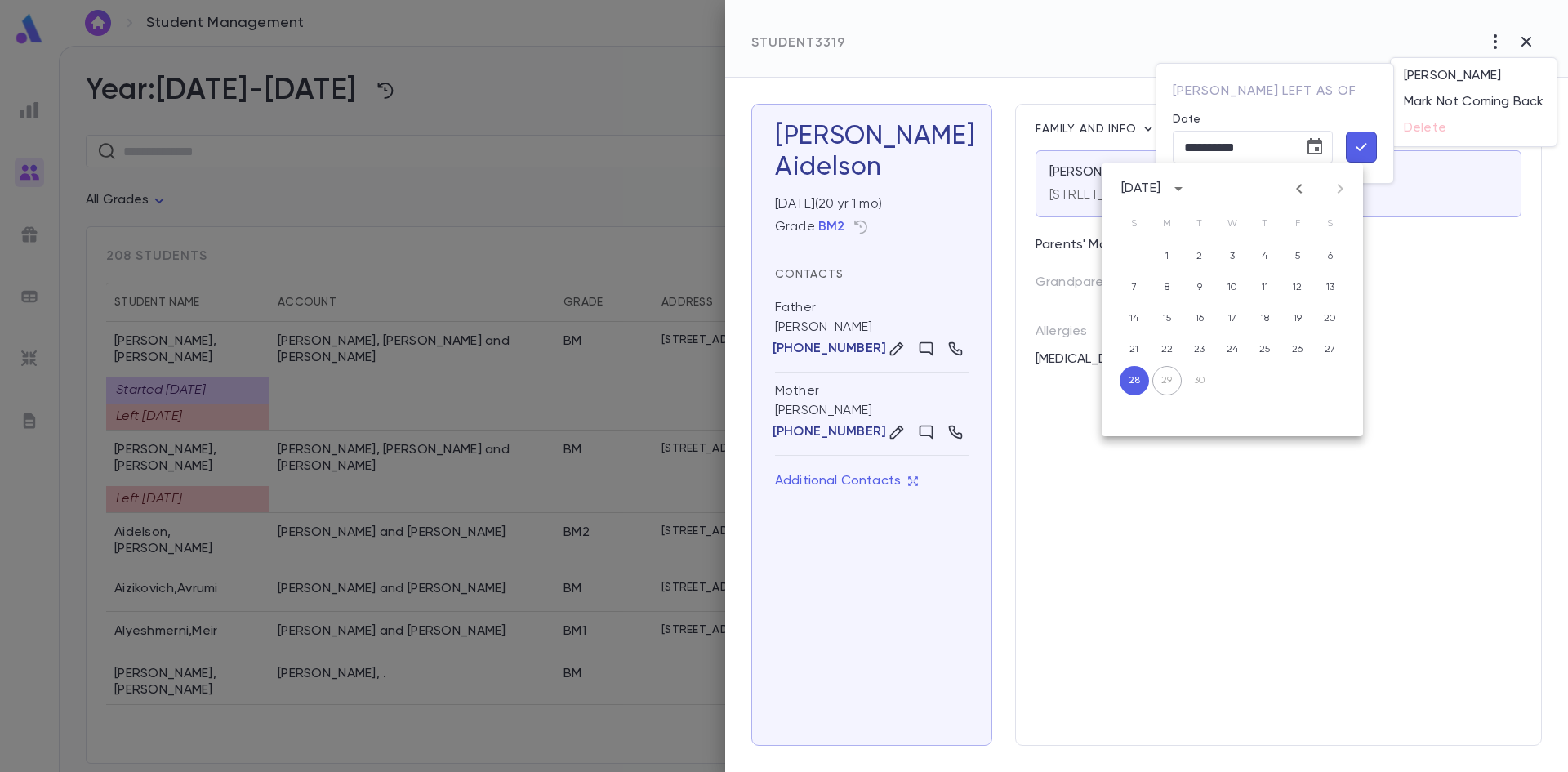
click at [1299, 197] on icon "Previous month" at bounding box center [1299, 189] width 20 height 20
click at [352, 355] on div at bounding box center [784, 386] width 1568 height 772
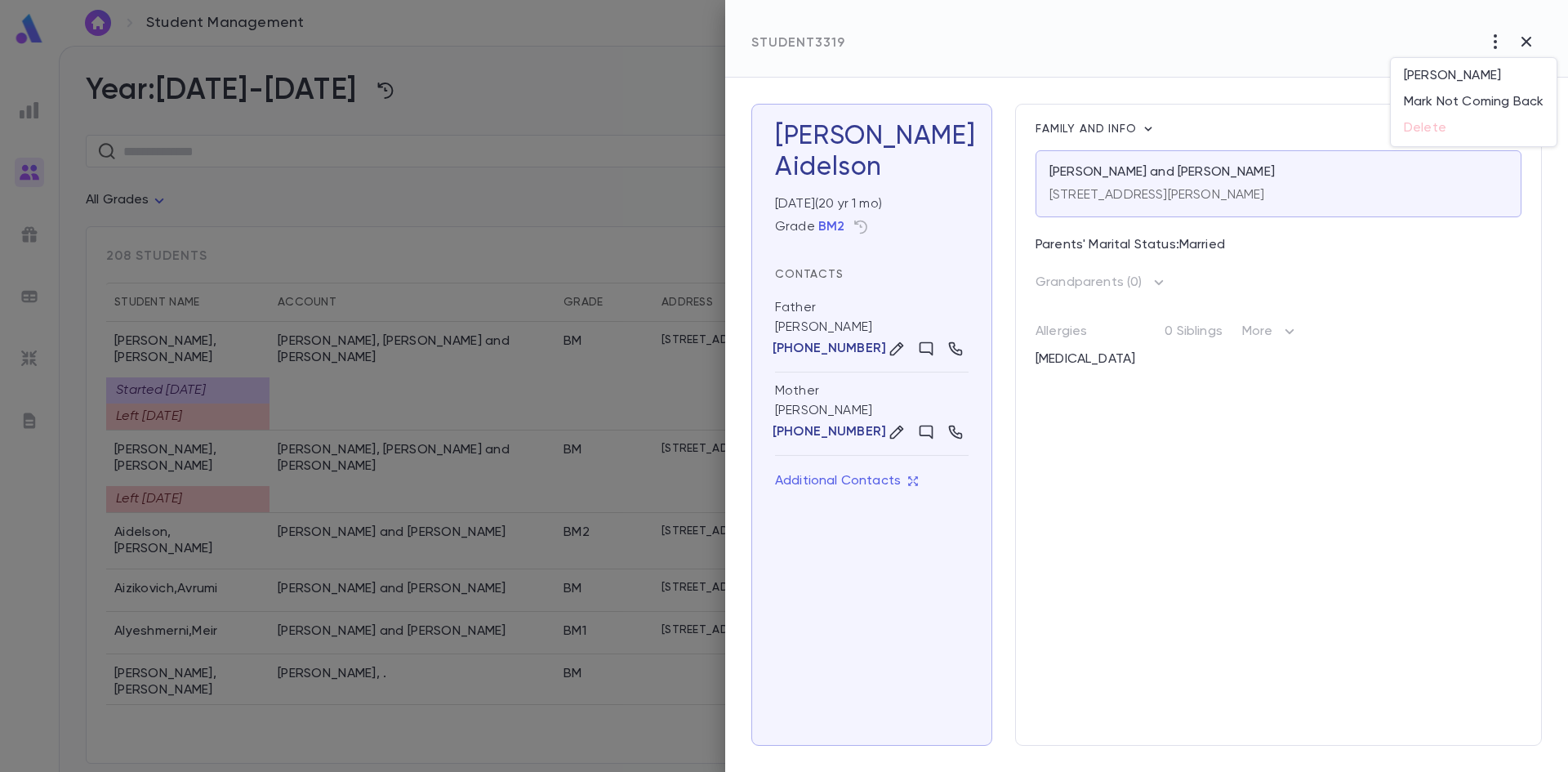
click at [415, 356] on div at bounding box center [784, 386] width 1568 height 772
click at [558, 199] on div at bounding box center [784, 386] width 1568 height 772
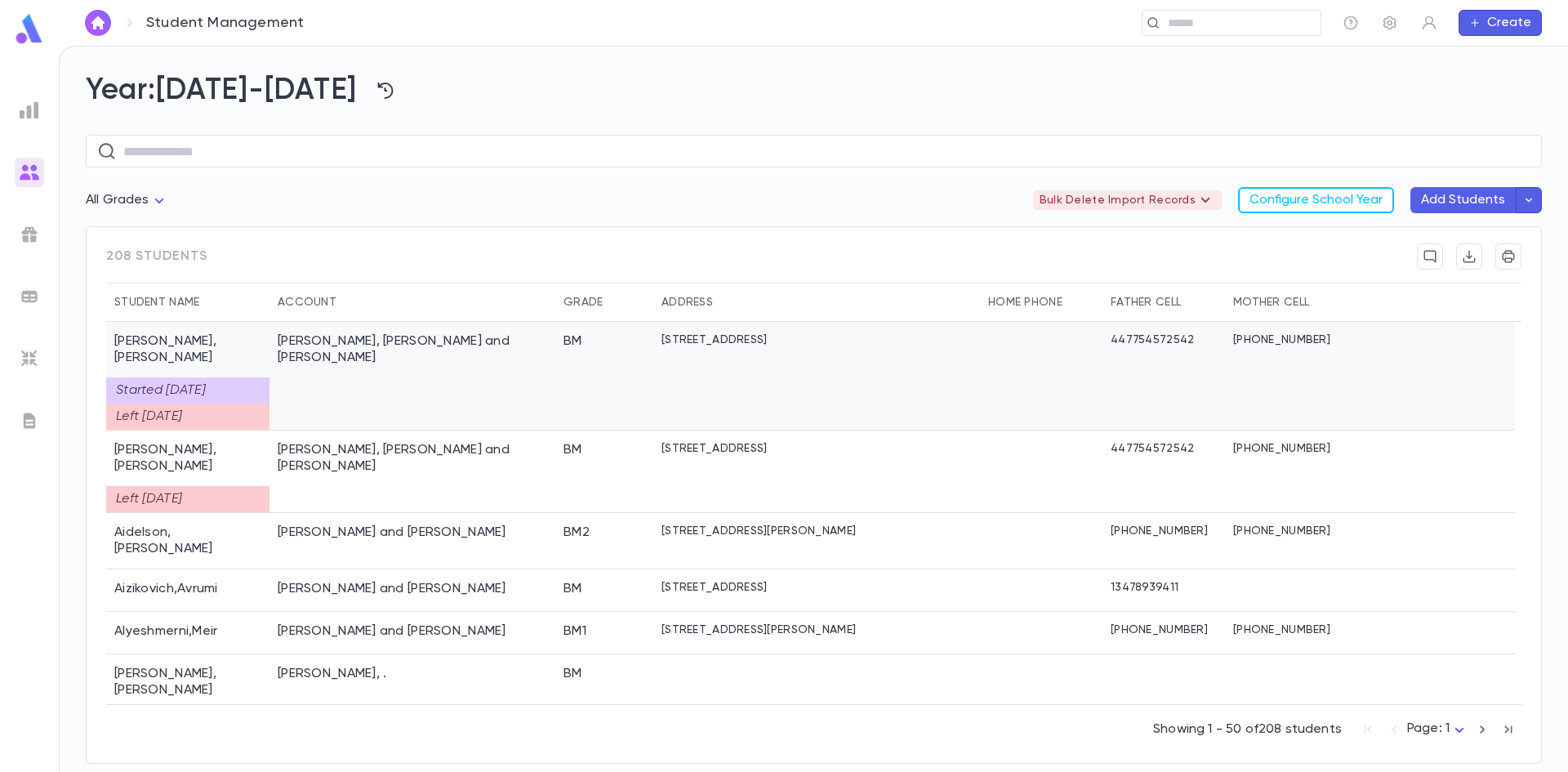
click at [385, 336] on div "[PERSON_NAME], [PERSON_NAME] and [PERSON_NAME]" at bounding box center [412, 350] width 270 height 33
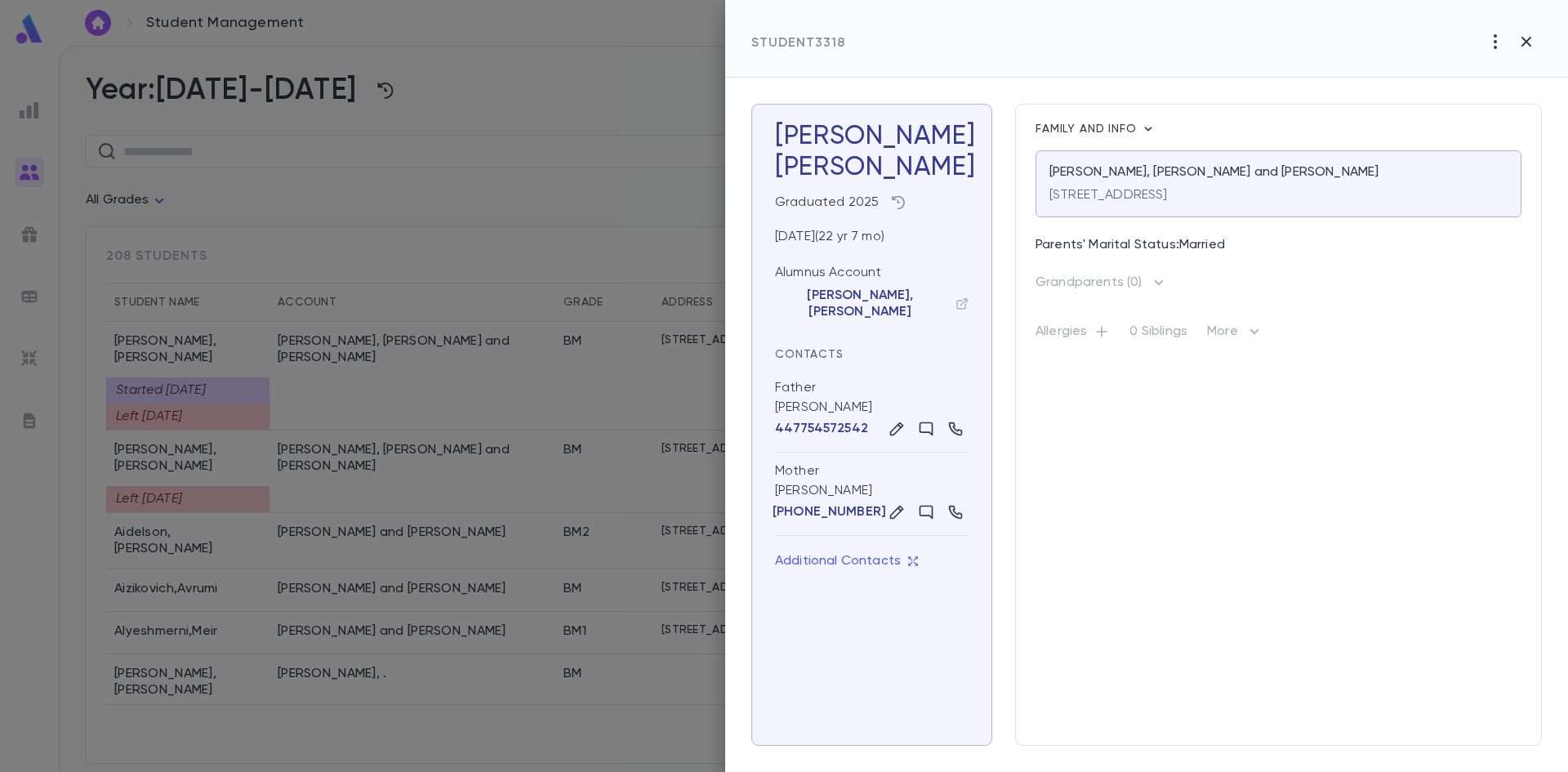
click at [891, 204] on icon "button" at bounding box center [898, 203] width 16 height 16
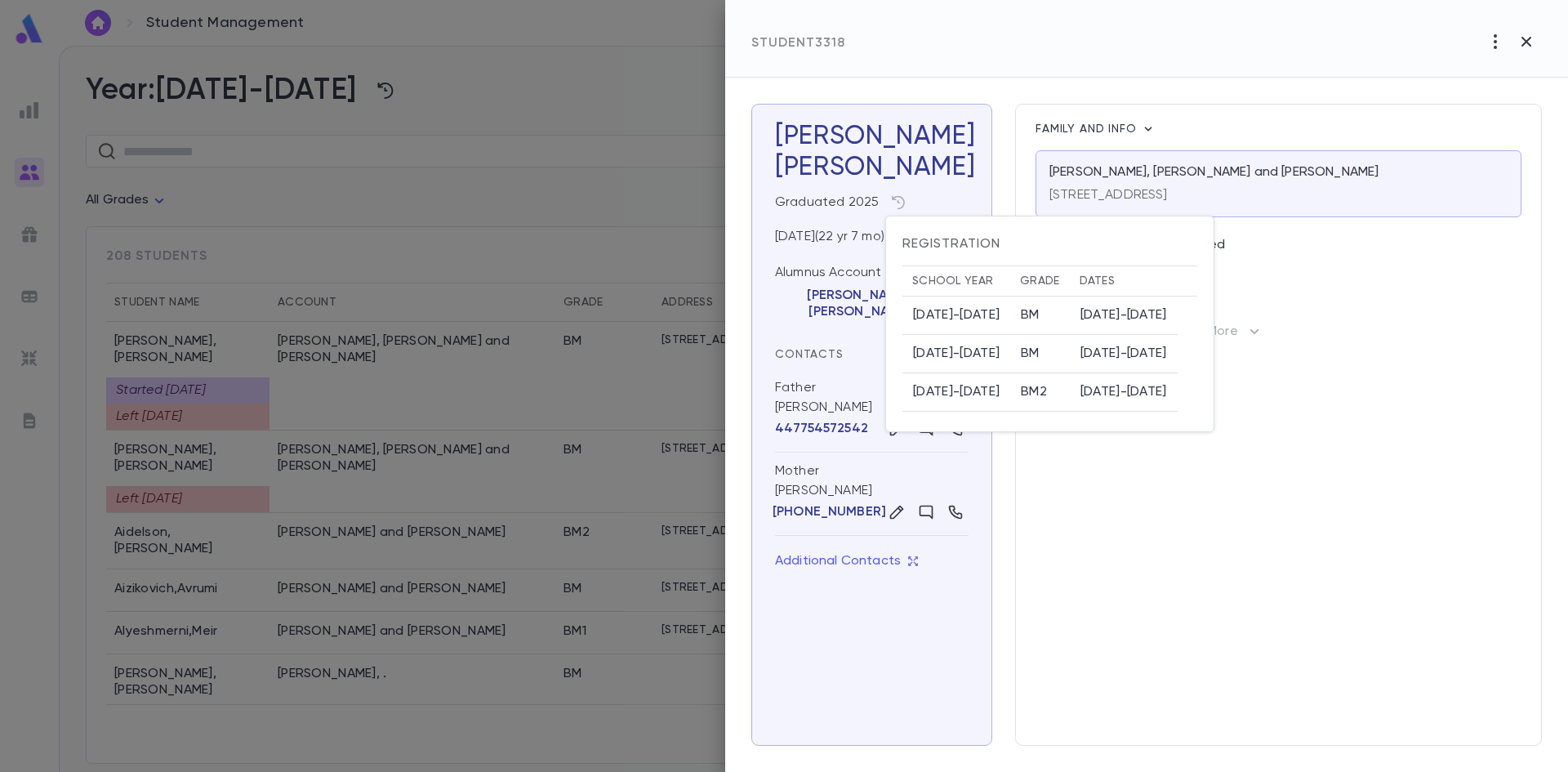
click at [557, 172] on div at bounding box center [784, 386] width 1568 height 772
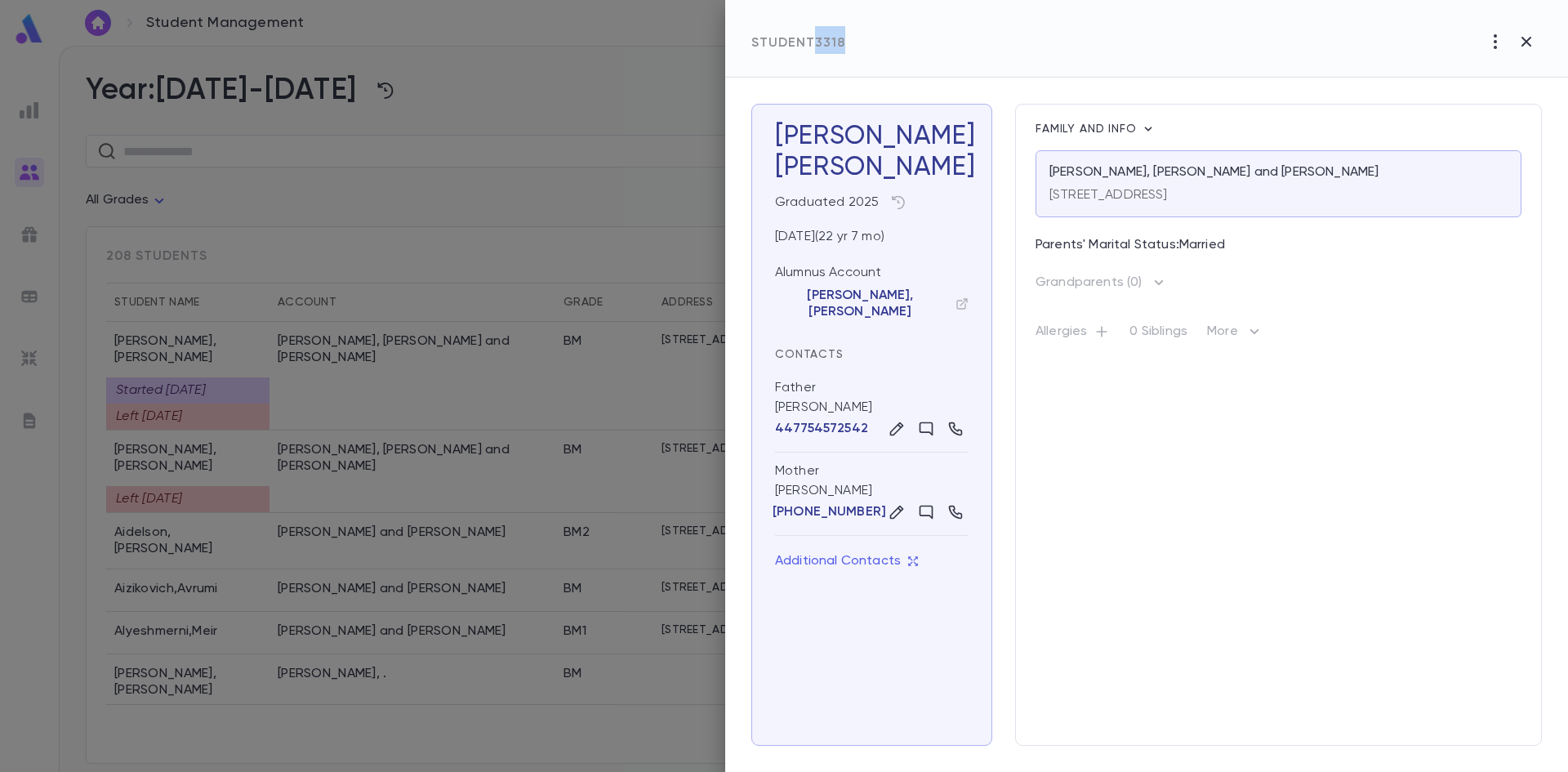
drag, startPoint x: 853, startPoint y: 34, endPoint x: 814, endPoint y: 35, distance: 39.0
click at [814, 35] on div "Student 3318" at bounding box center [1147, 39] width 843 height 78
copy span "3318"
click at [892, 203] on icon "button" at bounding box center [898, 203] width 16 height 16
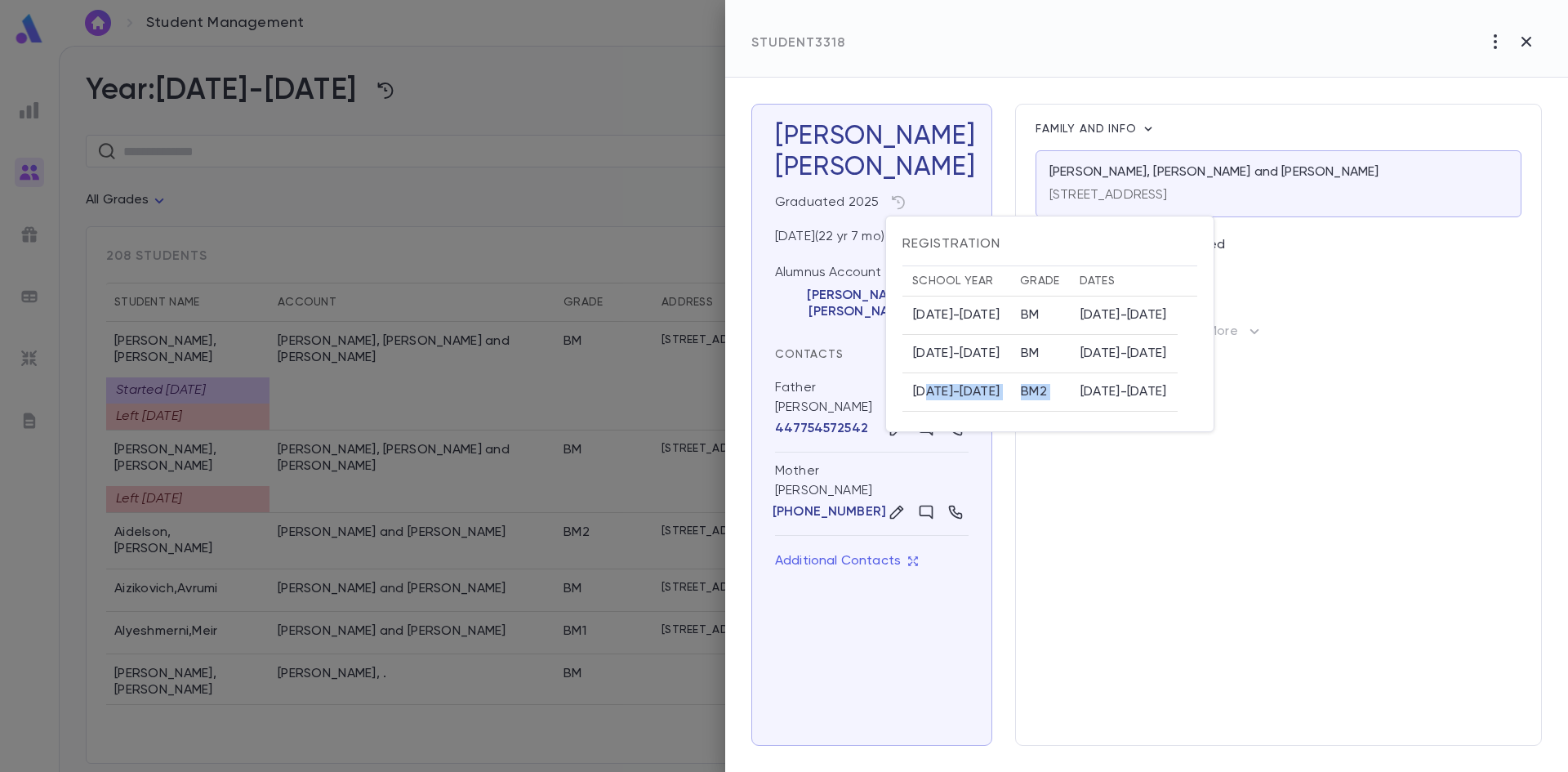
drag, startPoint x: 926, startPoint y: 394, endPoint x: 1074, endPoint y: 394, distance: 148.0
click at [1074, 394] on tr "2024-2025 BM2 7/1/2024 - 8/1/2025" at bounding box center [1050, 392] width 295 height 38
click at [1031, 404] on td "BM2" at bounding box center [1040, 392] width 59 height 38
click at [1016, 392] on td "BM2" at bounding box center [1040, 392] width 59 height 38
drag, startPoint x: 1017, startPoint y: 388, endPoint x: 1047, endPoint y: 392, distance: 30.3
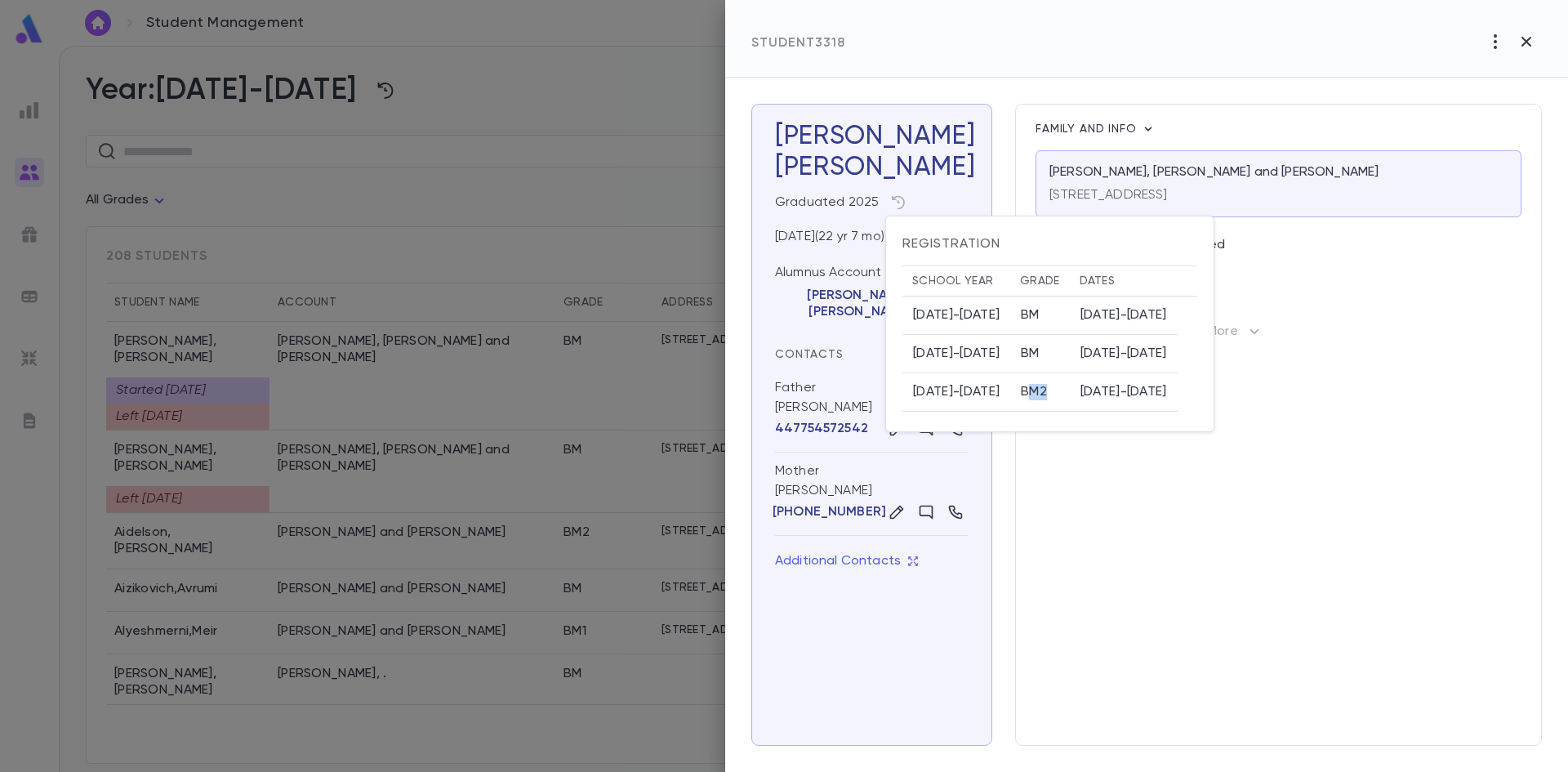
click at [1047, 392] on td "BM2" at bounding box center [1040, 392] width 59 height 38
click at [1047, 401] on td "BM2" at bounding box center [1040, 392] width 59 height 38
drag, startPoint x: 1043, startPoint y: 383, endPoint x: 1012, endPoint y: 387, distance: 31.3
click at [1012, 387] on td "BM2" at bounding box center [1040, 392] width 59 height 38
click at [1023, 356] on td "BM" at bounding box center [1040, 354] width 59 height 38
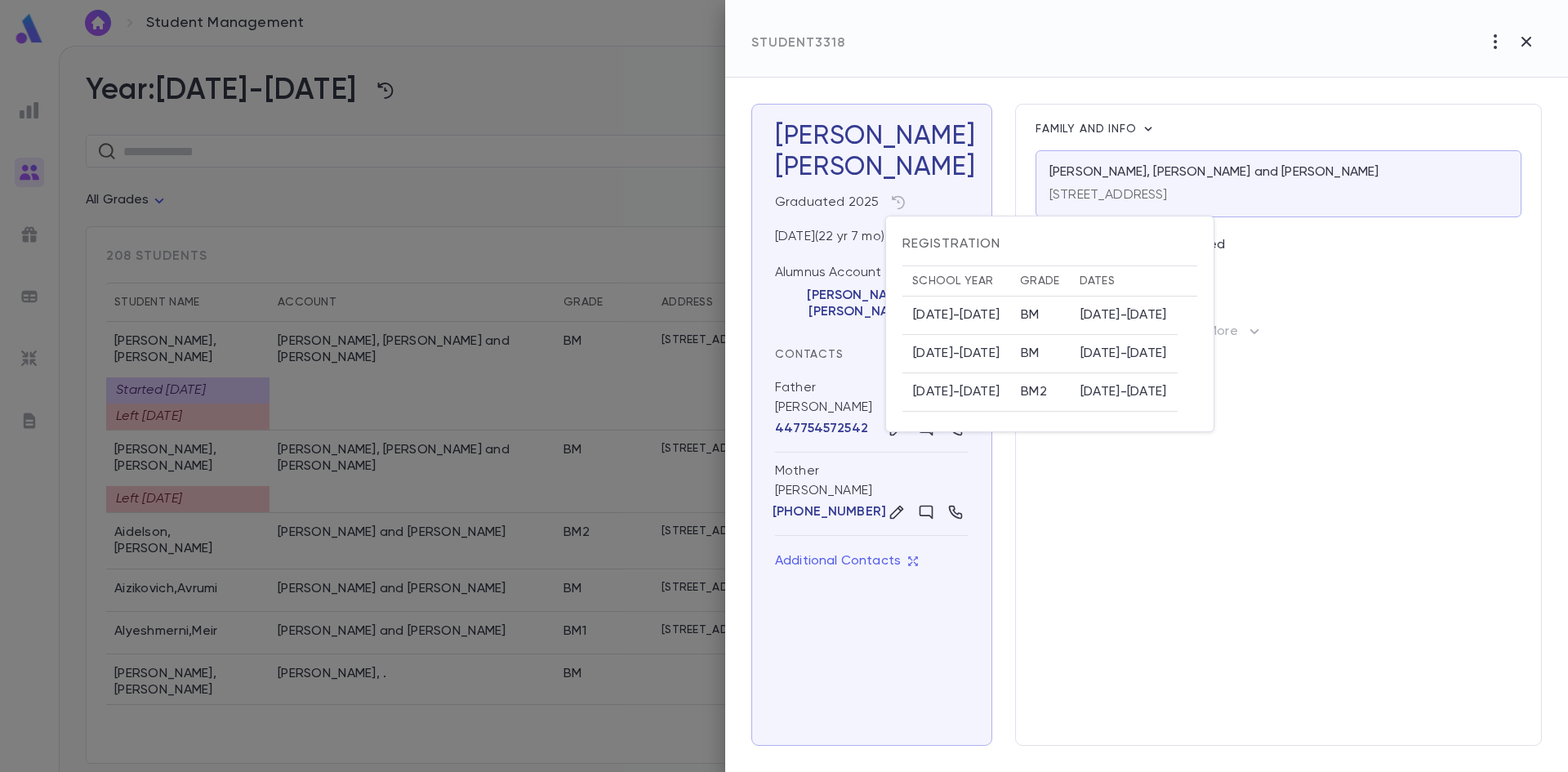
click at [527, 222] on div at bounding box center [784, 386] width 1568 height 772
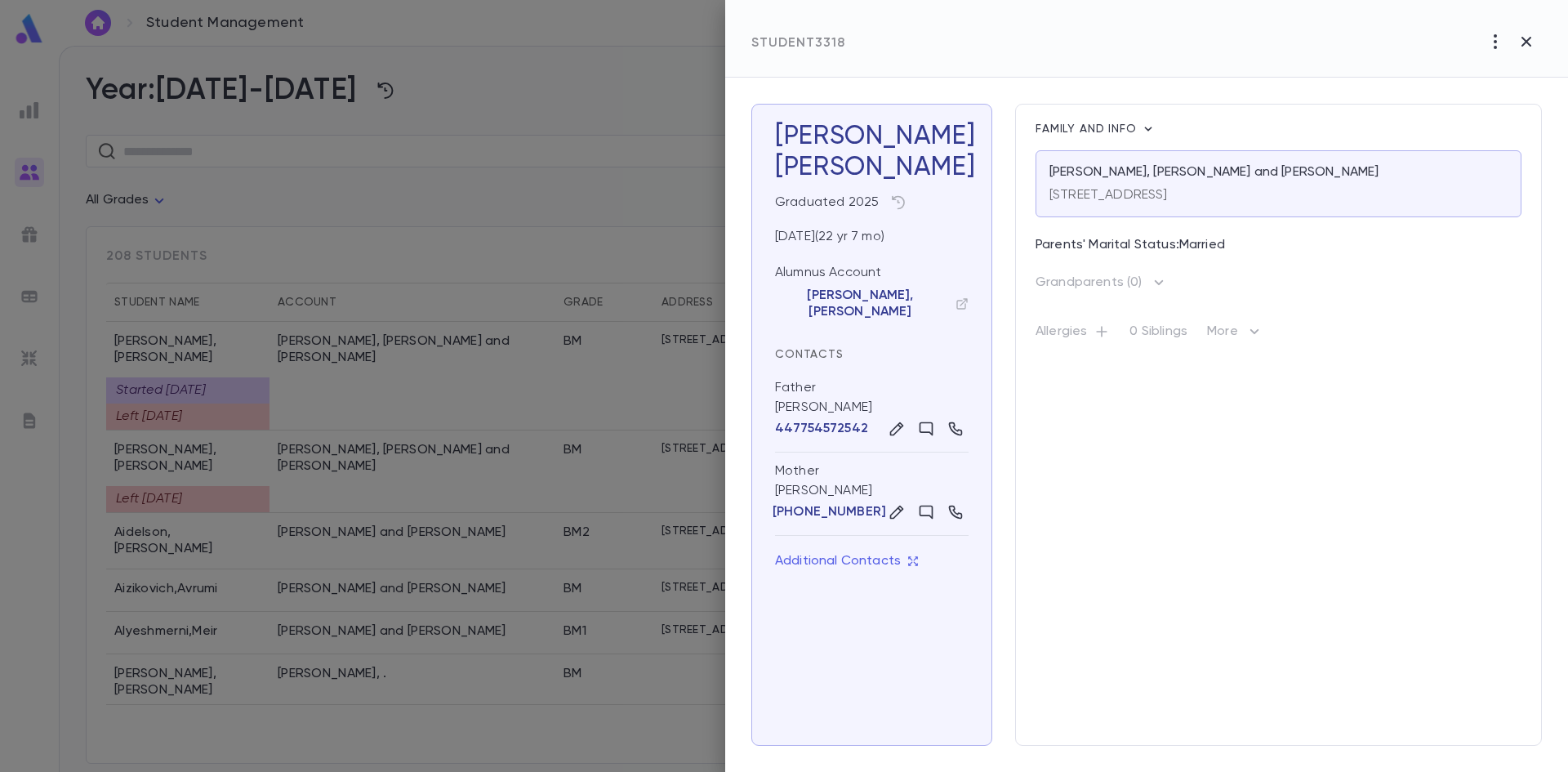
click at [506, 392] on div at bounding box center [784, 386] width 1568 height 772
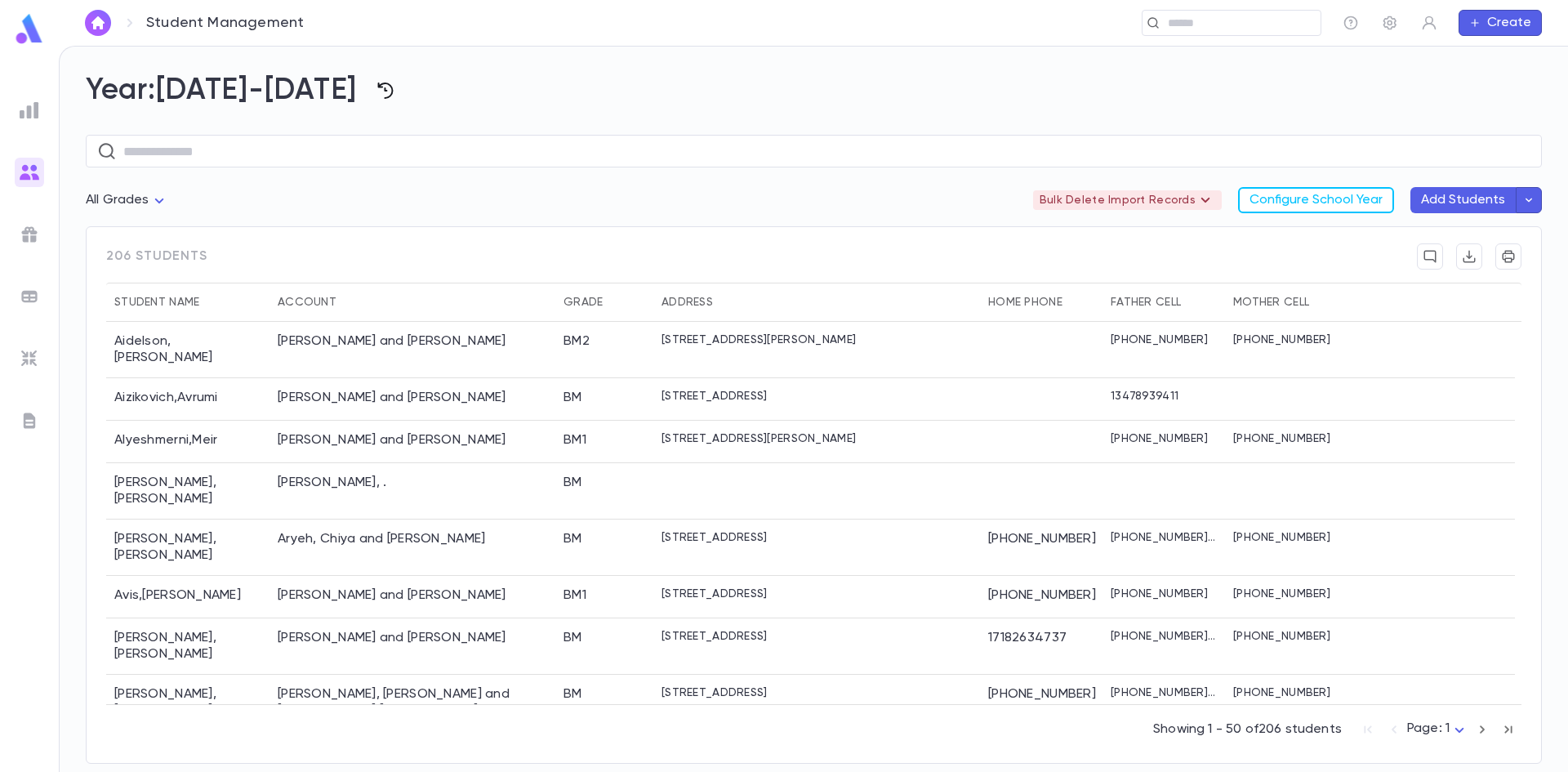
click at [376, 95] on icon "button" at bounding box center [386, 91] width 20 height 20
click at [403, 150] on li "[DATE]-[DATE]" at bounding box center [387, 151] width 111 height 26
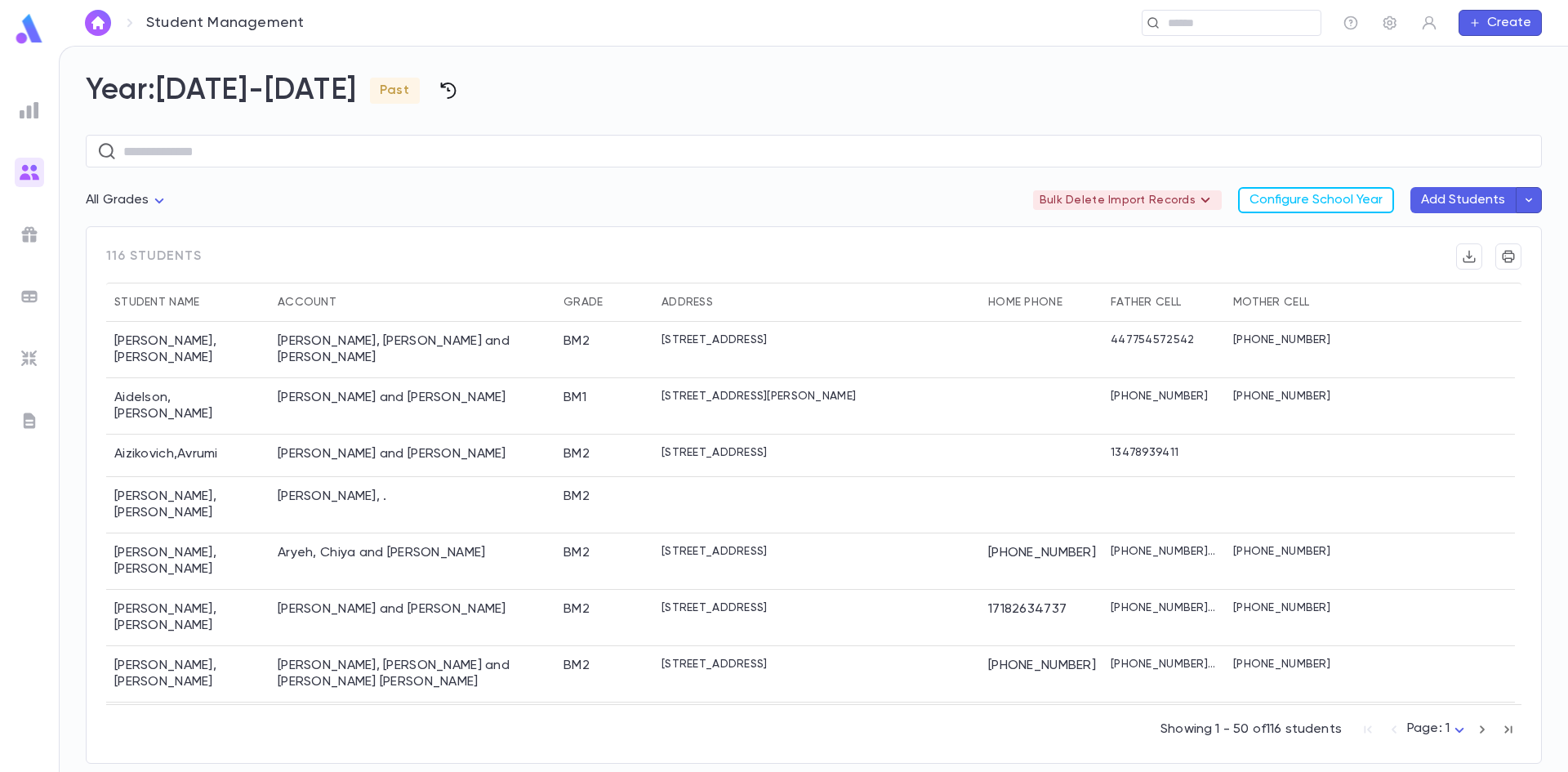
click at [438, 83] on icon "button" at bounding box center [448, 91] width 20 height 20
click at [414, 124] on li "[DATE]-[DATE]" at bounding box center [448, 125] width 111 height 26
